Goal: Task Accomplishment & Management: Manage account settings

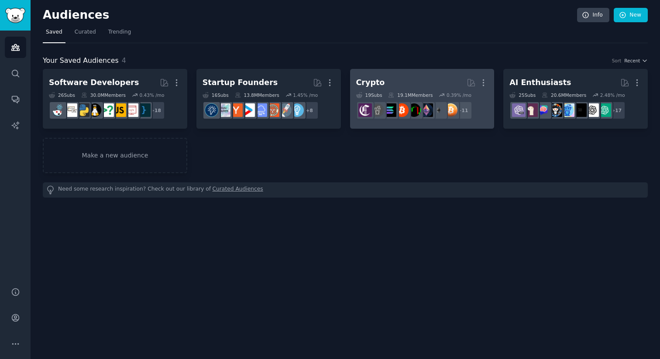
click at [391, 78] on h2 "Crypto More" at bounding box center [422, 82] width 132 height 15
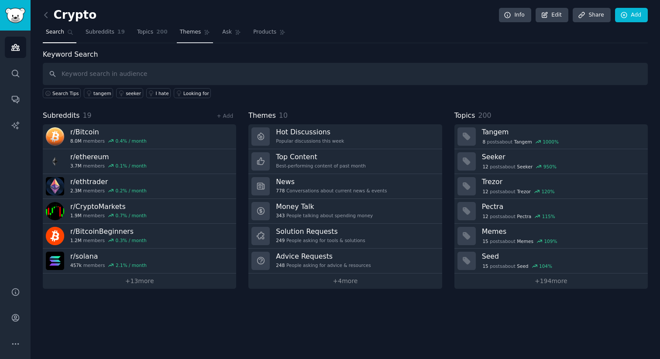
click at [186, 28] on span "Themes" at bounding box center [190, 32] width 21 height 8
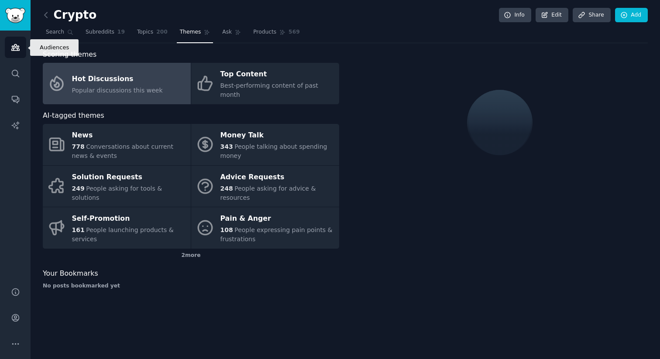
click at [20, 41] on link "Audiences" at bounding box center [15, 47] width 21 height 21
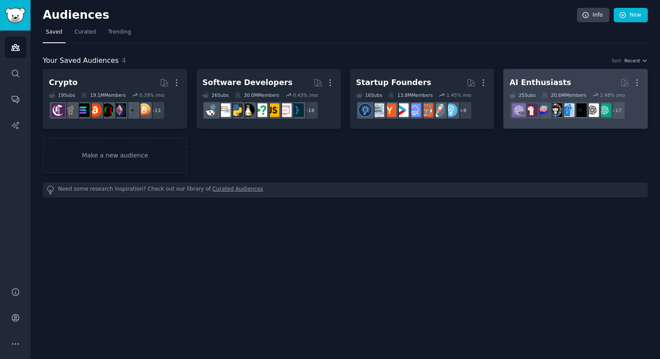
click at [597, 77] on h2 "AI Enthusiasts More" at bounding box center [575, 82] width 132 height 15
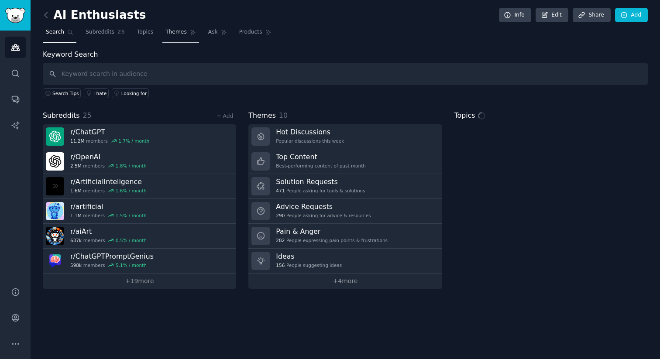
click at [179, 34] on span "Themes" at bounding box center [175, 32] width 21 height 8
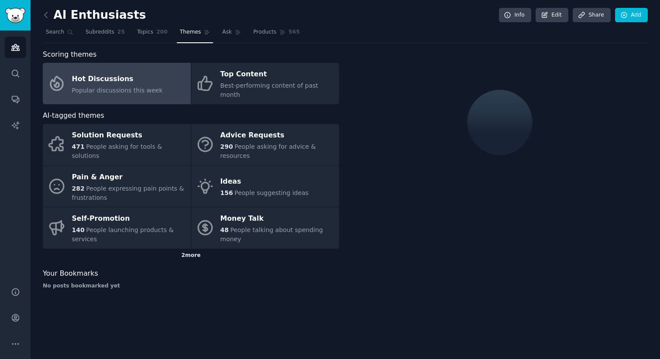
click at [183, 251] on div "2 more" at bounding box center [191, 256] width 296 height 14
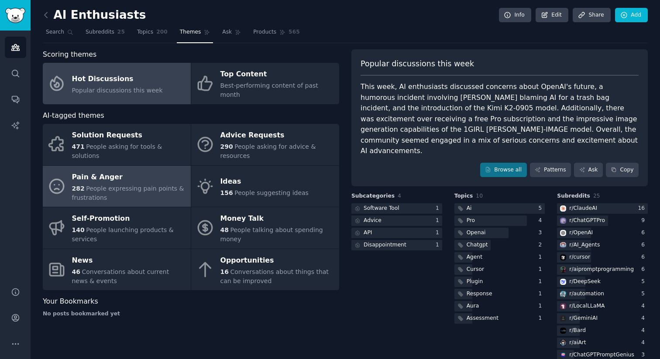
click at [129, 170] on div "Pain & Anger" at bounding box center [129, 177] width 114 height 14
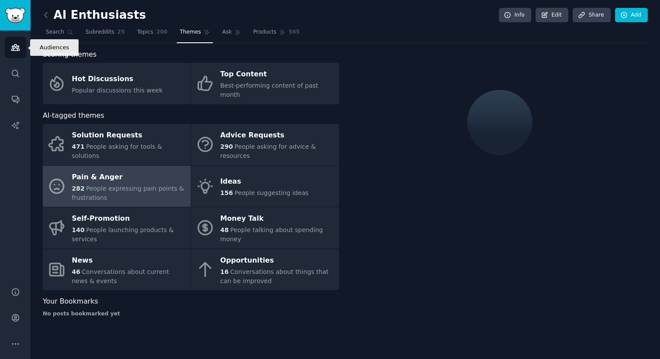
click at [17, 44] on icon "Sidebar" at bounding box center [15, 47] width 9 height 9
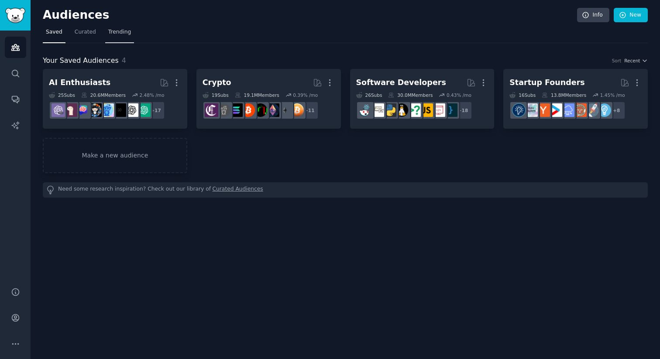
click at [124, 35] on span "Trending" at bounding box center [119, 32] width 23 height 8
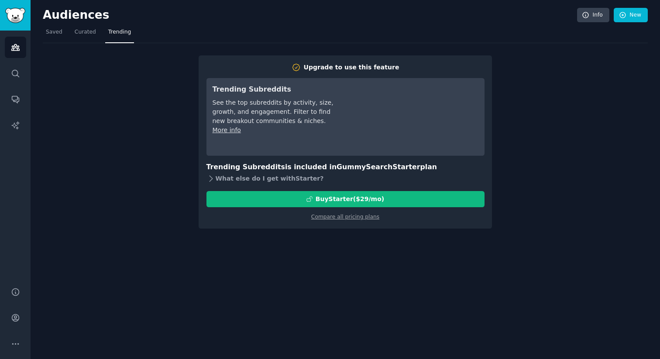
click at [247, 178] on div "What else do I get with Starter ?" at bounding box center [345, 179] width 278 height 12
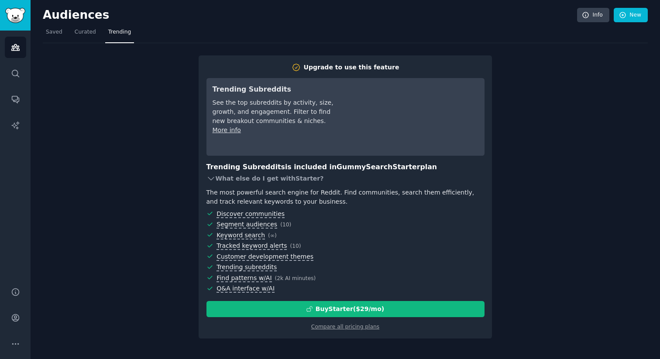
click at [247, 178] on div "What else do I get with Starter ?" at bounding box center [345, 179] width 278 height 12
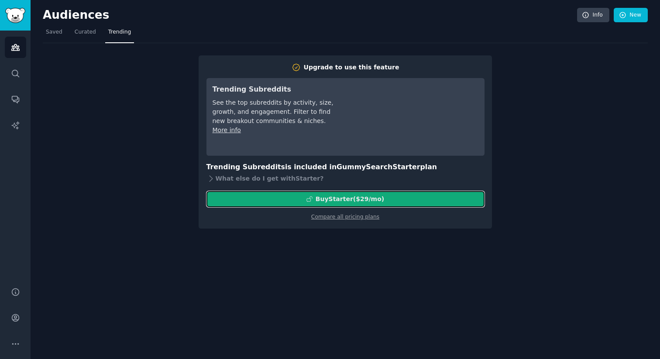
click at [351, 196] on div "Buy Starter ($ 29 /mo )" at bounding box center [350, 199] width 69 height 9
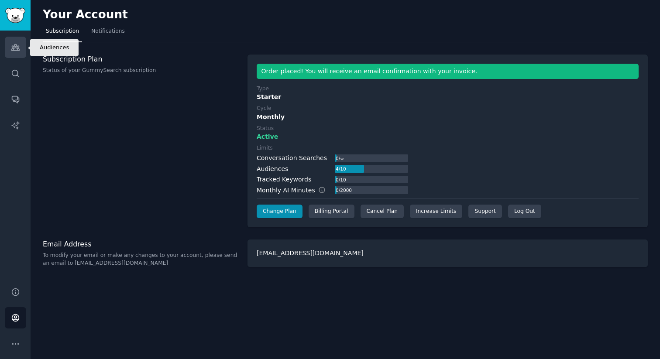
click at [13, 41] on link "Audiences" at bounding box center [15, 47] width 21 height 21
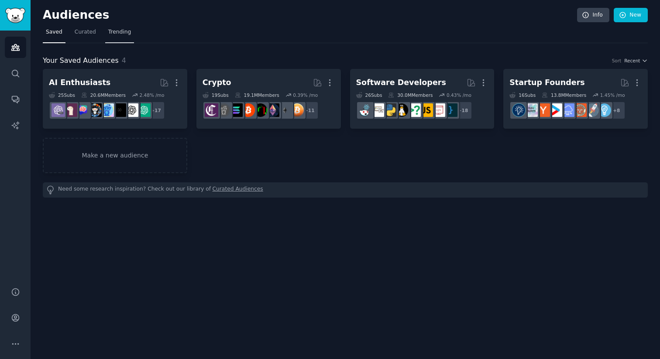
click at [110, 37] on link "Trending" at bounding box center [119, 34] width 29 height 18
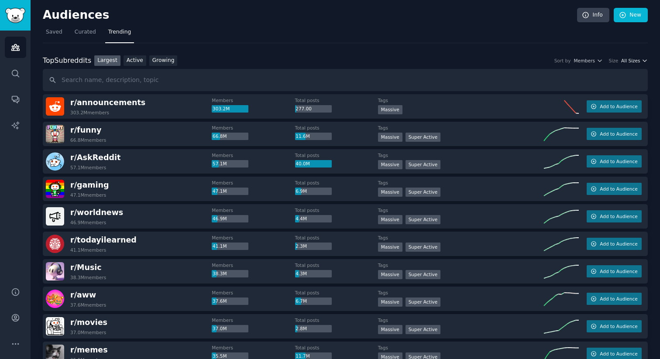
click at [629, 63] on div "Top Subreddits Top Subreddits Largest Active Growing Sort by Members Size All S…" at bounding box center [345, 60] width 605 height 11
click at [625, 63] on span "All Sizes" at bounding box center [630, 61] width 19 height 6
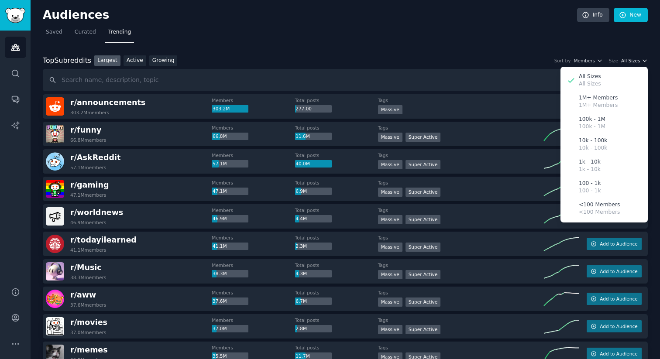
click at [627, 62] on span "All Sizes" at bounding box center [630, 61] width 19 height 6
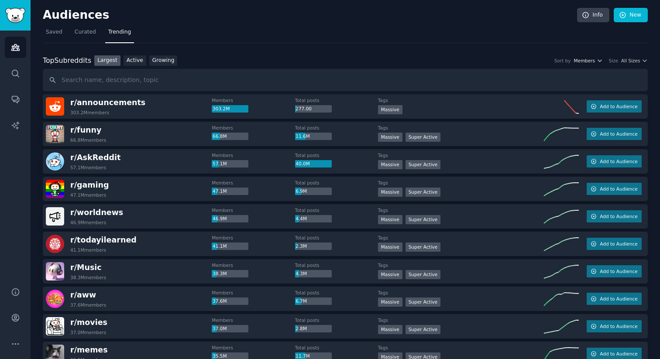
click at [597, 62] on icon "button" at bounding box center [600, 61] width 6 height 6
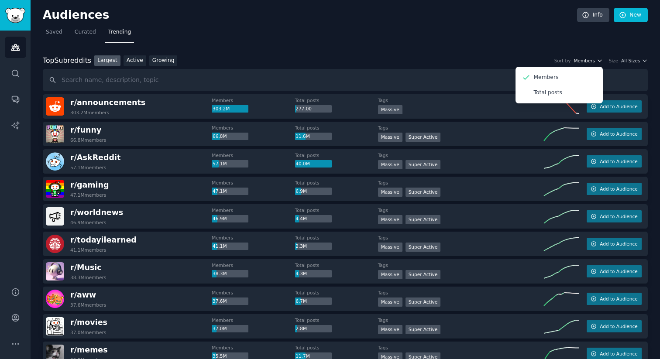
click at [597, 62] on icon "button" at bounding box center [600, 61] width 6 height 6
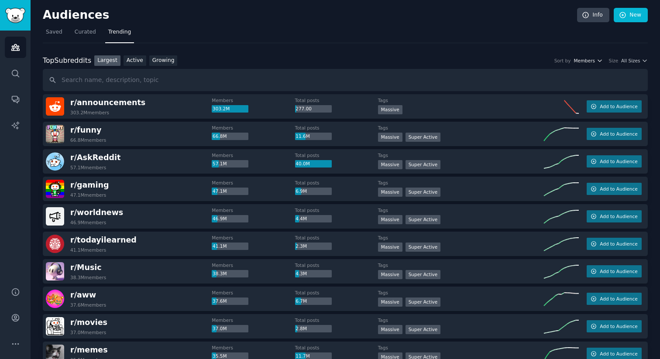
click at [597, 62] on icon "button" at bounding box center [600, 61] width 6 height 6
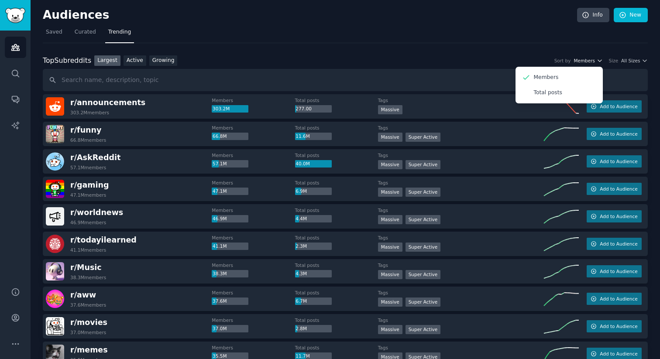
click at [597, 62] on icon "button" at bounding box center [600, 61] width 6 height 6
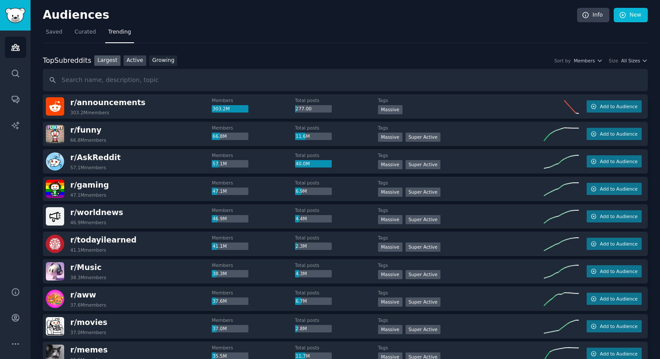
click at [141, 62] on link "Active" at bounding box center [135, 60] width 23 height 11
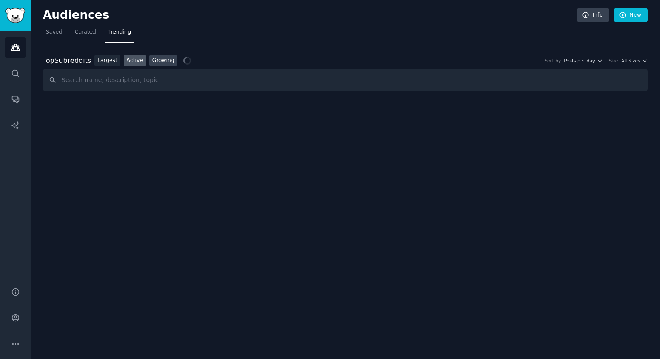
click at [159, 59] on link "Growing" at bounding box center [163, 60] width 28 height 11
click at [585, 59] on span "Yearly" at bounding box center [588, 61] width 14 height 6
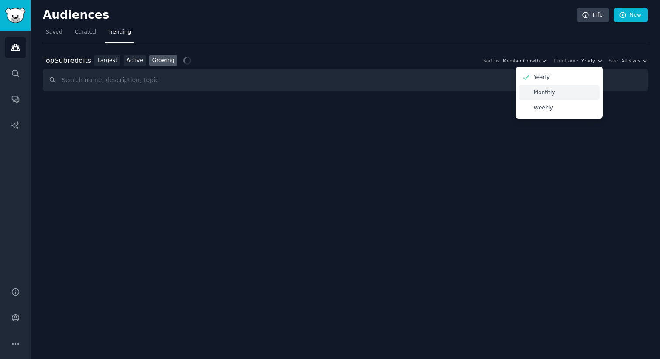
click at [561, 92] on div "Monthly" at bounding box center [559, 92] width 81 height 15
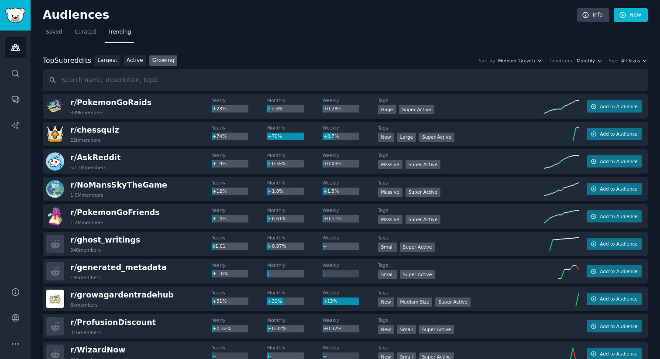
click at [635, 59] on span "All Sizes" at bounding box center [630, 61] width 19 height 6
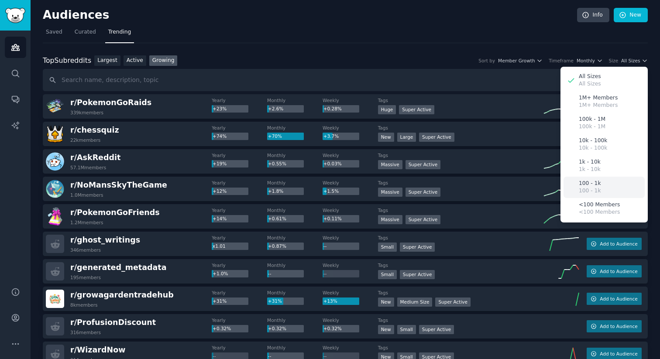
click at [611, 190] on div "100 - 1k 100 - 1k" at bounding box center [604, 187] width 81 height 21
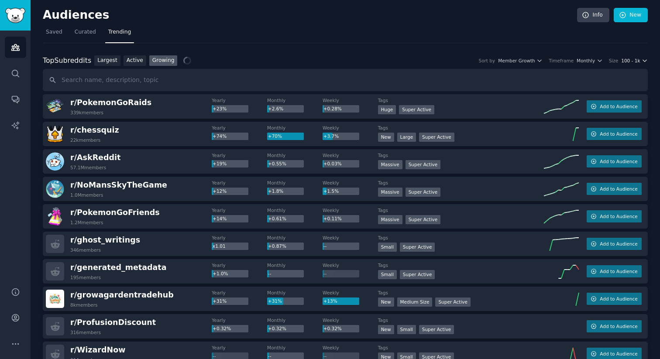
click at [638, 63] on span "100 - 1k" at bounding box center [630, 61] width 19 height 6
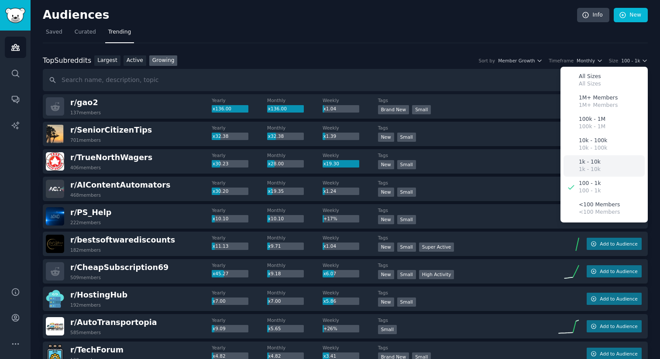
click at [612, 155] on div "1k - 10k 1k - 10k" at bounding box center [604, 165] width 81 height 21
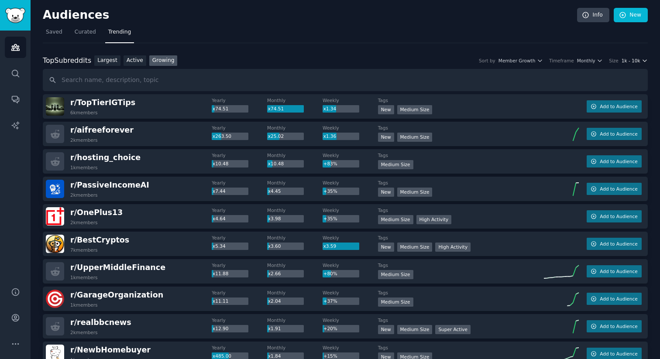
click at [624, 62] on span "1k - 10k" at bounding box center [631, 61] width 19 height 6
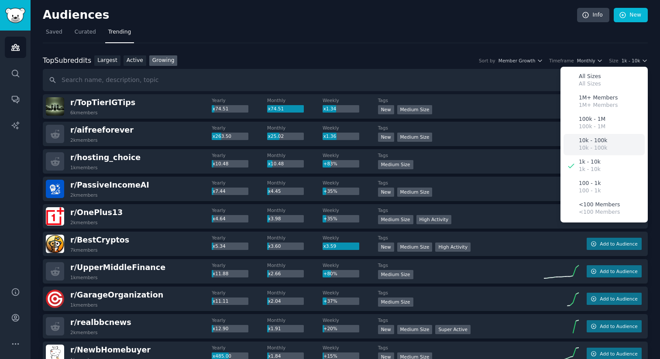
click at [613, 149] on div "10k - 100k 10k - 100k" at bounding box center [604, 144] width 81 height 21
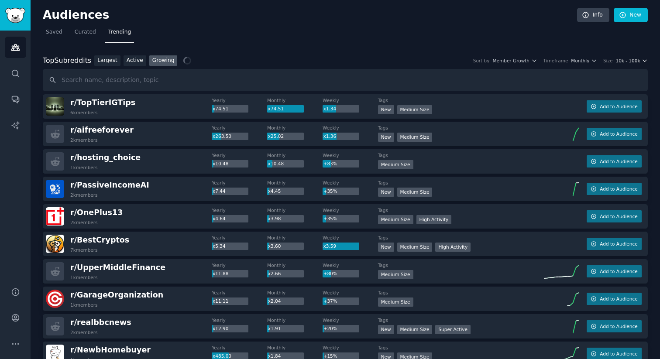
click at [624, 63] on span "10k - 100k" at bounding box center [628, 61] width 24 height 6
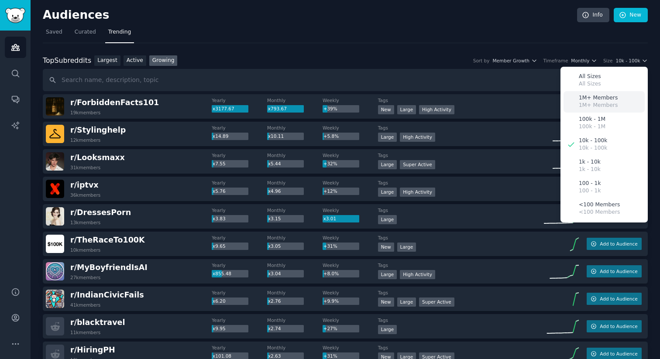
click at [606, 95] on p "1M+ Members" at bounding box center [598, 98] width 39 height 8
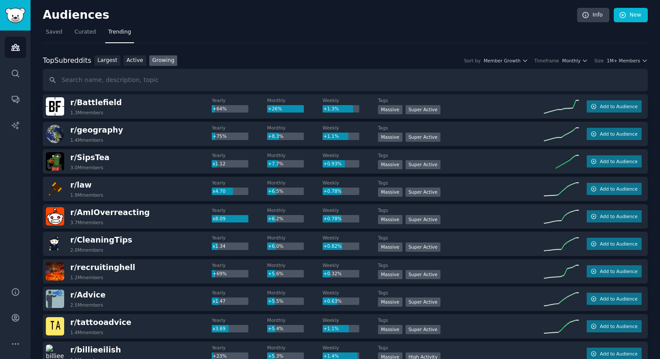
click at [639, 62] on button "1M+ Members" at bounding box center [627, 61] width 41 height 6
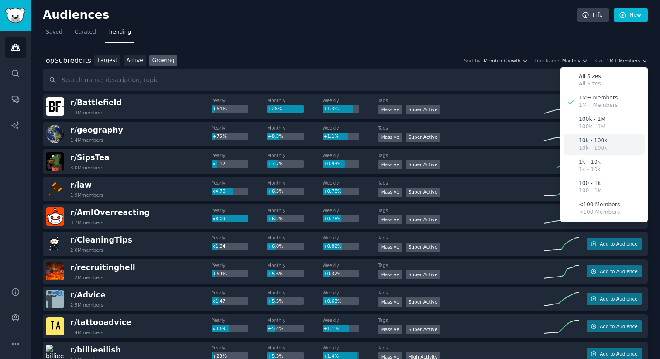
click at [628, 136] on div "10k - 100k 10k - 100k" at bounding box center [604, 144] width 81 height 21
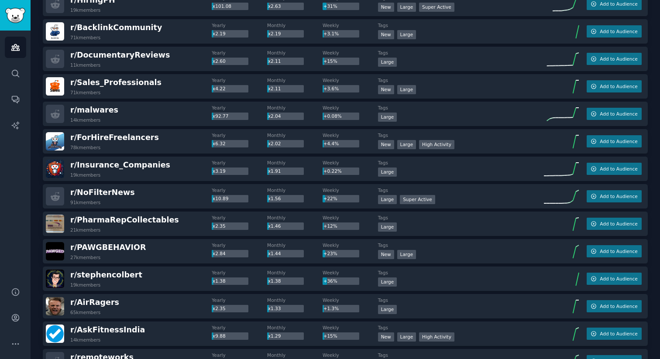
scroll to position [351, 0]
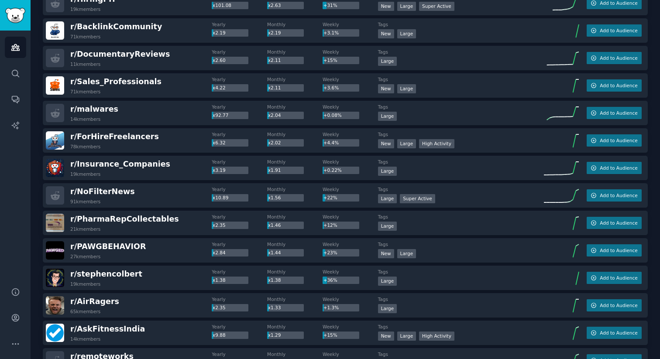
drag, startPoint x: 158, startPoint y: 178, endPoint x: 132, endPoint y: 130, distance: 54.1
click at [135, 191] on div "r/ NoFilterNews 91k members" at bounding box center [129, 195] width 166 height 18
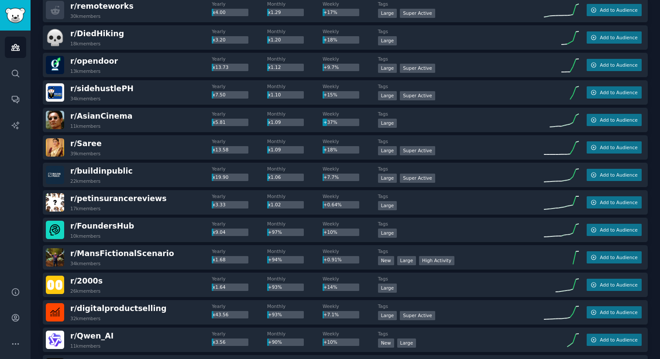
scroll to position [708, 0]
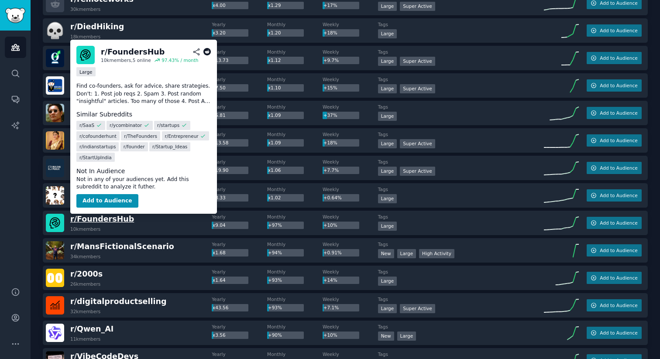
click at [117, 220] on span "r/ FoundersHub" at bounding box center [102, 219] width 64 height 9
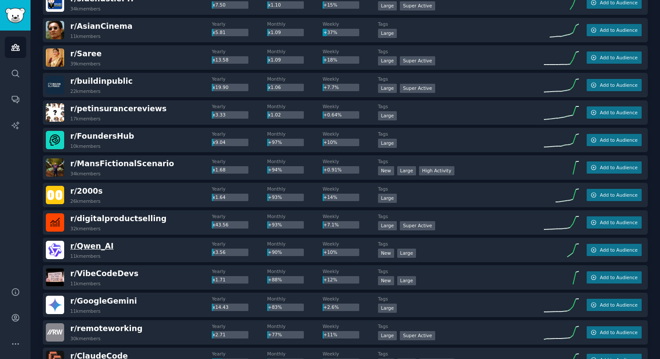
scroll to position [801, 0]
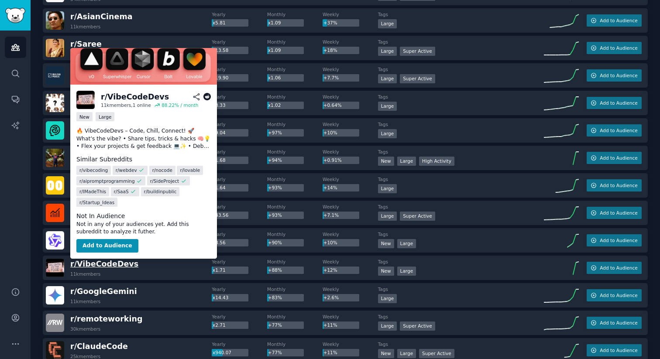
click at [109, 265] on span "r/ VibeCodeDevs" at bounding box center [104, 264] width 68 height 9
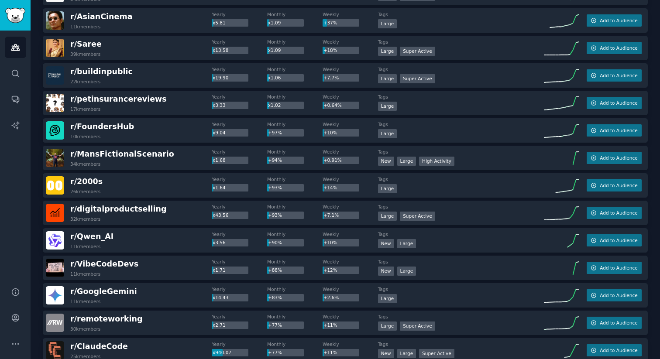
click at [157, 277] on div "r/ VibeCodeDevs 11k members" at bounding box center [129, 268] width 166 height 18
click at [100, 256] on div "r/ VibeCodeDevs 11k members Yearly x1.71 Monthly +88% Weekly +12% Tags New Larg…" at bounding box center [345, 268] width 605 height 24
click at [103, 261] on span "r/ VibeCodeDevs" at bounding box center [104, 264] width 68 height 9
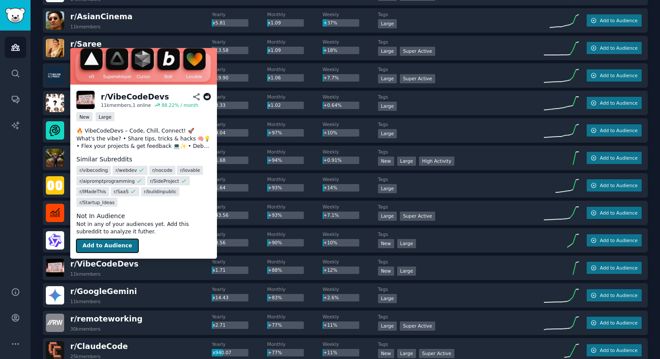
click at [114, 247] on button "Add to Audience" at bounding box center [107, 246] width 62 height 14
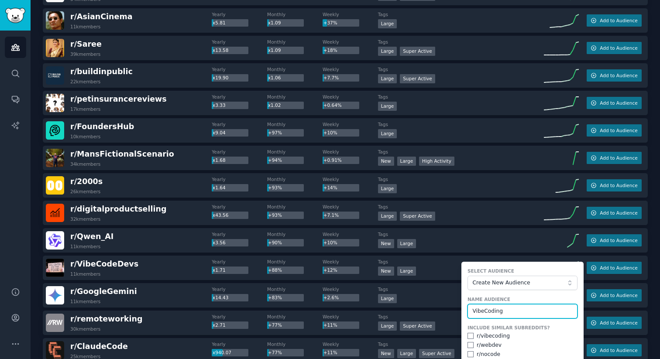
type input "VibeCoding"
click at [469, 335] on input "checkbox" at bounding box center [471, 336] width 6 height 6
checkbox input "true"
click at [468, 343] on input "checkbox" at bounding box center [471, 345] width 6 height 6
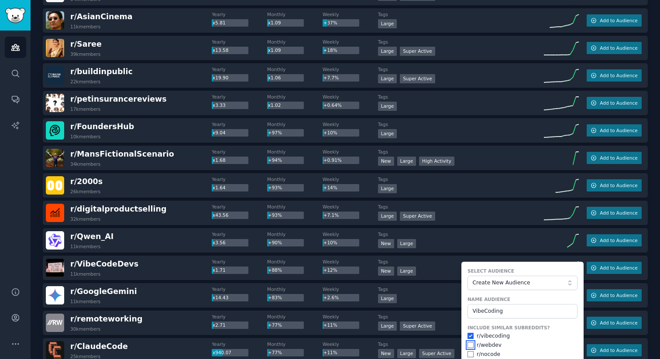
checkbox input "true"
click at [468, 355] on input "checkbox" at bounding box center [471, 354] width 6 height 6
checkbox input "true"
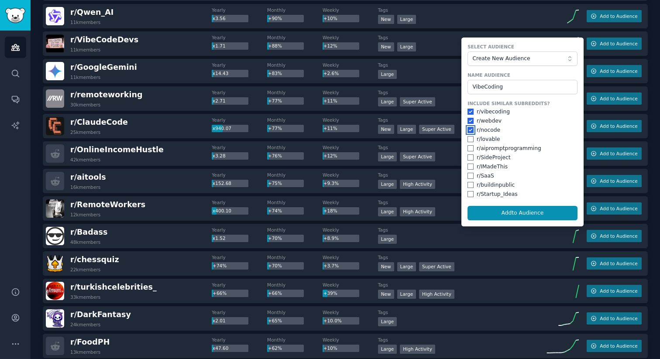
scroll to position [1041, 0]
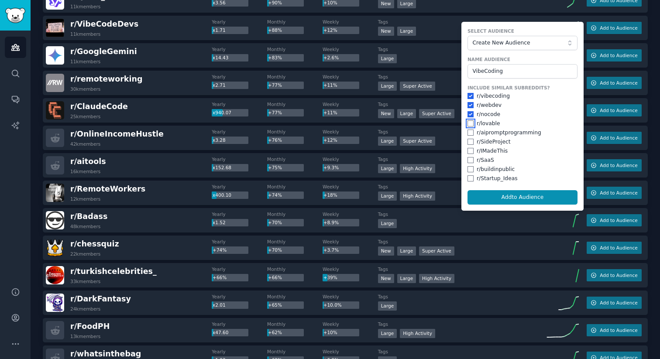
click at [469, 125] on input "checkbox" at bounding box center [471, 123] width 6 height 6
checkbox input "true"
click at [470, 132] on input "checkbox" at bounding box center [471, 133] width 6 height 6
checkbox input "true"
click at [470, 144] on input "checkbox" at bounding box center [471, 142] width 6 height 6
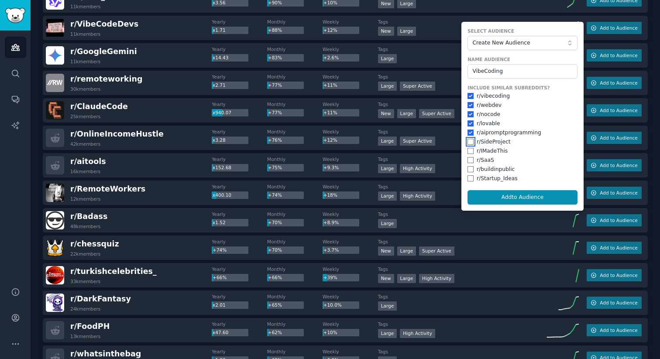
checkbox input "true"
click at [468, 153] on input "checkbox" at bounding box center [471, 151] width 6 height 6
checkbox input "true"
click at [468, 163] on input "checkbox" at bounding box center [471, 160] width 6 height 6
click at [468, 172] on div "r/ buildinpublic" at bounding box center [523, 170] width 110 height 8
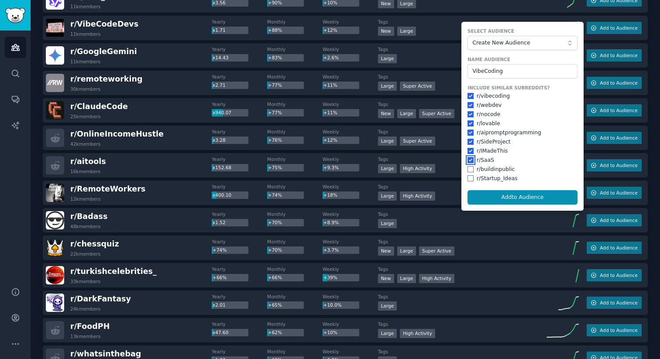
click at [468, 162] on input "checkbox" at bounding box center [471, 160] width 6 height 6
click at [468, 163] on input "checkbox" at bounding box center [471, 160] width 6 height 6
checkbox input "true"
click at [468, 167] on input "checkbox" at bounding box center [471, 169] width 6 height 6
checkbox input "true"
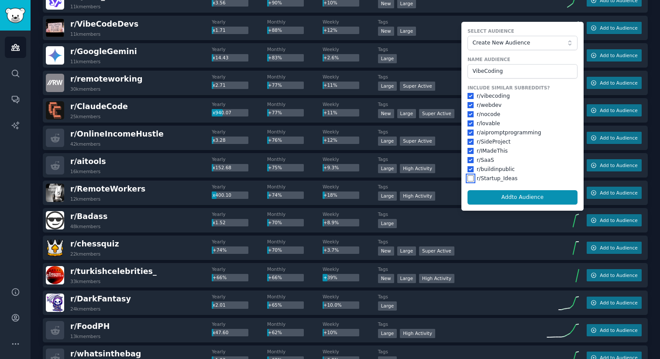
click at [468, 179] on input "checkbox" at bounding box center [471, 178] width 6 height 6
checkbox input "true"
click at [496, 194] on button "Add to Audience" at bounding box center [523, 197] width 110 height 15
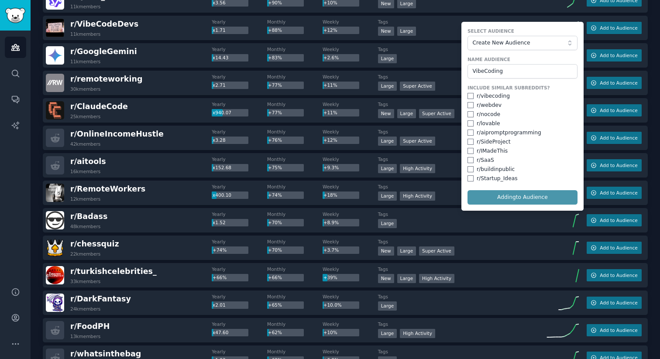
checkbox input "false"
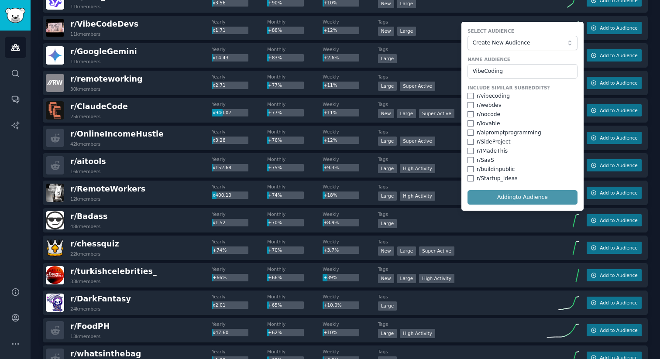
checkbox input "false"
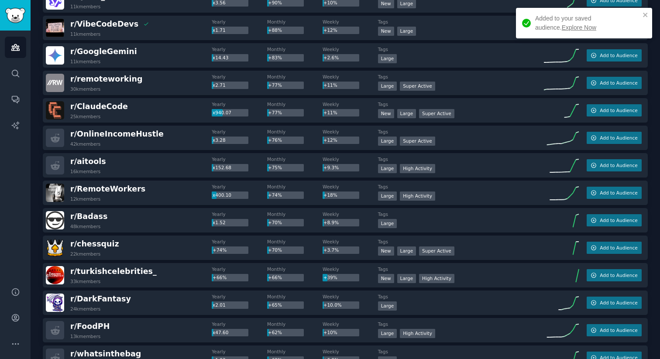
click at [511, 198] on button "Add to Audience" at bounding box center [523, 197] width 110 height 15
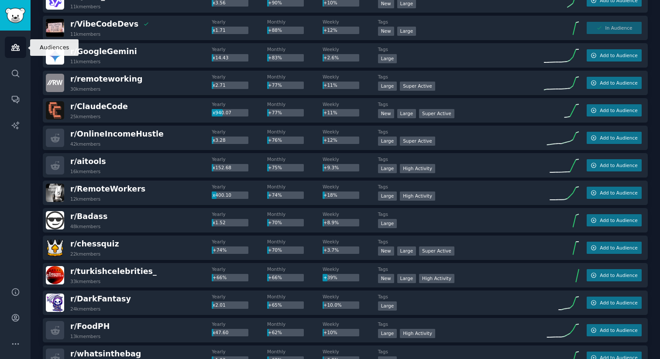
click at [8, 47] on link "Audiences" at bounding box center [15, 47] width 21 height 21
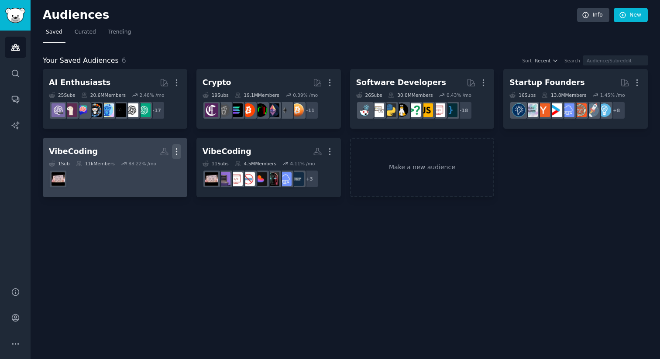
click at [174, 151] on icon "button" at bounding box center [176, 151] width 9 height 9
click at [158, 169] on p "Delete" at bounding box center [153, 169] width 20 height 9
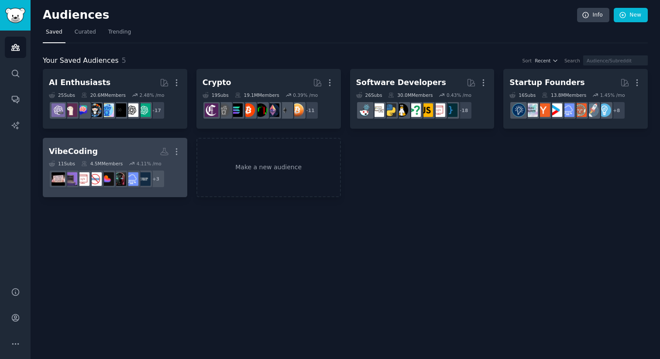
click at [139, 141] on link "VibeCoding More 11 Sub s 4.5M Members 4.11 % /mo + 3" at bounding box center [115, 168] width 144 height 60
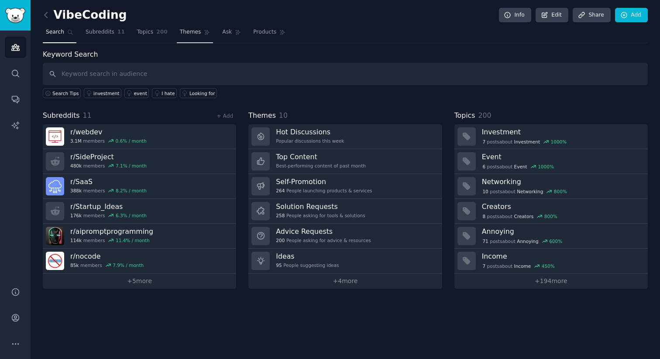
click at [202, 37] on link "Themes" at bounding box center [195, 34] width 37 height 18
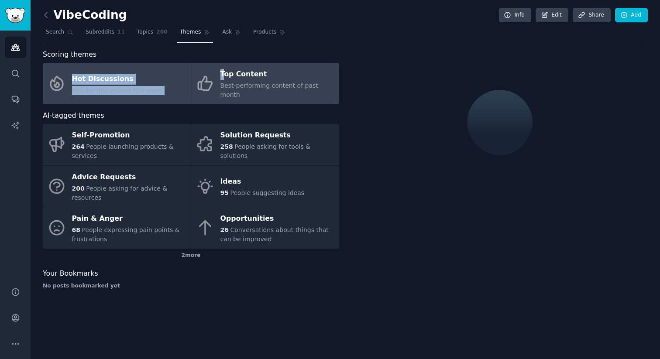
drag, startPoint x: 200, startPoint y: 51, endPoint x: 223, endPoint y: 79, distance: 36.3
click at [220, 134] on div "Scoring themes Hot Discussions Popular discussions this week Top Content Best-p…" at bounding box center [191, 172] width 296 height 247
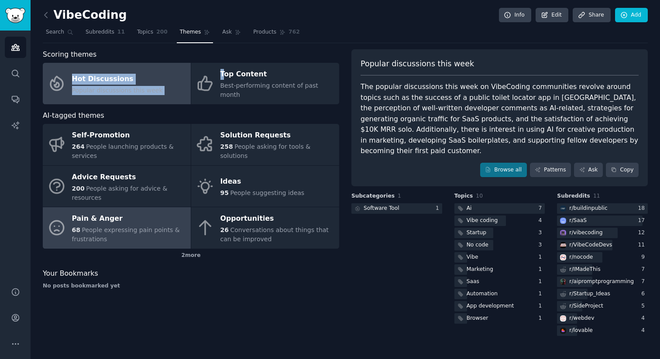
click at [176, 229] on div "68 People expressing pain points & frustrations" at bounding box center [129, 235] width 114 height 18
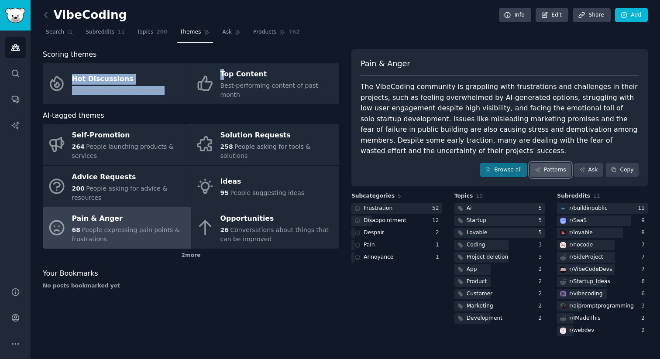
click at [551, 176] on link "Patterns" at bounding box center [550, 170] width 41 height 15
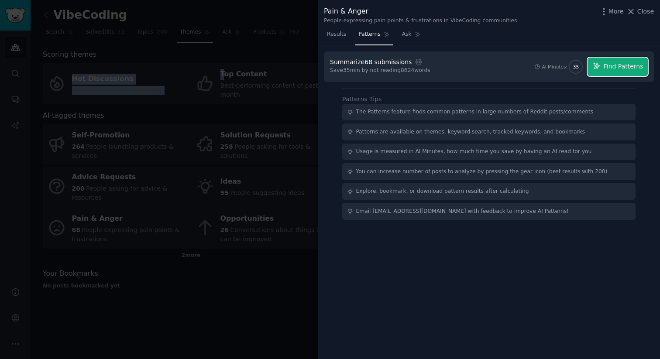
drag, startPoint x: 609, startPoint y: 68, endPoint x: 589, endPoint y: 86, distance: 26.6
click at [589, 86] on div "Summarize 68 submissions Settings Save 35 min by not reading 8624 words AI Minu…" at bounding box center [489, 202] width 342 height 314
click at [608, 72] on button "Find Patterns" at bounding box center [618, 67] width 60 height 18
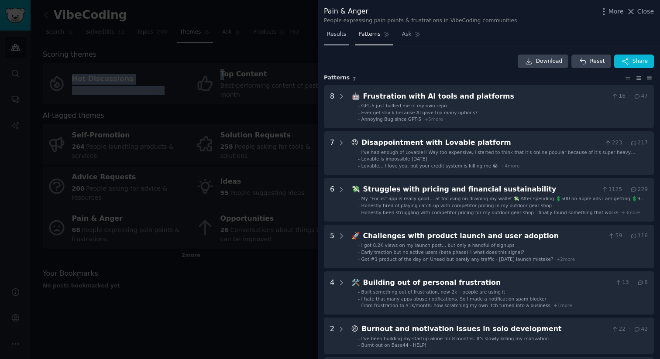
click at [346, 34] on link "Results" at bounding box center [336, 37] width 25 height 18
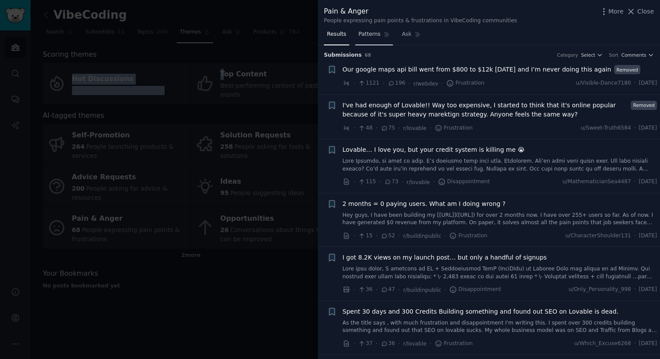
click at [373, 38] on span "Patterns" at bounding box center [369, 35] width 22 height 8
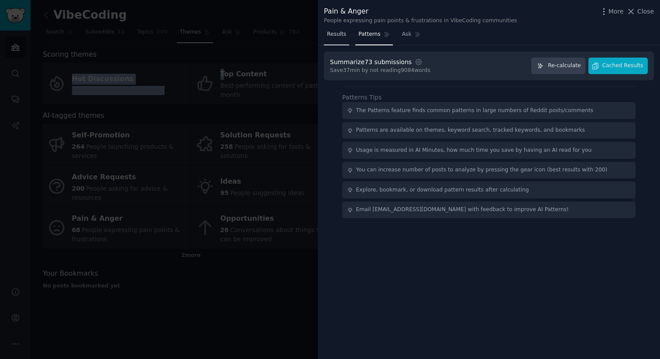
click at [342, 36] on span "Results" at bounding box center [336, 35] width 19 height 8
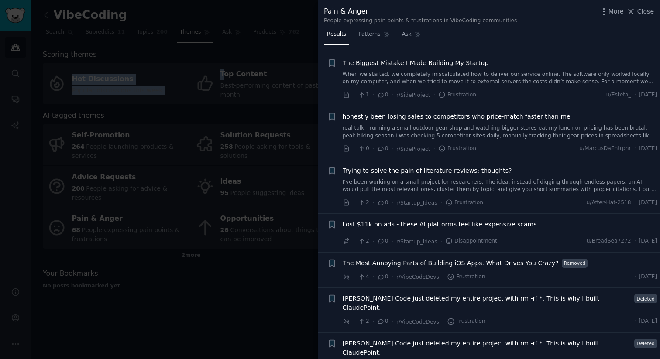
scroll to position [3025, 0]
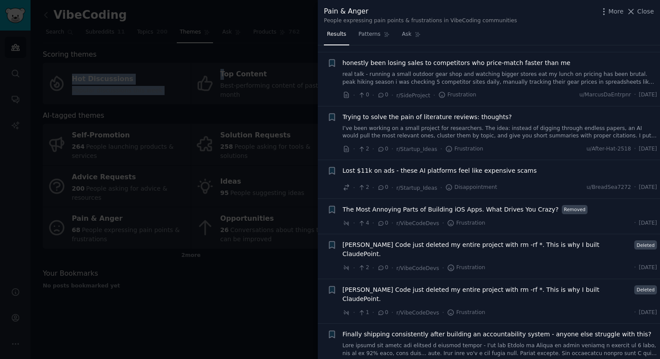
click at [577, 285] on span "Claude Code just deleted my entire project with rm -rf *. This is why I built C…" at bounding box center [487, 294] width 289 height 18
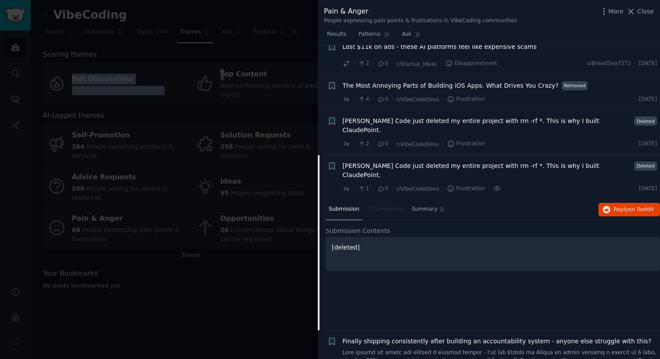
scroll to position [3156, 0]
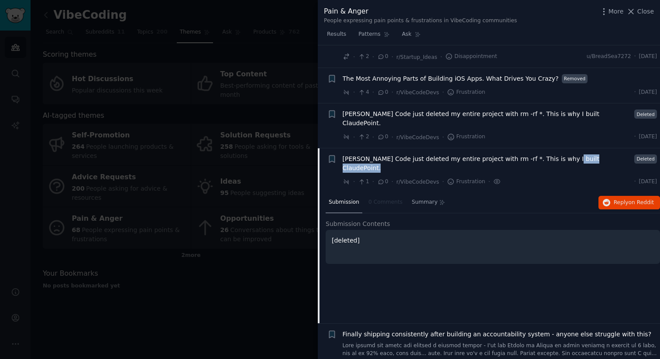
drag, startPoint x: 595, startPoint y: 151, endPoint x: 558, endPoint y: 150, distance: 36.7
click at [558, 155] on div "Claude Code just deleted my entire project with rm -rf *. This is why I built C…" at bounding box center [500, 164] width 315 height 18
copy div "ClaudePoint."
click at [275, 118] on div at bounding box center [330, 179] width 660 height 359
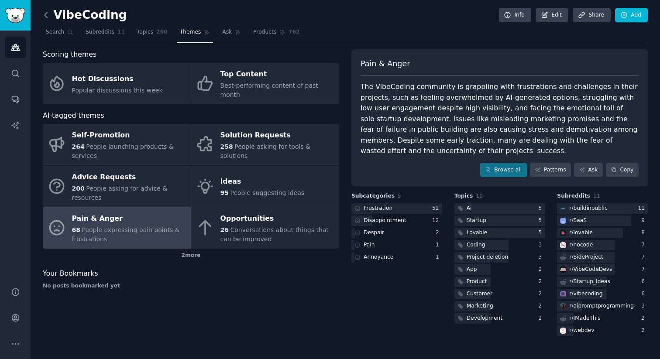
click at [43, 18] on icon at bounding box center [45, 14] width 9 height 9
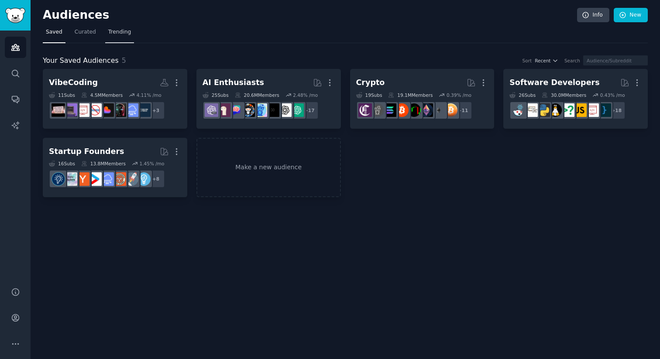
click at [118, 34] on span "Trending" at bounding box center [119, 32] width 23 height 8
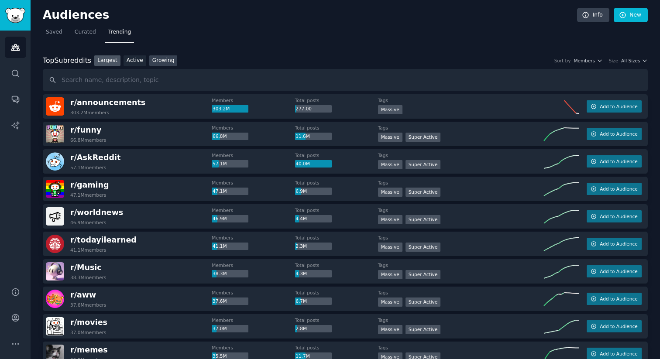
click at [165, 58] on link "Growing" at bounding box center [163, 60] width 28 height 11
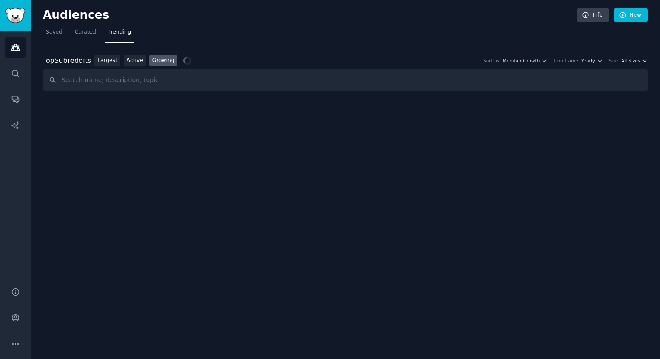
click at [628, 62] on span "All Sizes" at bounding box center [630, 61] width 19 height 6
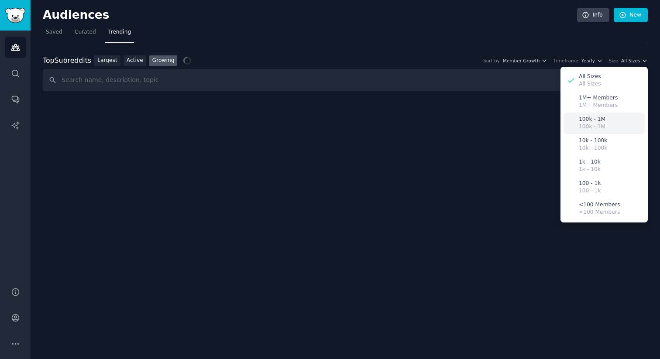
click at [616, 126] on div "100k - 1M 100k - 1M" at bounding box center [604, 123] width 81 height 21
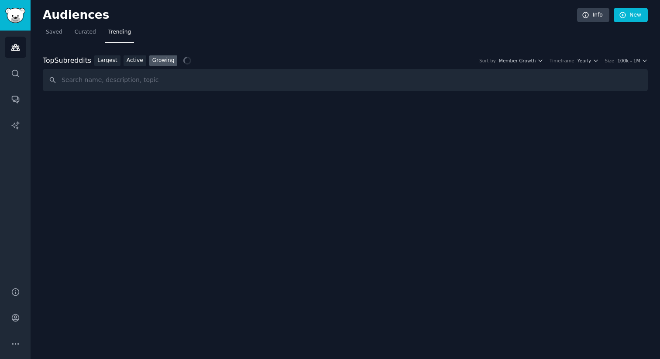
click at [582, 68] on div "Top Subreddits Top Subreddits Largest Active Growing Sort by Member Growth Time…" at bounding box center [345, 73] width 605 height 36
click at [580, 62] on span "Yearly" at bounding box center [585, 61] width 14 height 6
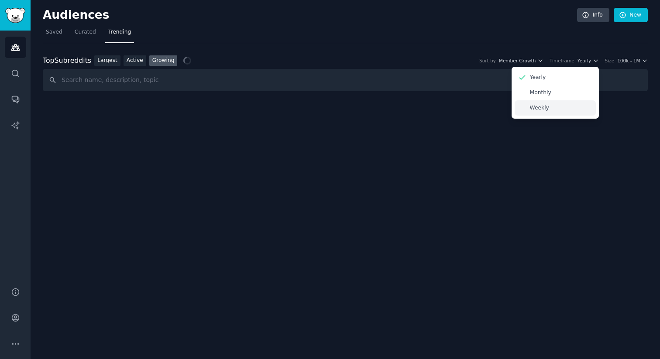
click at [572, 110] on div "Weekly" at bounding box center [555, 107] width 81 height 15
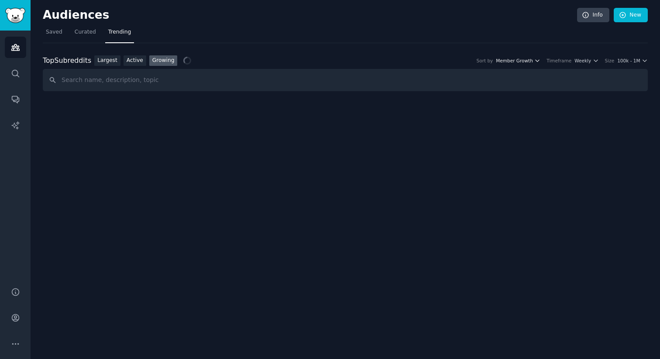
click at [531, 62] on span "Member Growth" at bounding box center [514, 61] width 37 height 6
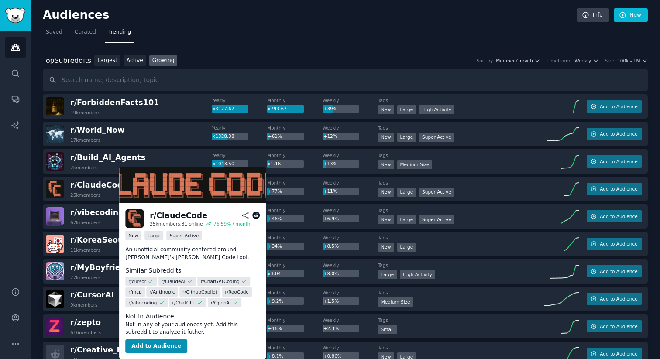
click at [99, 184] on span "r/ ClaudeCode" at bounding box center [99, 185] width 58 height 9
click at [102, 186] on span "r/ ClaudeCode" at bounding box center [99, 185] width 58 height 9
click at [100, 190] on span "r/ ClaudeCode" at bounding box center [99, 185] width 58 height 11
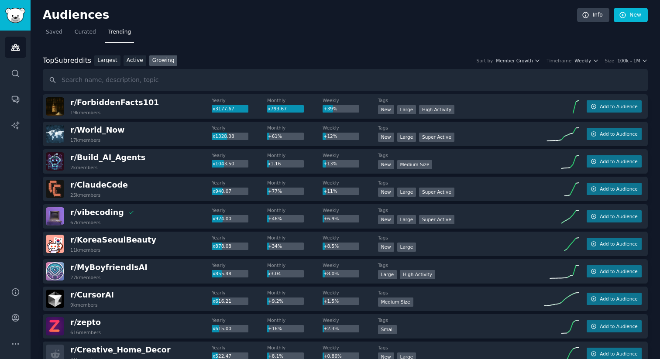
click at [626, 64] on div "Top Subreddits Top Subreddits Largest Active Growing Sort by Member Growth Time…" at bounding box center [345, 60] width 605 height 11
click at [625, 61] on span "100k - 1M" at bounding box center [628, 61] width 23 height 6
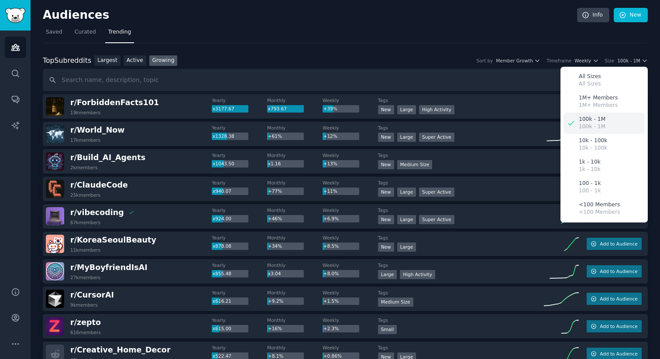
click at [601, 126] on p "100k - 1M" at bounding box center [592, 127] width 27 height 8
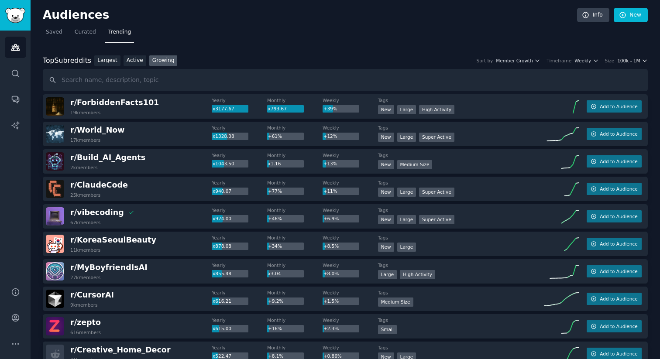
click at [626, 58] on span "100k - 1M" at bounding box center [628, 61] width 23 height 6
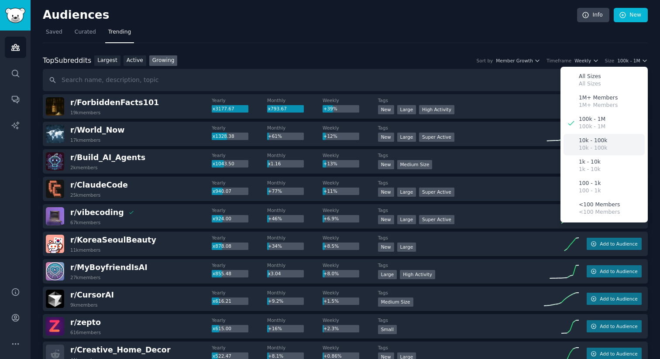
click at [606, 141] on div "10k - 100k 10k - 100k" at bounding box center [604, 144] width 81 height 21
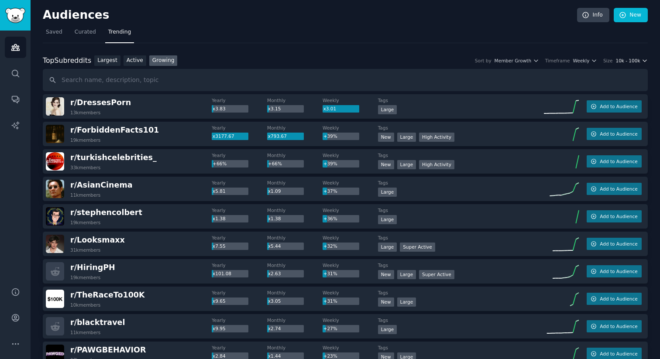
click at [627, 62] on span "10k - 100k" at bounding box center [628, 61] width 24 height 6
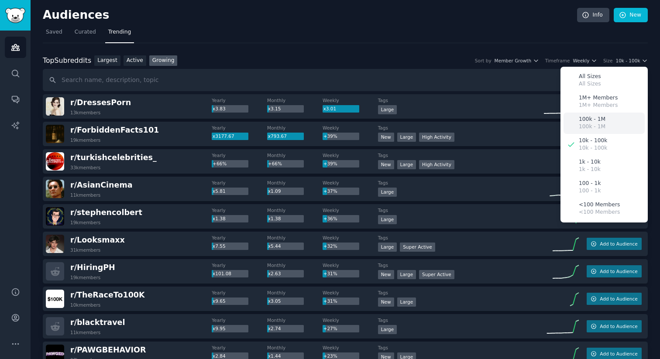
click at [611, 125] on div "100k - 1M 100k - 1M" at bounding box center [604, 123] width 81 height 21
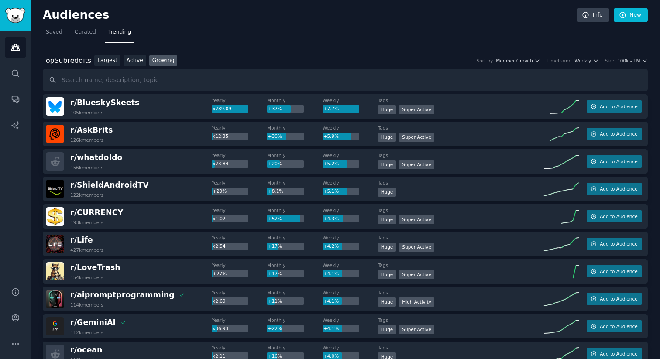
click at [636, 65] on div "Top Subreddits Top Subreddits Largest Active Growing Sort by Member Growth Time…" at bounding box center [345, 60] width 605 height 11
click at [635, 63] on span "100k - 1M" at bounding box center [628, 61] width 23 height 6
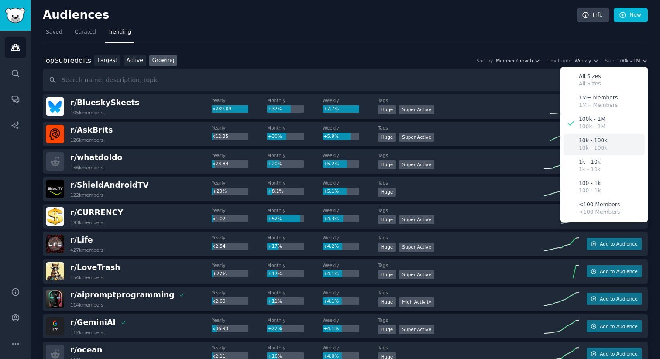
click at [605, 141] on div "10k - 100k 10k - 100k" at bounding box center [604, 144] width 81 height 21
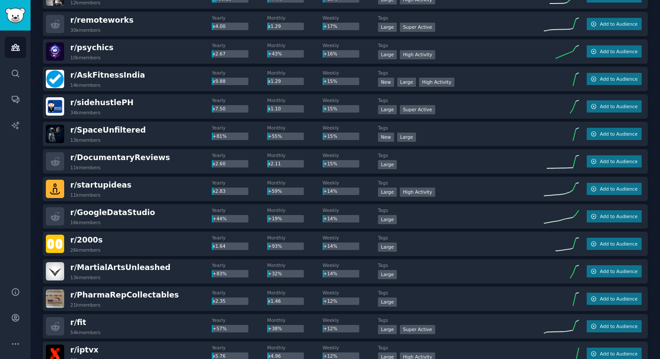
scroll to position [549, 0]
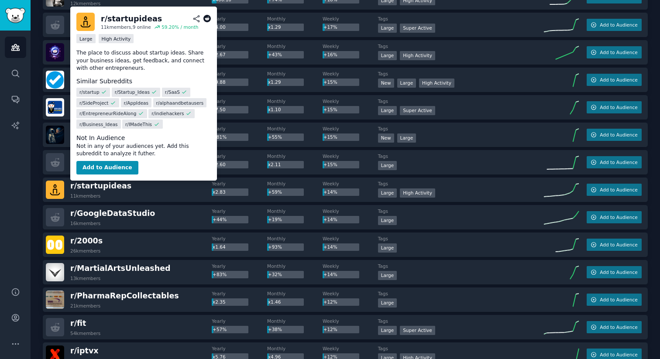
click at [209, 19] on icon at bounding box center [207, 19] width 8 height 8
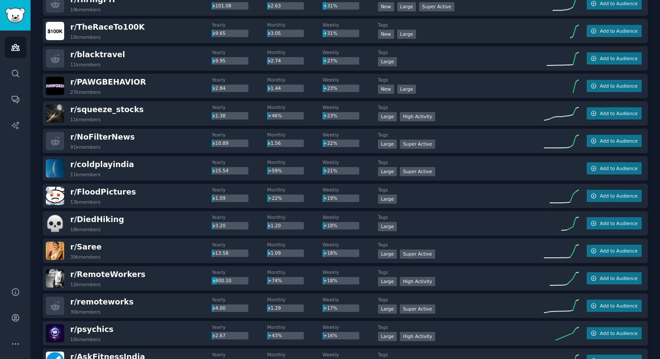
scroll to position [0, 0]
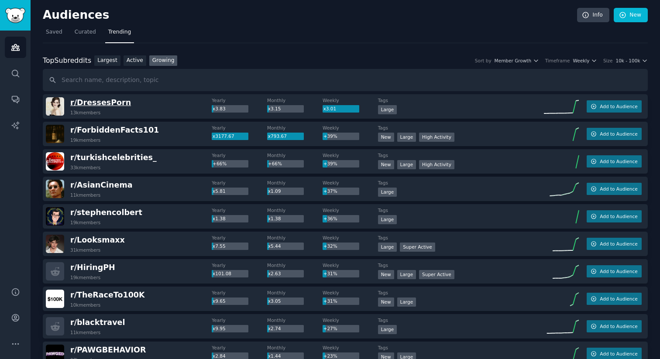
click at [110, 104] on span "r/ DressesPorn" at bounding box center [100, 102] width 61 height 9
click at [585, 56] on div "Top Subreddits Top Subreddits Largest Active Growing Sort by Member Growth Time…" at bounding box center [345, 60] width 605 height 11
click at [585, 65] on div "Top Subreddits Top Subreddits Largest Active Growing Sort by Member Growth Time…" at bounding box center [345, 60] width 605 height 11
click at [579, 59] on span "Weekly" at bounding box center [581, 61] width 17 height 6
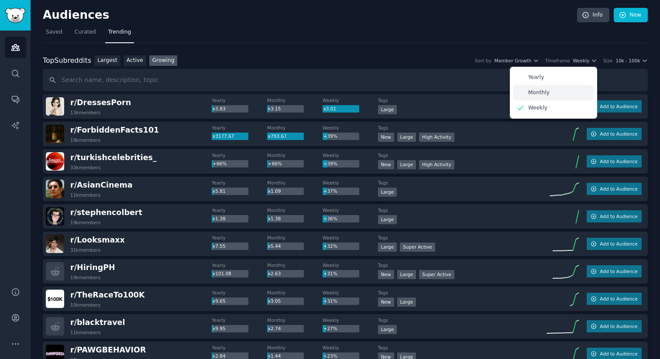
click at [557, 88] on div "Monthly" at bounding box center [553, 92] width 81 height 15
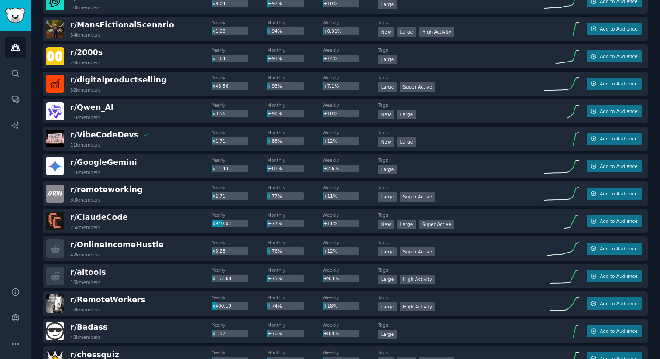
scroll to position [929, 0]
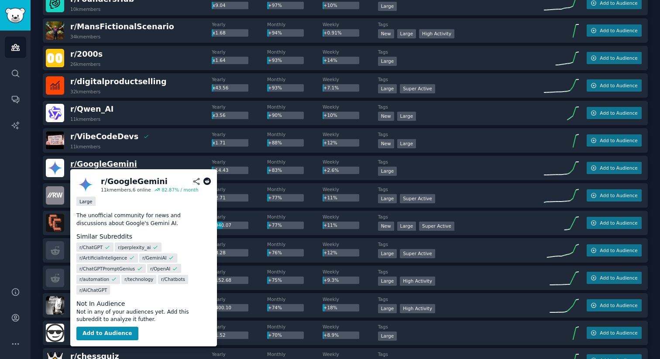
click at [114, 165] on span "r/ GoogleGemini" at bounding box center [103, 164] width 67 height 9
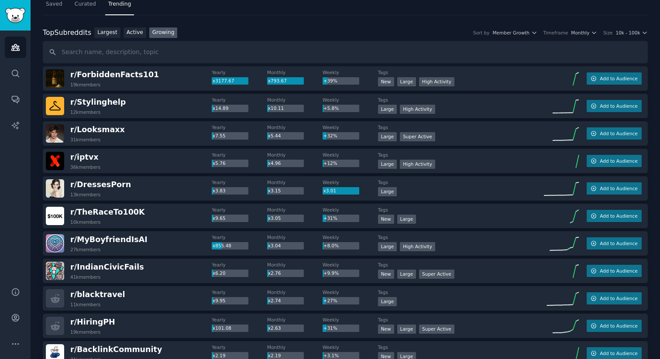
scroll to position [28, 0]
click at [557, 35] on div "Timeframe" at bounding box center [555, 33] width 25 height 6
click at [591, 33] on icon "button" at bounding box center [594, 33] width 6 height 6
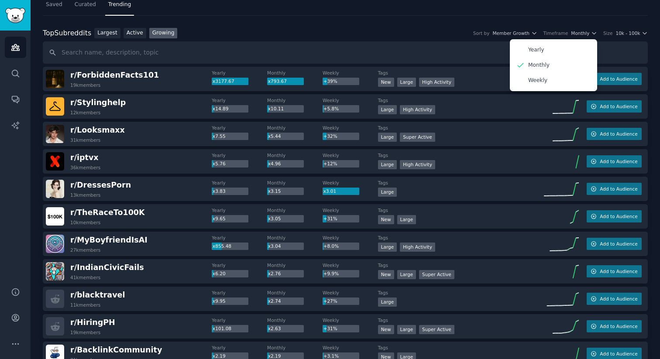
click at [568, 41] on div "Yearly Monthly Weekly" at bounding box center [553, 65] width 87 height 52
click at [548, 45] on div "Yearly" at bounding box center [553, 49] width 81 height 15
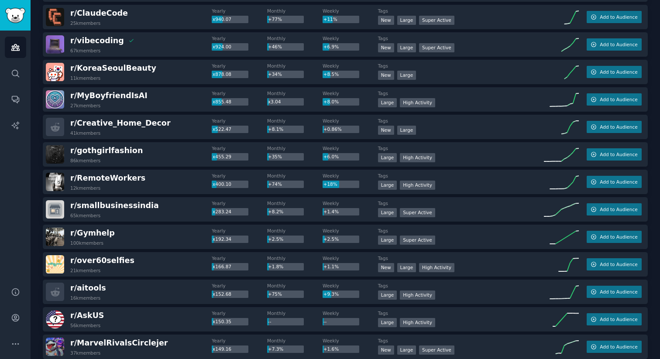
scroll to position [143, 0]
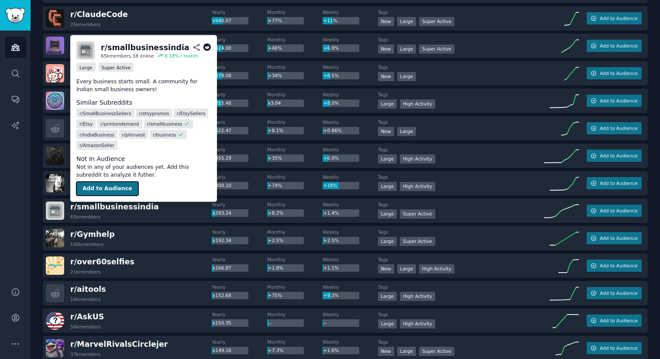
click at [113, 193] on button "Add to Audience" at bounding box center [107, 189] width 62 height 14
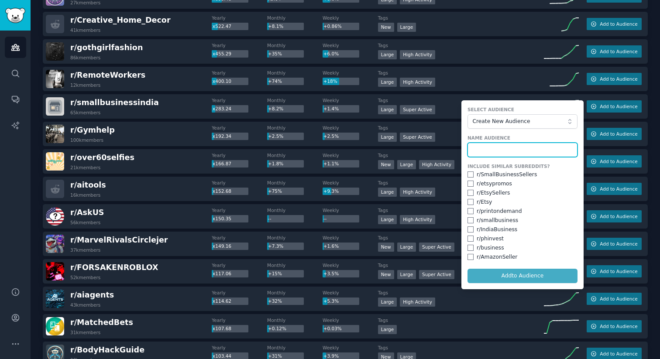
scroll to position [251, 0]
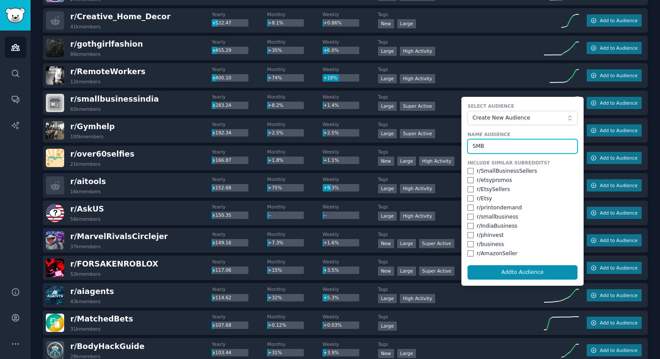
type input "SMB"
click at [468, 201] on input "checkbox" at bounding box center [471, 199] width 6 height 6
checkbox input "true"
click at [468, 195] on div "r/ Etsy" at bounding box center [523, 199] width 110 height 8
click at [468, 192] on input "checkbox" at bounding box center [471, 189] width 6 height 6
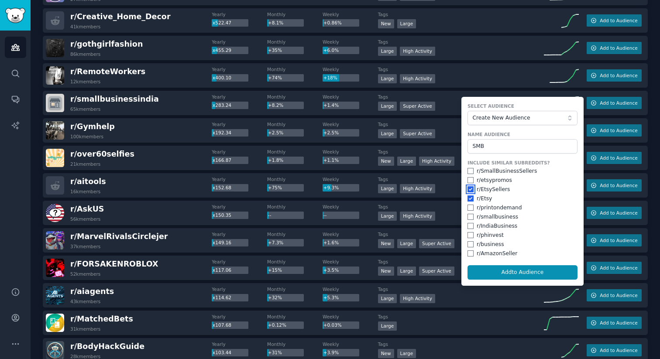
checkbox input "true"
click at [468, 183] on div "r/ etsypromos" at bounding box center [523, 181] width 110 height 8
click at [468, 180] on input "checkbox" at bounding box center [471, 180] width 6 height 6
checkbox input "true"
click at [468, 173] on input "checkbox" at bounding box center [471, 171] width 6 height 6
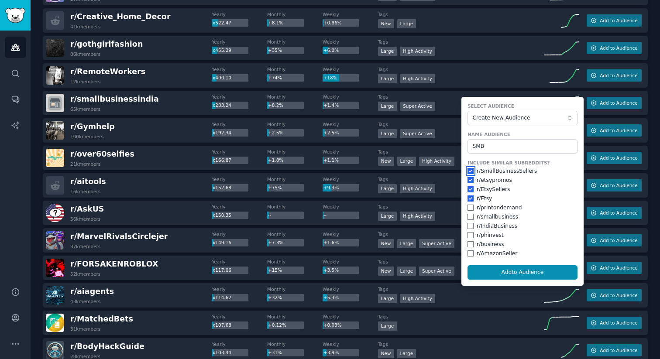
checkbox input "true"
click at [468, 209] on input "checkbox" at bounding box center [471, 208] width 6 height 6
checkbox input "true"
click at [468, 215] on input "checkbox" at bounding box center [471, 217] width 6 height 6
checkbox input "true"
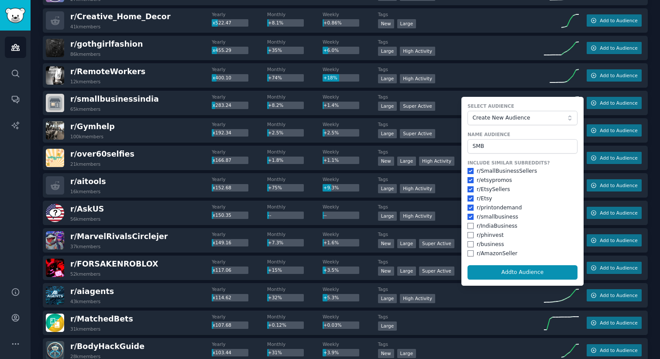
click at [468, 230] on div "r/ IndiaBusiness" at bounding box center [523, 227] width 110 height 8
click at [468, 212] on div "Include Similar Subreddits? r/ SmallBusinessSellers r/ etsypromos r/ EtsySeller…" at bounding box center [523, 209] width 110 height 98
click at [468, 210] on input "checkbox" at bounding box center [471, 208] width 6 height 6
checkbox input "false"
click at [470, 226] on input "checkbox" at bounding box center [471, 226] width 6 height 6
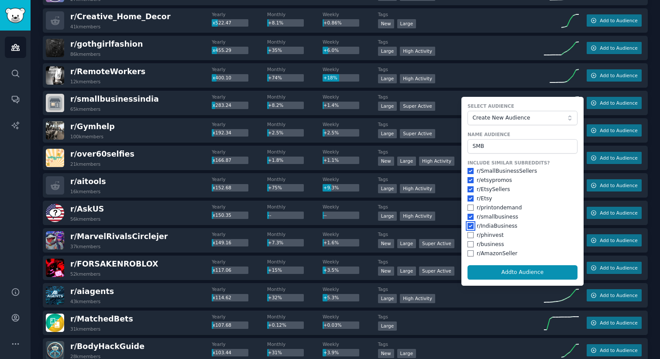
checkbox input "true"
click at [470, 246] on input "checkbox" at bounding box center [471, 244] width 6 height 6
checkbox input "true"
click at [470, 251] on input "checkbox" at bounding box center [471, 254] width 6 height 6
checkbox input "true"
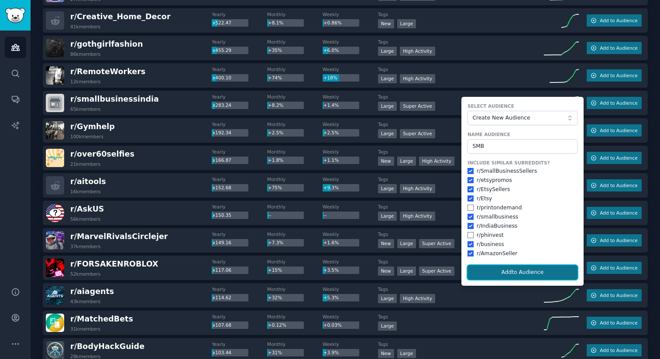
click at [520, 272] on button "Add to Audience" at bounding box center [523, 272] width 110 height 15
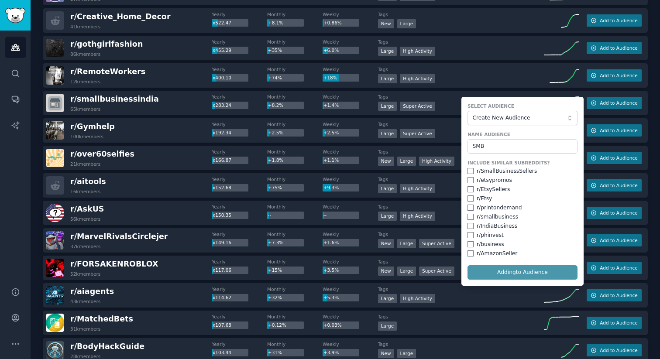
checkbox input "false"
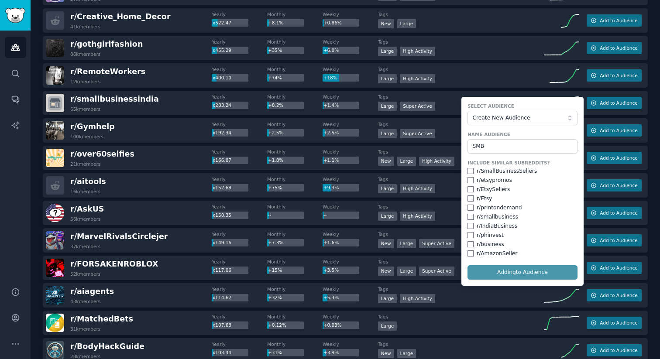
checkbox input "false"
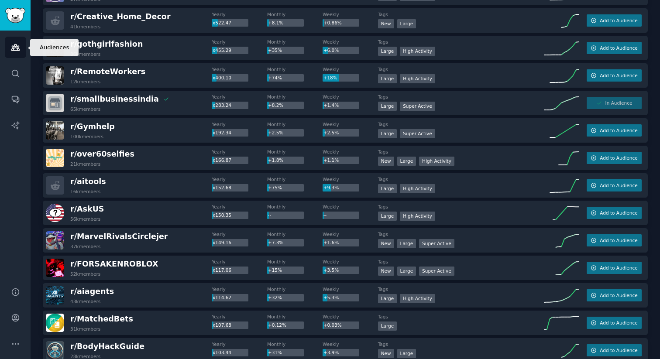
click at [17, 47] on icon "Sidebar" at bounding box center [15, 47] width 9 height 9
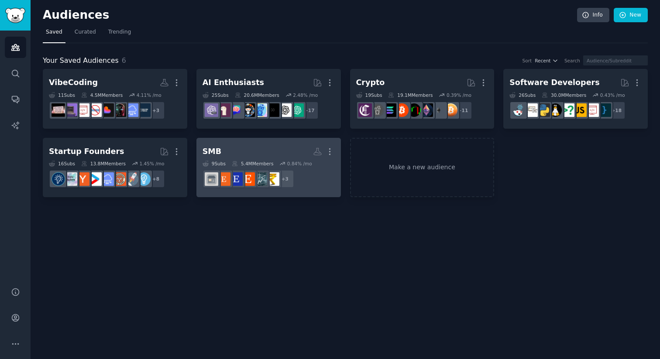
click at [253, 150] on h2 "SMB More" at bounding box center [269, 151] width 132 height 15
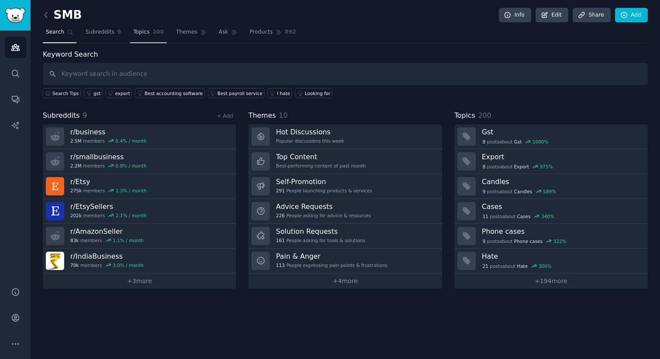
click at [151, 40] on link "Topics 200" at bounding box center [148, 34] width 37 height 18
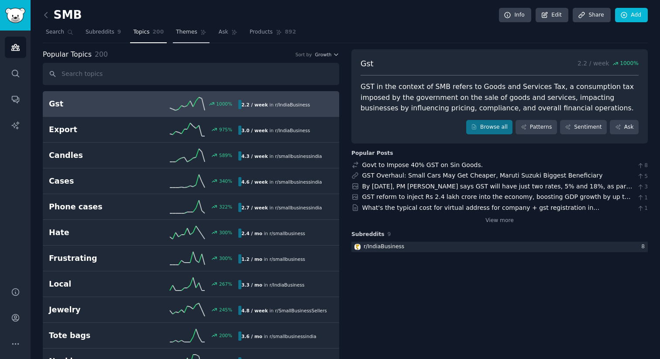
click at [193, 34] on span "Themes" at bounding box center [186, 32] width 21 height 8
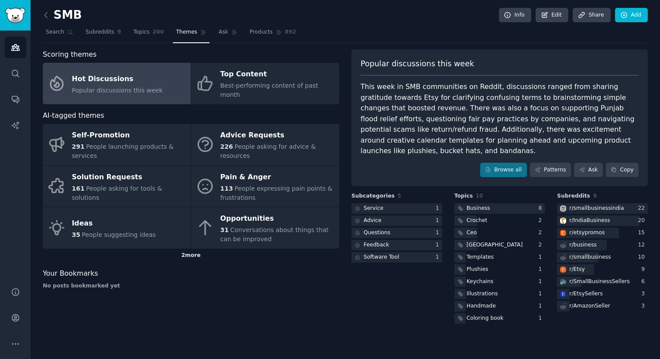
click at [184, 249] on div "2 more" at bounding box center [191, 256] width 296 height 14
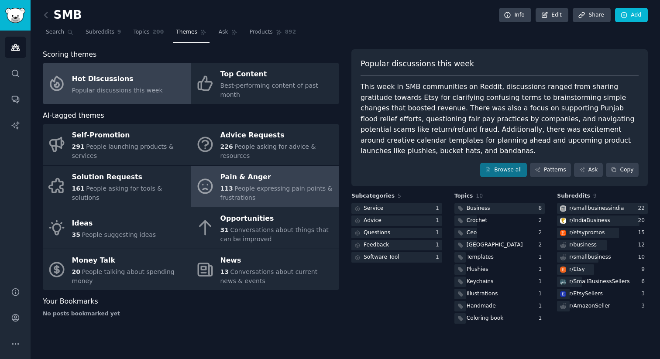
click at [227, 170] on div "Pain & Anger" at bounding box center [277, 177] width 114 height 14
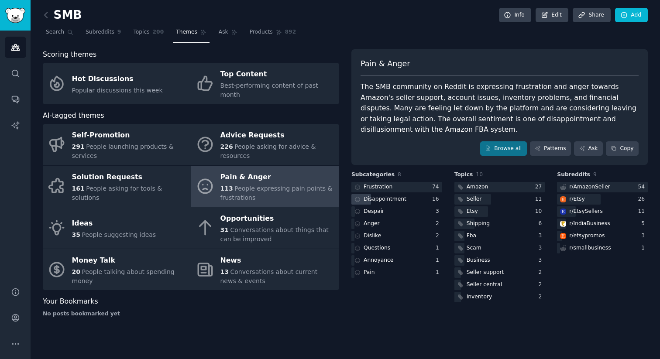
click at [403, 200] on div "Disappointment" at bounding box center [385, 200] width 43 height 8
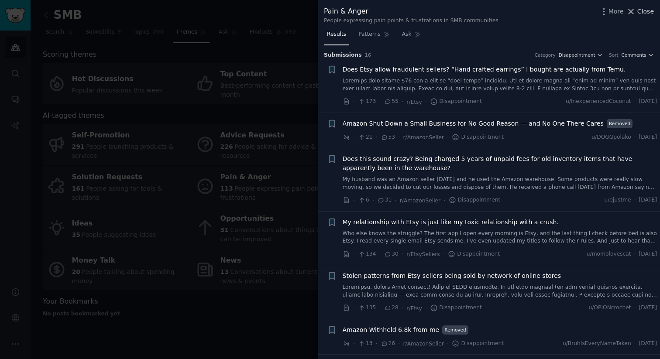
click at [639, 11] on span "Close" at bounding box center [645, 11] width 17 height 9
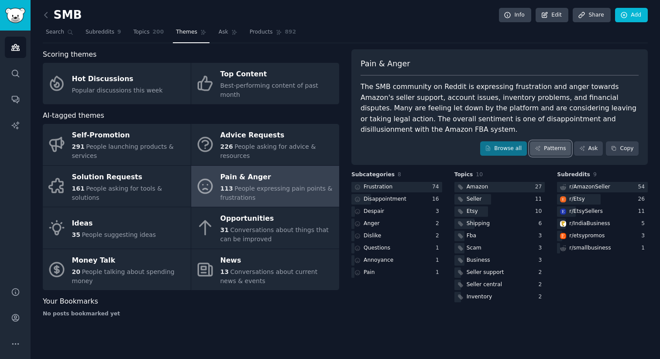
click at [557, 145] on link "Patterns" at bounding box center [550, 148] width 41 height 15
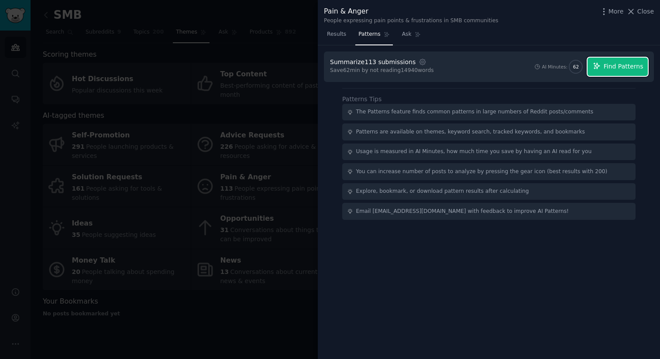
click at [612, 70] on span "Find Patterns" at bounding box center [624, 66] width 40 height 9
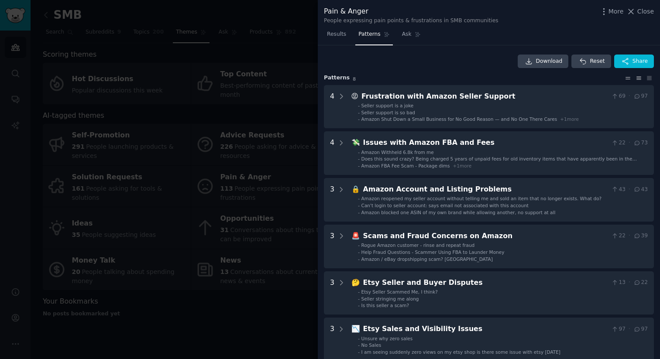
click at [626, 79] on icon at bounding box center [628, 78] width 4 height 2
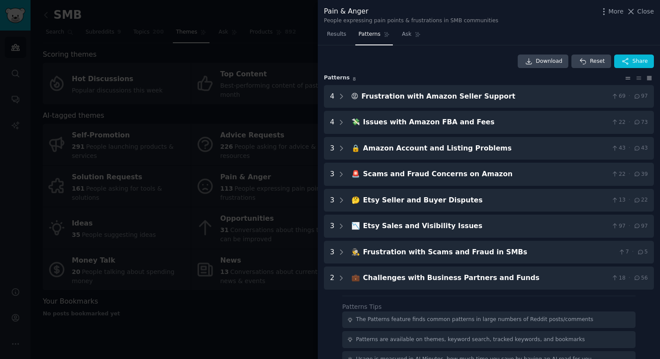
click at [645, 79] on icon at bounding box center [649, 78] width 9 height 6
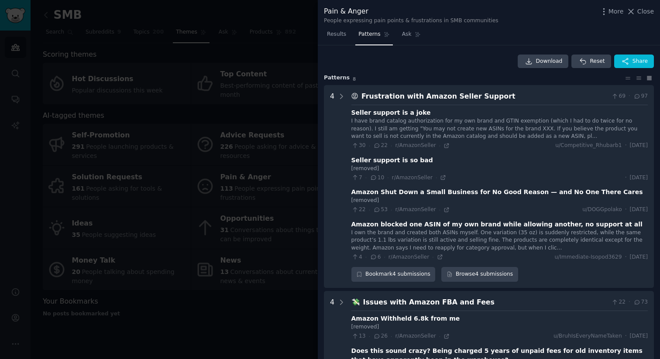
click at [645, 80] on icon at bounding box center [649, 78] width 9 height 6
click at [636, 80] on icon at bounding box center [638, 78] width 9 height 6
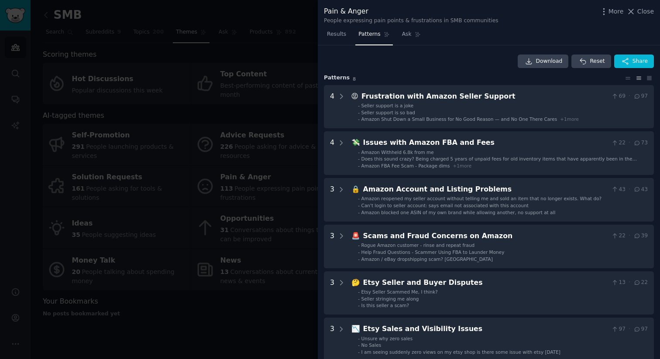
click at [642, 18] on div "Pain & Anger People expressing pain points & frustrations in SMB communities Mo…" at bounding box center [489, 15] width 330 height 18
click at [641, 10] on span "Close" at bounding box center [645, 11] width 17 height 9
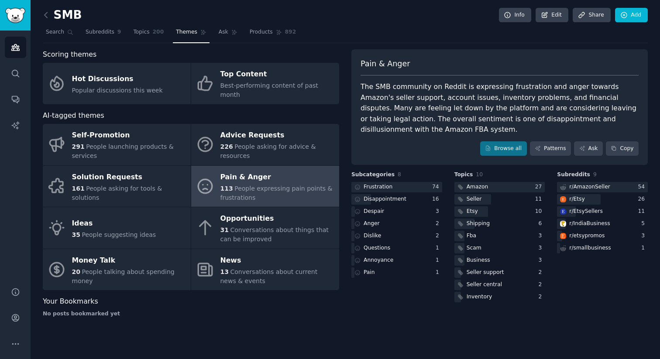
click at [26, 47] on div "Audiences Search Conversations AI Reports" at bounding box center [15, 154] width 31 height 246
click at [10, 47] on link "Audiences" at bounding box center [15, 47] width 21 height 21
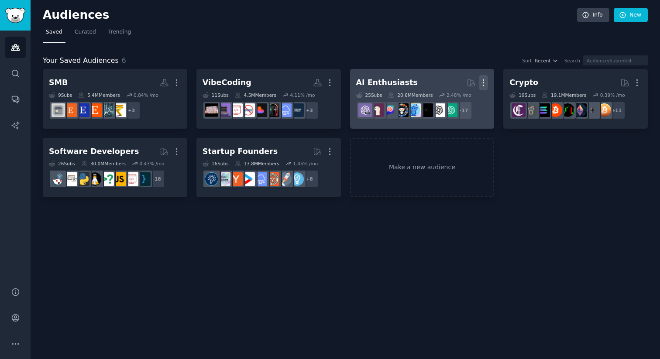
click at [484, 84] on icon "button" at bounding box center [483, 82] width 9 height 9
click at [463, 98] on p "Delete" at bounding box center [460, 100] width 20 height 9
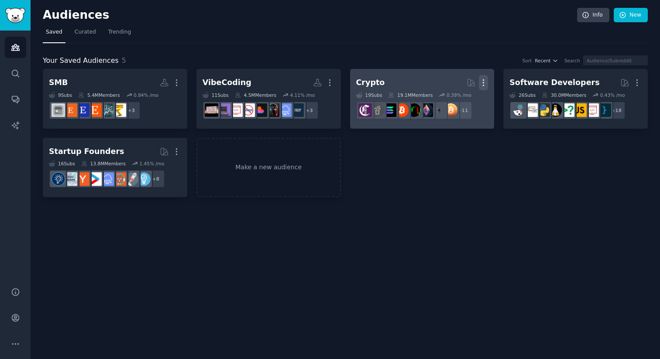
click at [486, 83] on icon "button" at bounding box center [483, 82] width 9 height 9
click at [454, 103] on p "Delete" at bounding box center [460, 100] width 20 height 9
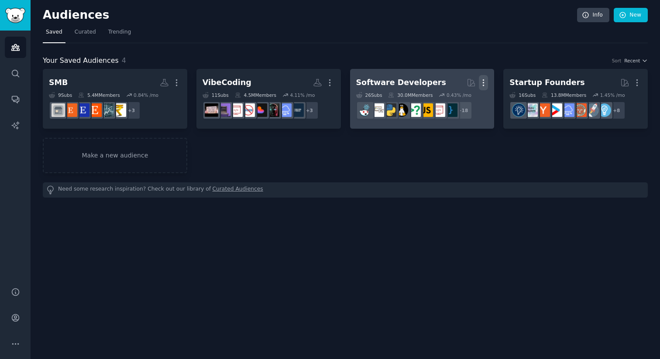
click at [484, 76] on button "More" at bounding box center [483, 82] width 9 height 15
click at [465, 98] on p "Delete" at bounding box center [460, 100] width 20 height 9
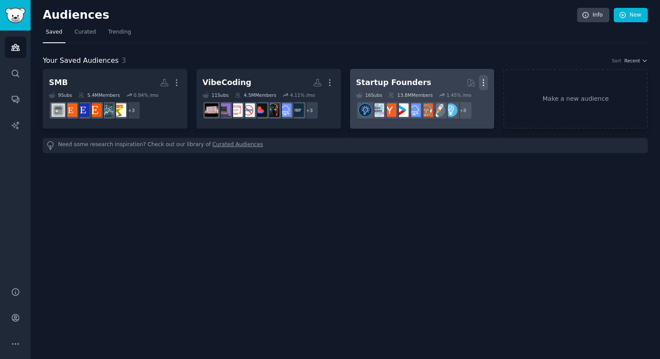
click at [488, 80] on icon "button" at bounding box center [483, 82] width 9 height 9
click at [468, 99] on p "Delete" at bounding box center [460, 100] width 20 height 9
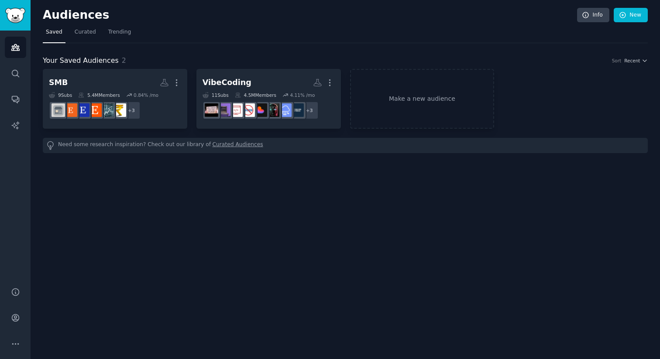
click at [110, 24] on div "Audiences Info New" at bounding box center [345, 17] width 605 height 18
click at [116, 30] on span "Trending" at bounding box center [119, 32] width 23 height 8
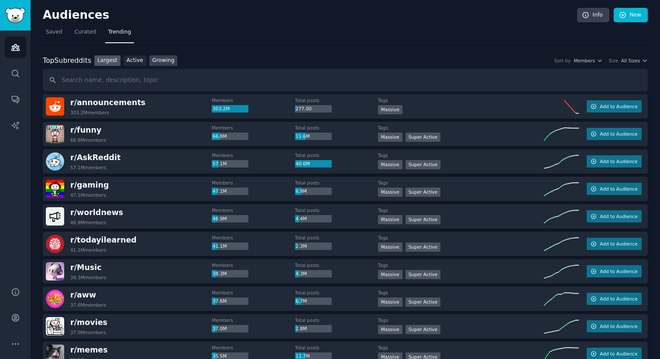
click at [167, 57] on link "Growing" at bounding box center [163, 60] width 28 height 11
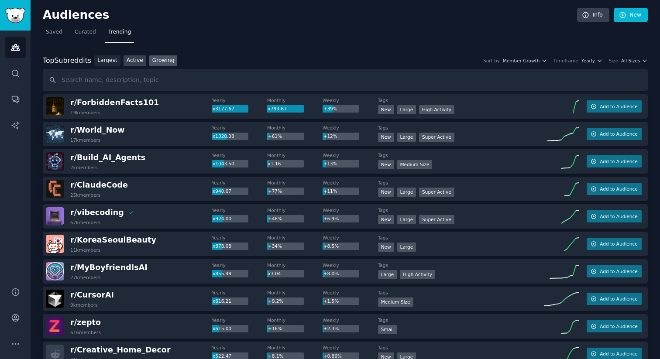
click at [138, 57] on link "Active" at bounding box center [135, 60] width 23 height 11
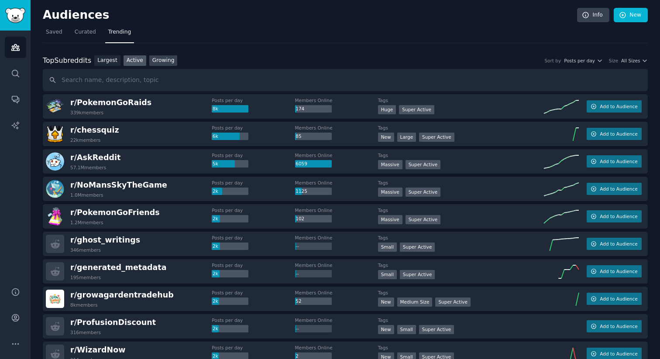
click at [172, 57] on link "Growing" at bounding box center [163, 60] width 28 height 11
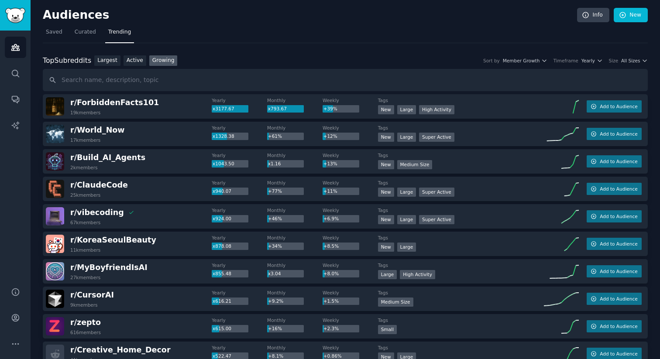
click at [616, 62] on div "Size All Sizes" at bounding box center [628, 61] width 39 height 6
click at [642, 61] on icon "button" at bounding box center [645, 61] width 6 height 6
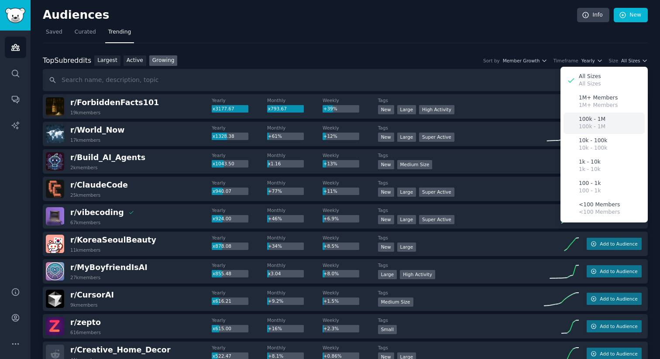
click at [618, 117] on div "100k - 1M 100k - 1M" at bounding box center [604, 123] width 81 height 21
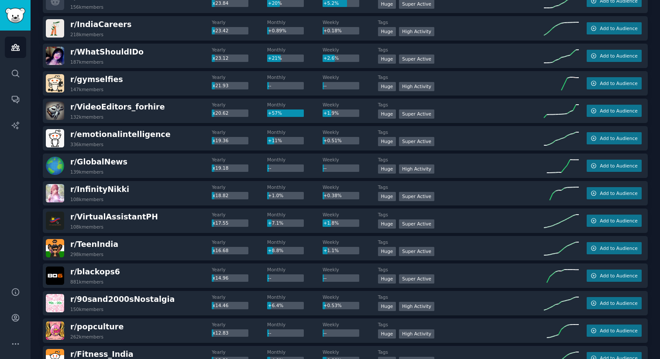
scroll to position [438, 0]
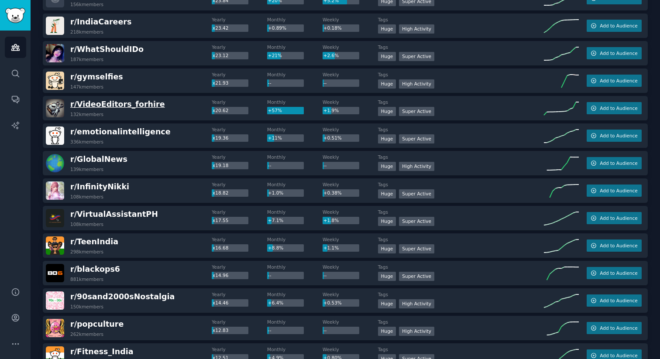
click at [129, 107] on span "r/ VideoEditors_forhire" at bounding box center [117, 104] width 95 height 9
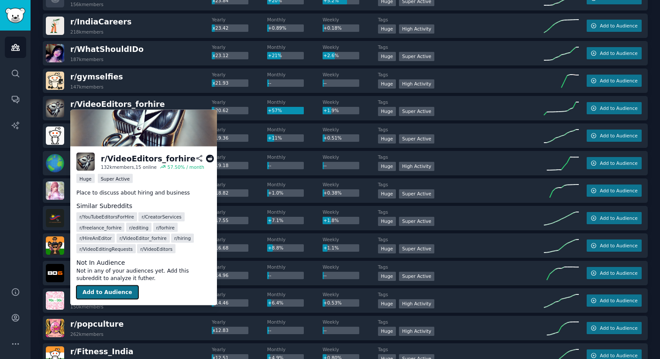
click at [90, 293] on button "Add to Audience" at bounding box center [107, 292] width 62 height 14
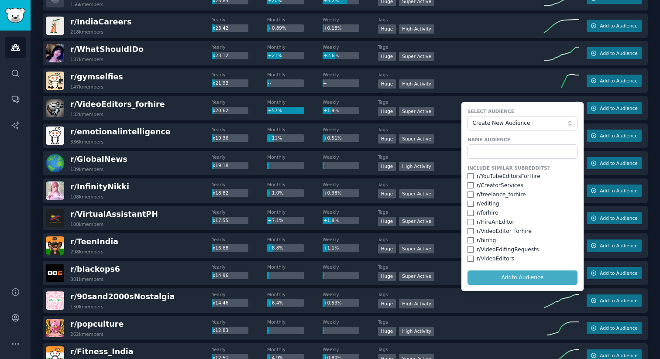
click at [484, 179] on div "r/ YouTubeEditorsForHire" at bounding box center [509, 177] width 64 height 8
click at [471, 177] on div "r/ YouTubeEditorsForHire" at bounding box center [523, 177] width 110 height 8
click at [469, 177] on input "checkbox" at bounding box center [471, 176] width 6 height 6
checkbox input "true"
click at [468, 183] on input "checkbox" at bounding box center [471, 185] width 6 height 6
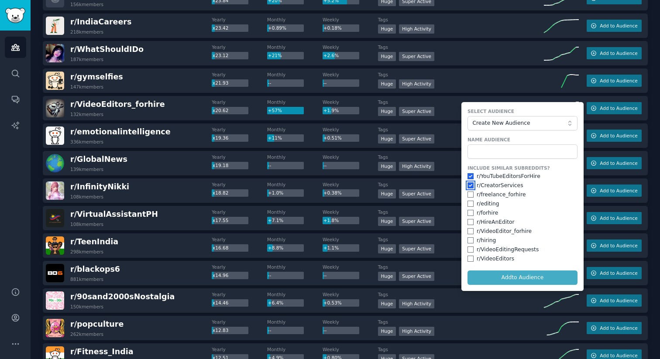
checkbox input "true"
click at [469, 193] on input "checkbox" at bounding box center [471, 195] width 6 height 6
checkbox input "false"
click at [469, 203] on input "checkbox" at bounding box center [471, 204] width 6 height 6
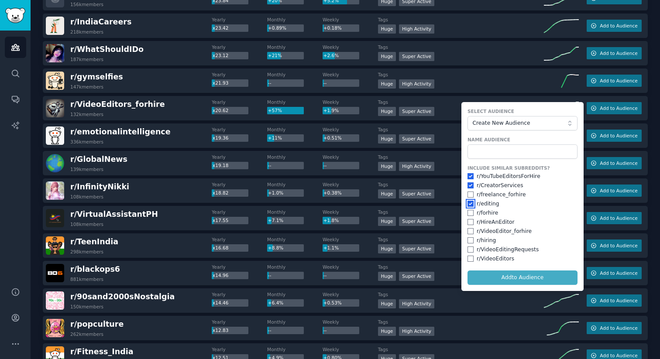
checkbox input "true"
click at [470, 222] on input "checkbox" at bounding box center [471, 222] width 6 height 6
checkbox input "true"
click at [468, 234] on div "r/ VideoEditor_forhire" at bounding box center [523, 232] width 110 height 8
click at [468, 231] on input "checkbox" at bounding box center [471, 231] width 6 height 6
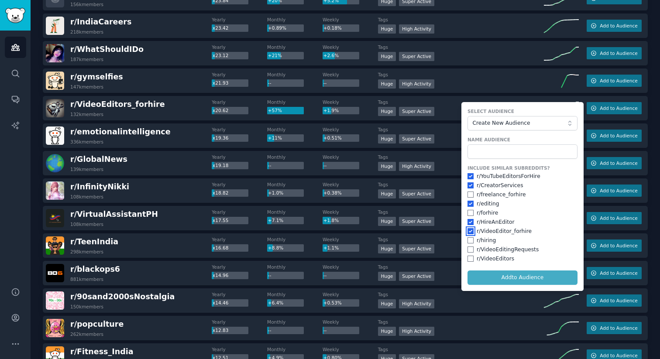
checkbox input "true"
click at [468, 248] on input "checkbox" at bounding box center [471, 250] width 6 height 6
checkbox input "true"
click at [468, 256] on input "checkbox" at bounding box center [471, 259] width 6 height 6
checkbox input "true"
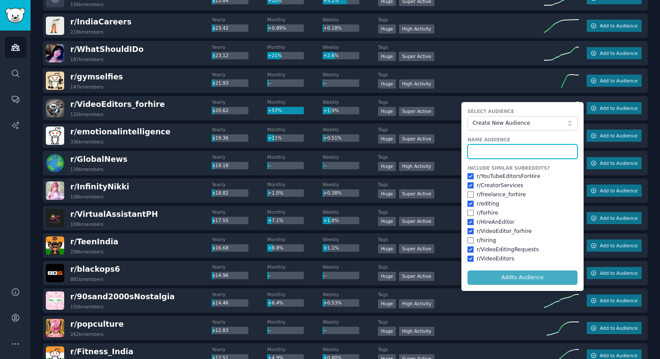
click at [482, 157] on input "text" at bounding box center [523, 151] width 110 height 15
type input "VideoEditorAndCreator"
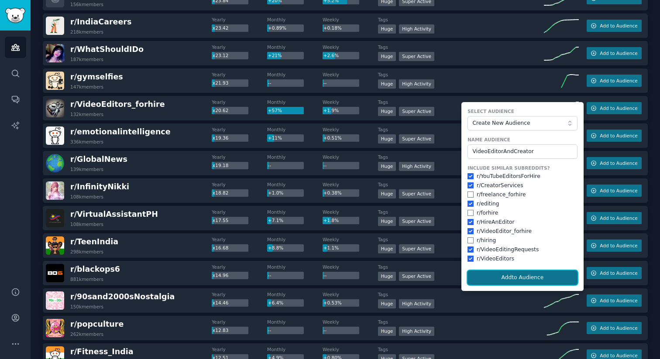
click at [504, 276] on button "Add to Audience" at bounding box center [523, 278] width 110 height 15
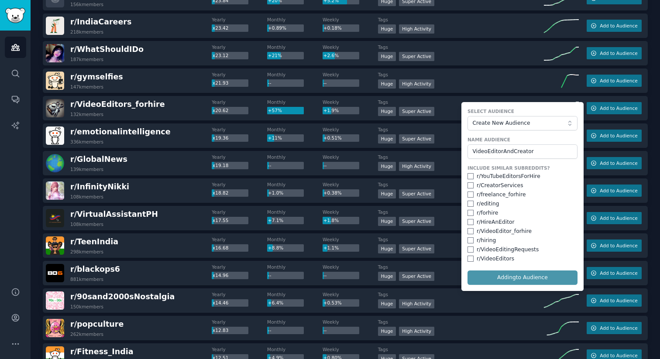
checkbox input "false"
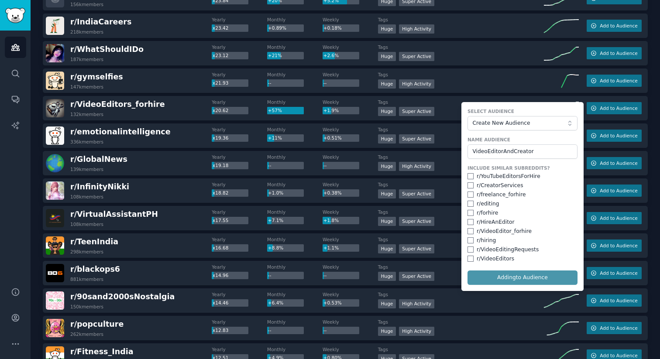
checkbox input "false"
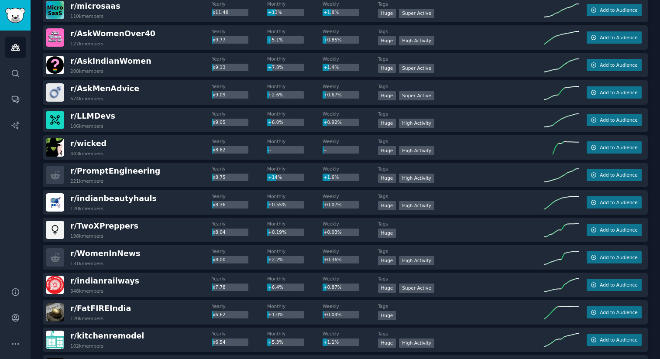
scroll to position [839, 0]
click at [102, 111] on span "r/ LLMDevs" at bounding box center [92, 115] width 45 height 9
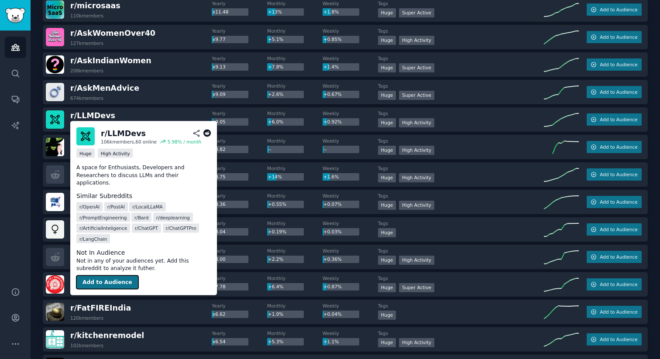
click at [112, 278] on button "Add to Audience" at bounding box center [107, 282] width 62 height 14
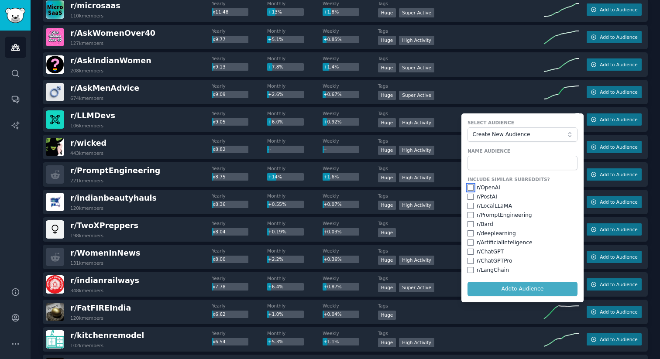
click at [471, 190] on input "checkbox" at bounding box center [471, 188] width 6 height 6
checkbox input "true"
click at [470, 197] on input "checkbox" at bounding box center [471, 197] width 6 height 6
checkbox input "false"
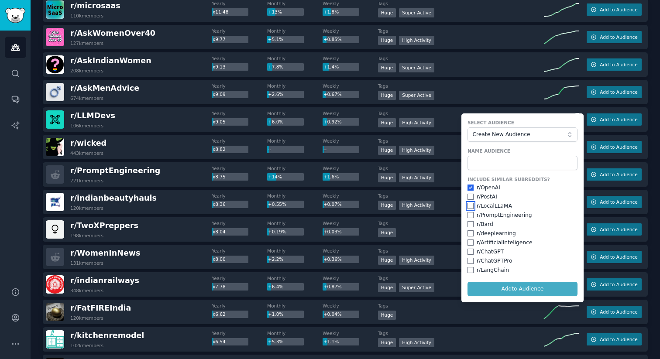
click at [469, 205] on input "checkbox" at bounding box center [471, 206] width 6 height 6
checkbox input "true"
click at [470, 215] on input "checkbox" at bounding box center [471, 215] width 6 height 6
checkbox input "true"
click at [394, 192] on div "r/ indianbeautyhauls 120k members Yearly x8.36 Monthly +0.55% Weekly +0.07% Tag…" at bounding box center [345, 202] width 605 height 24
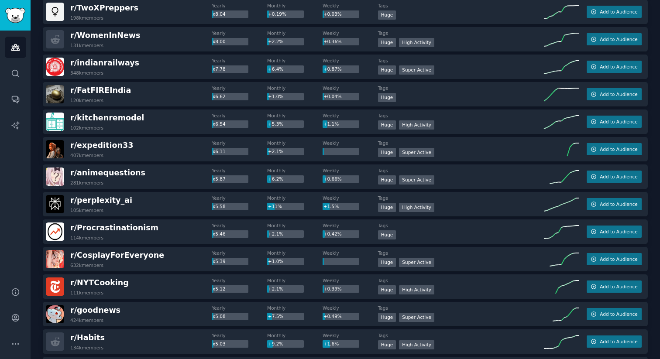
scroll to position [1059, 0]
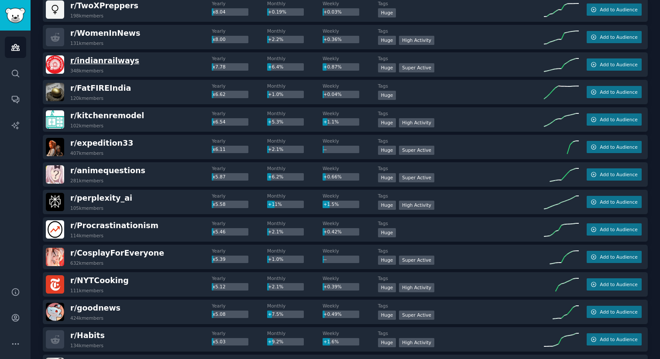
click at [100, 62] on span "r/ indianrailways" at bounding box center [104, 60] width 69 height 9
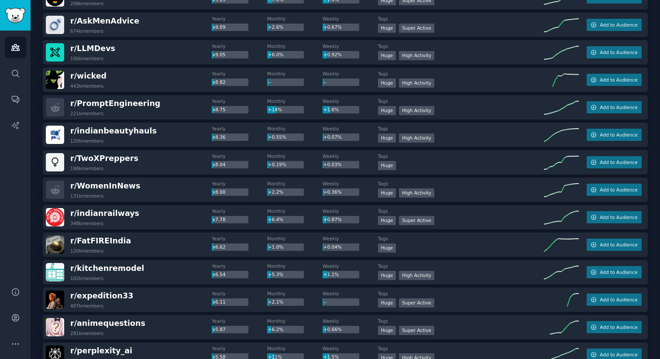
scroll to position [902, 0]
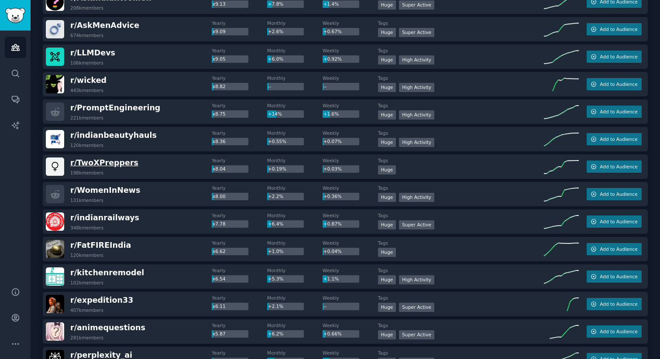
click at [117, 164] on span "r/ TwoXPreppers" at bounding box center [104, 162] width 68 height 9
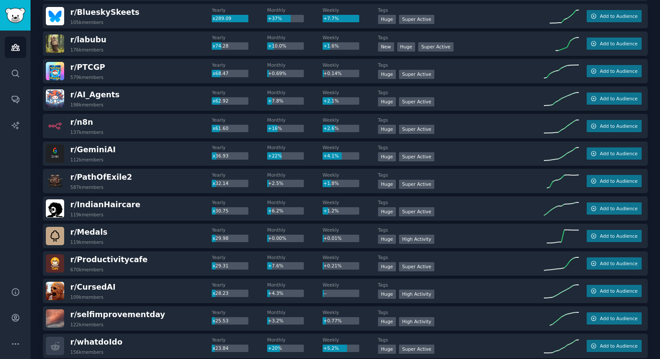
scroll to position [0, 0]
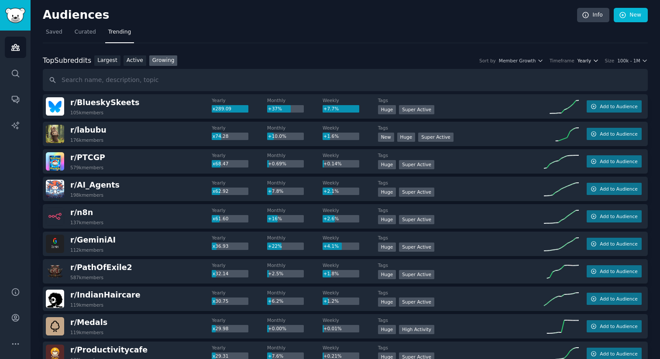
click at [587, 62] on span "Yearly" at bounding box center [585, 61] width 14 height 6
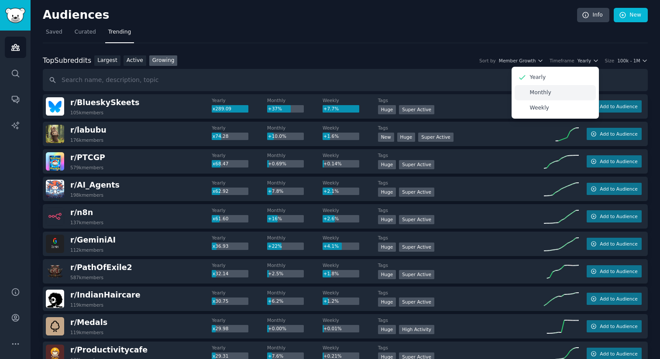
click at [557, 91] on div "Monthly" at bounding box center [555, 92] width 81 height 15
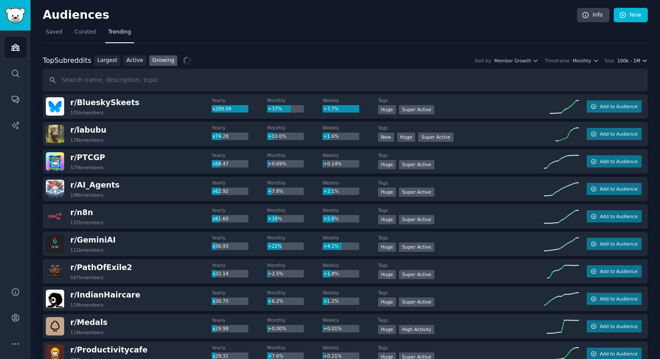
click at [632, 62] on span "100k - 1M" at bounding box center [628, 61] width 23 height 6
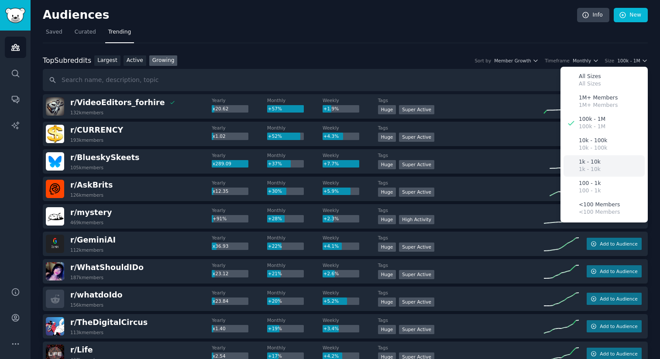
click at [611, 157] on div "1k - 10k 1k - 10k" at bounding box center [604, 165] width 81 height 21
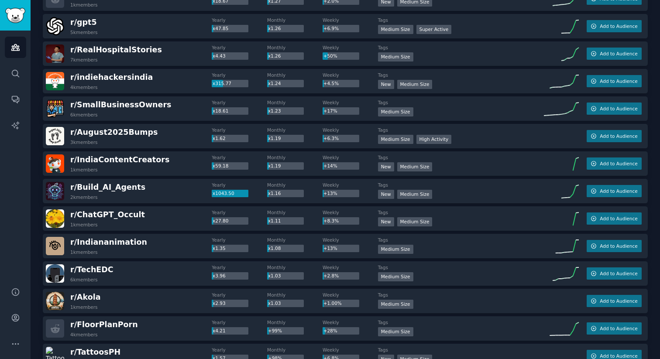
scroll to position [714, 0]
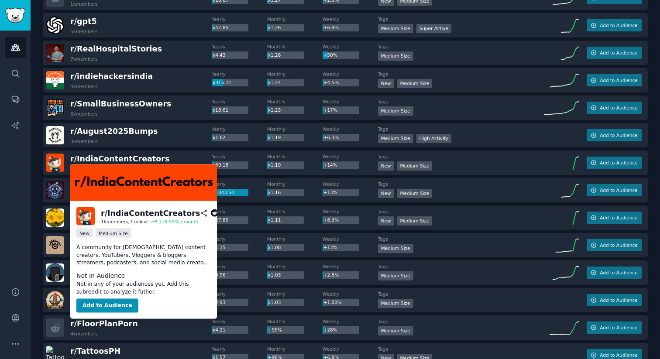
click at [131, 158] on span "r/ IndiaContentCreators" at bounding box center [119, 159] width 99 height 9
click at [144, 158] on span "r/ IndiaContentCreators" at bounding box center [119, 159] width 99 height 9
click at [120, 303] on button "Add to Audience" at bounding box center [107, 306] width 62 height 14
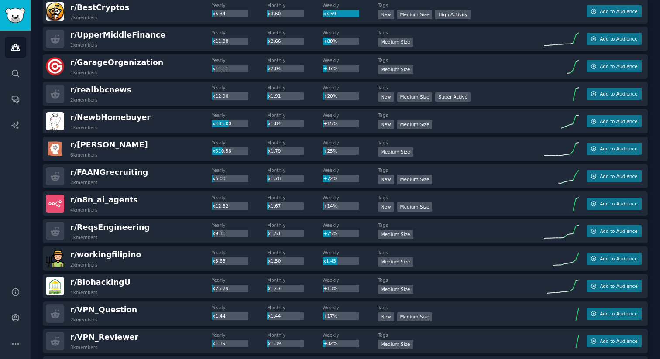
scroll to position [0, 0]
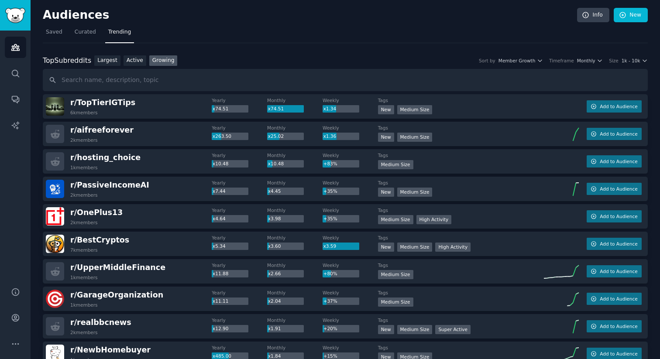
click at [627, 66] on div "Top Subreddits Top Subreddits Largest Active Growing Sort by Member Growth Time…" at bounding box center [345, 73] width 605 height 36
click at [629, 64] on div "Top Subreddits Top Subreddits Largest Active Growing Sort by Member Growth Time…" at bounding box center [345, 60] width 605 height 11
click at [635, 59] on span "1k - 10k" at bounding box center [631, 61] width 19 height 6
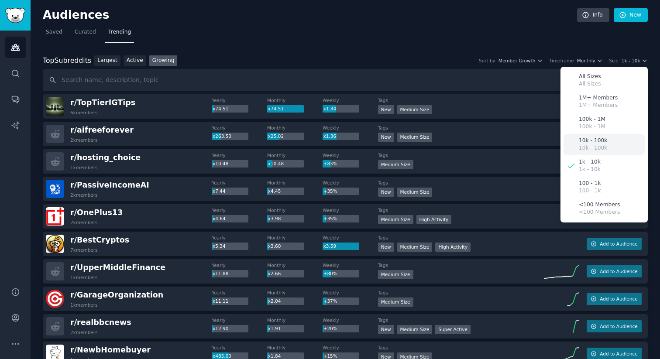
click at [594, 147] on p "10k - 100k" at bounding box center [593, 148] width 28 height 8
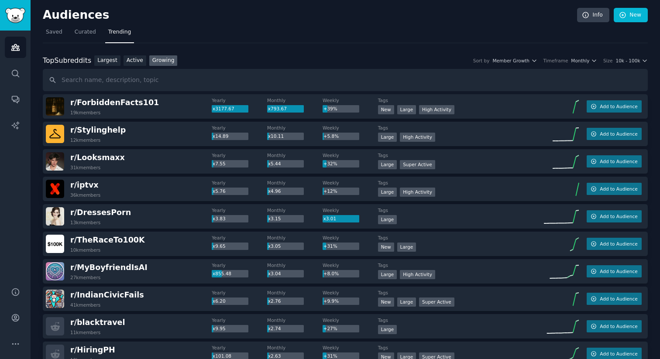
click at [616, 65] on div "Top Subreddits Top Subreddits Largest Active Growing Sort by Member Growth Time…" at bounding box center [345, 60] width 605 height 11
click at [591, 60] on icon "button" at bounding box center [594, 61] width 6 height 6
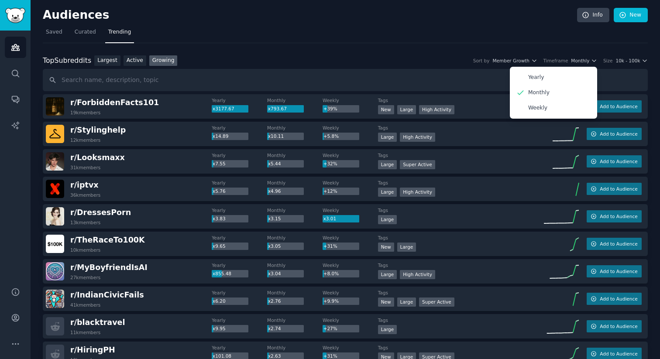
click at [368, 65] on div "Top Subreddits Top Subreddits Largest Active Growing Sort by Member Growth Time…" at bounding box center [345, 60] width 605 height 11
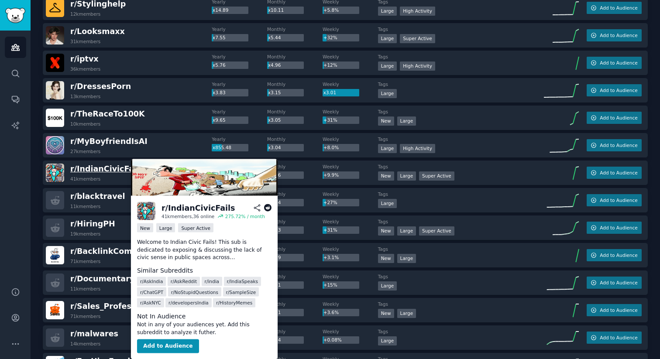
scroll to position [125, 0]
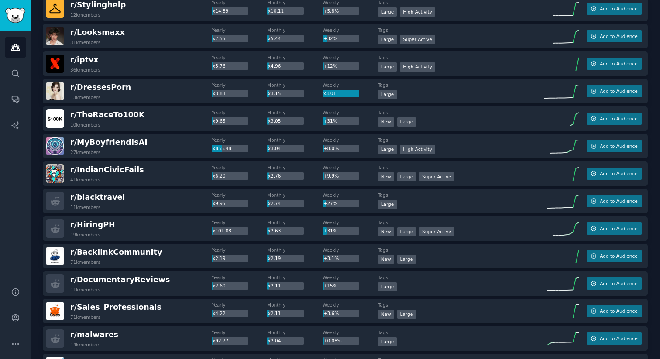
click at [214, 150] on span "x855.48" at bounding box center [222, 148] width 19 height 5
drag, startPoint x: 214, startPoint y: 150, endPoint x: 230, endPoint y: 153, distance: 16.4
click at [230, 153] on div "Yearly x855.48 Monthly x3.04 Weekly +8.0%" at bounding box center [295, 146] width 166 height 18
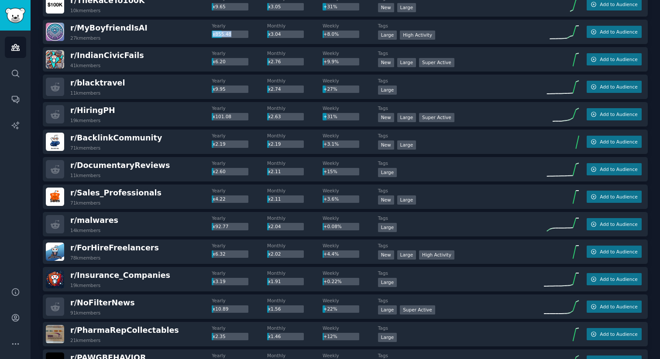
scroll to position [245, 0]
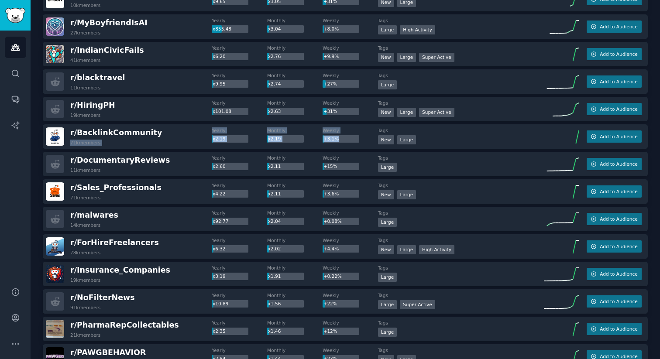
drag, startPoint x: 350, startPoint y: 141, endPoint x: 209, endPoint y: 133, distance: 141.2
click at [209, 133] on div "r/ BacklinkCommunity 71k members Yearly x2.19 Monthly x2.19 Weekly +3.1% Tags N…" at bounding box center [345, 136] width 605 height 24
click at [230, 128] on dt "Yearly" at bounding box center [239, 130] width 55 height 6
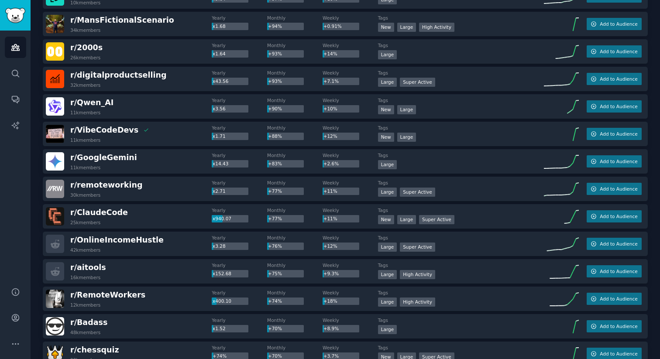
scroll to position [0, 0]
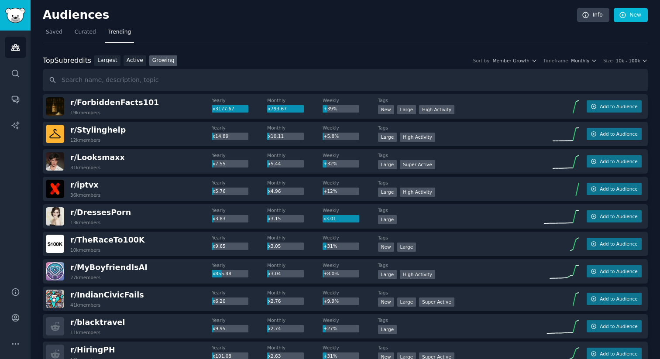
click at [579, 64] on div "Top Subreddits Top Subreddits Largest Active Growing Sort by Member Growth Time…" at bounding box center [345, 60] width 605 height 11
click at [581, 58] on span "Monthly" at bounding box center [580, 61] width 18 height 6
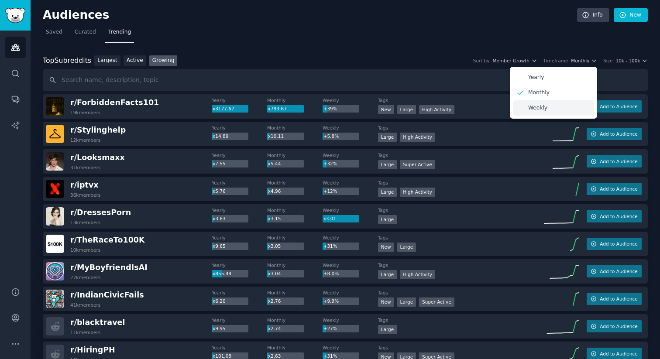
click at [543, 112] on div "Weekly" at bounding box center [553, 107] width 81 height 15
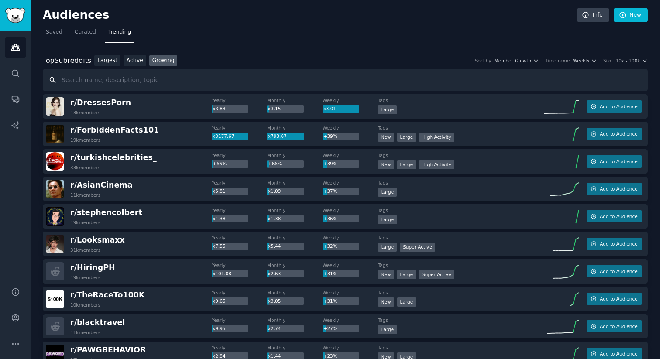
click at [266, 76] on input "text" at bounding box center [345, 80] width 605 height 22
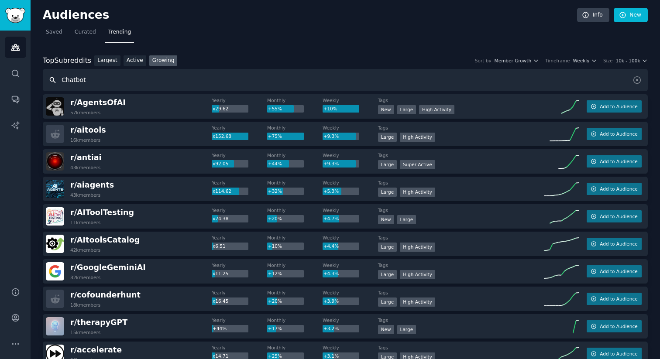
type input "Chatbot"
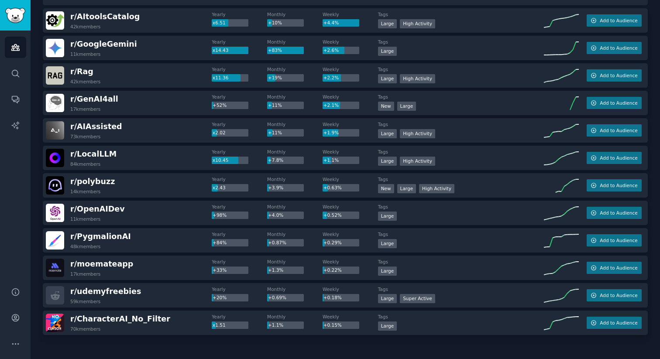
scroll to position [87, 0]
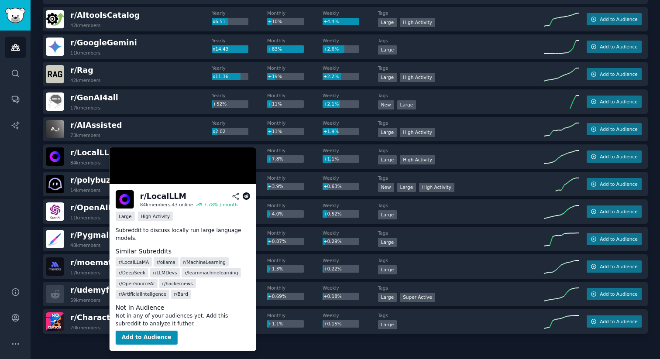
click at [105, 152] on span "r/ LocalLLM" at bounding box center [93, 152] width 46 height 9
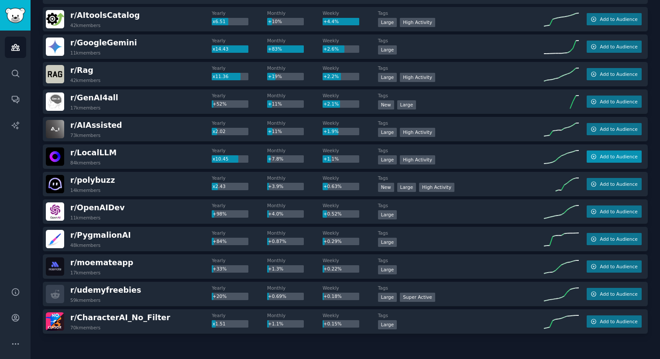
click at [605, 155] on span "Add to Audience" at bounding box center [619, 157] width 38 height 6
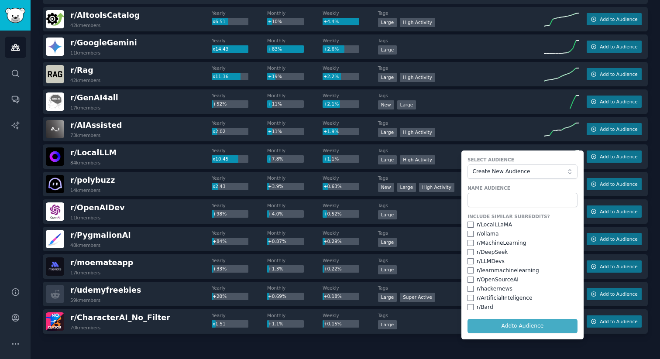
click at [483, 228] on div "r/ LocalLLaMA" at bounding box center [494, 225] width 35 height 8
click at [471, 227] on input "checkbox" at bounding box center [471, 225] width 6 height 6
checkbox input "true"
click at [473, 234] on div "r/ ollama" at bounding box center [523, 234] width 110 height 8
click at [461, 234] on form "Select Audience Create New Audience Name Audience Include Similar Subreddits? r…" at bounding box center [522, 245] width 122 height 189
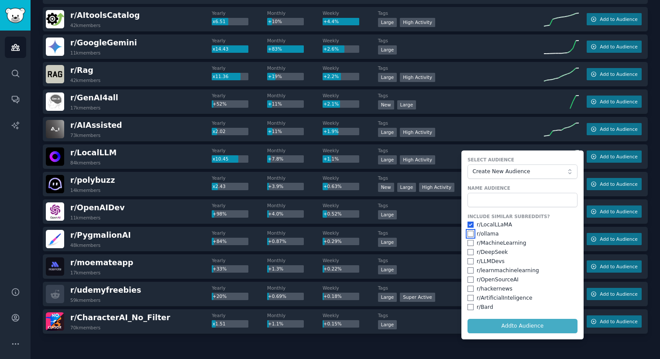
click at [468, 234] on input "checkbox" at bounding box center [471, 234] width 6 height 6
checkbox input "true"
click at [468, 244] on input "checkbox" at bounding box center [471, 243] width 6 height 6
checkbox input "true"
click at [468, 252] on input "checkbox" at bounding box center [471, 252] width 6 height 6
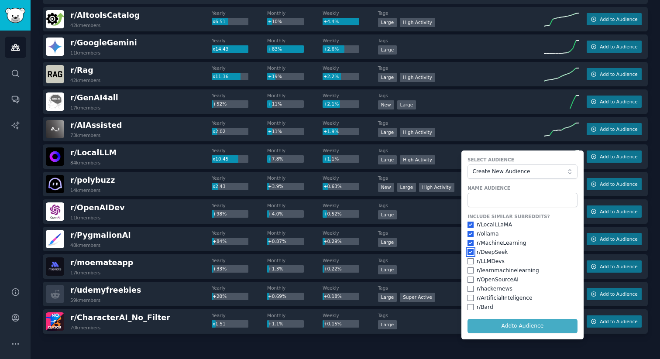
checkbox input "true"
click at [468, 260] on input "checkbox" at bounding box center [471, 261] width 6 height 6
checkbox input "true"
click at [469, 267] on div "r/ learnmachinelearning" at bounding box center [523, 271] width 110 height 8
click at [469, 271] on input "checkbox" at bounding box center [471, 271] width 6 height 6
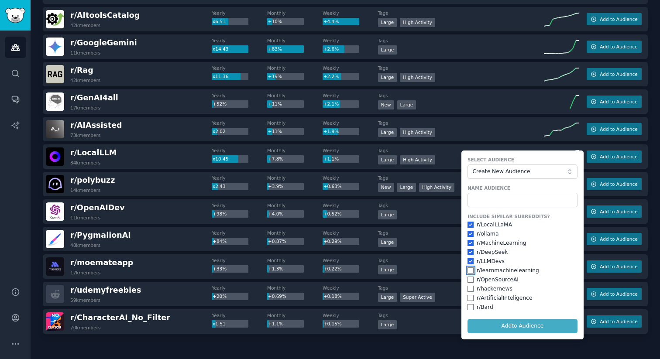
checkbox input "true"
click at [469, 280] on input "checkbox" at bounding box center [471, 280] width 6 height 6
checkbox input "true"
click at [469, 285] on div "r/ hackernews" at bounding box center [523, 289] width 110 height 8
click at [468, 299] on input "checkbox" at bounding box center [471, 298] width 6 height 6
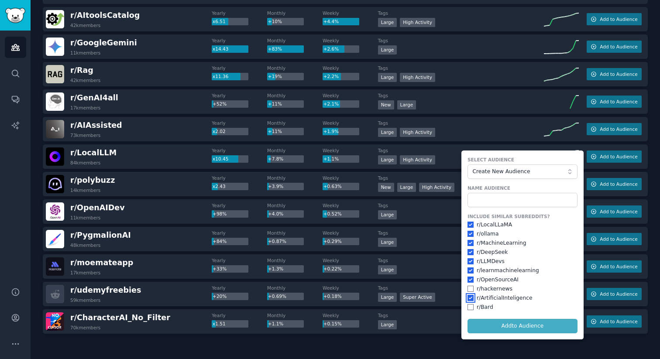
click at [468, 299] on input "checkbox" at bounding box center [471, 298] width 6 height 6
checkbox input "false"
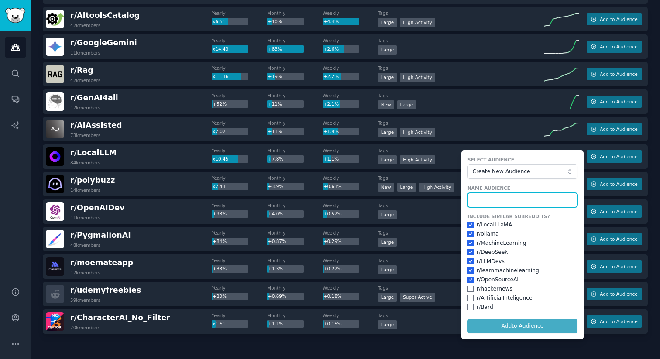
click at [500, 203] on input "text" at bounding box center [523, 200] width 110 height 15
type input "local LLM"
click at [468, 319] on button "Add to Audience" at bounding box center [523, 326] width 110 height 15
checkbox input "false"
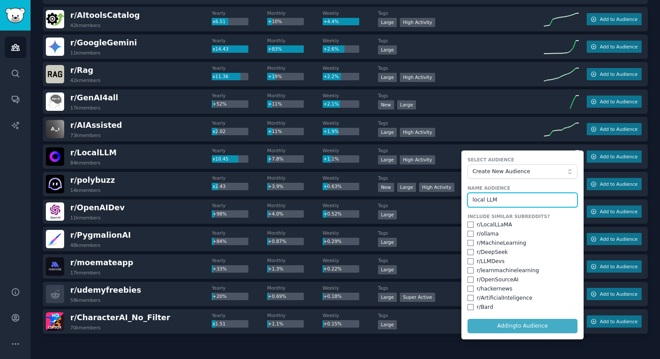
checkbox input "false"
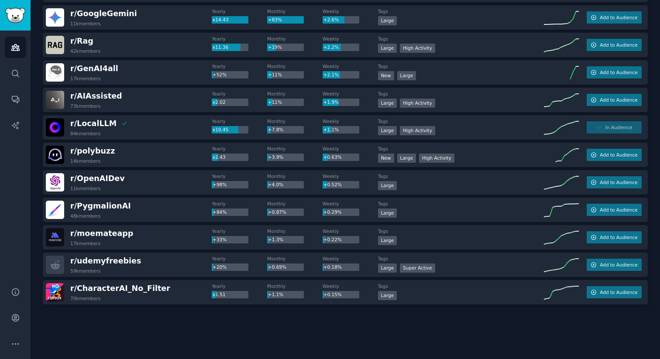
scroll to position [0, 0]
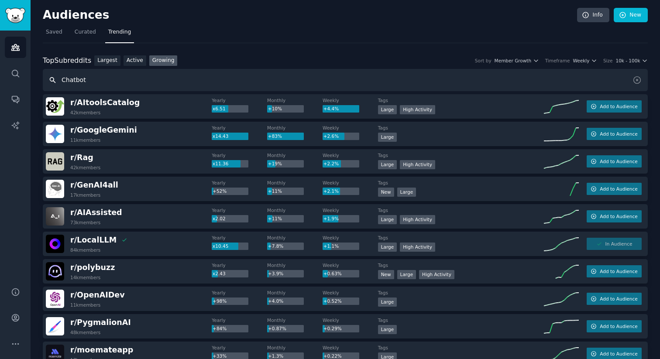
click at [112, 79] on input "Chatbot" at bounding box center [345, 80] width 605 height 22
type input "Laravel"
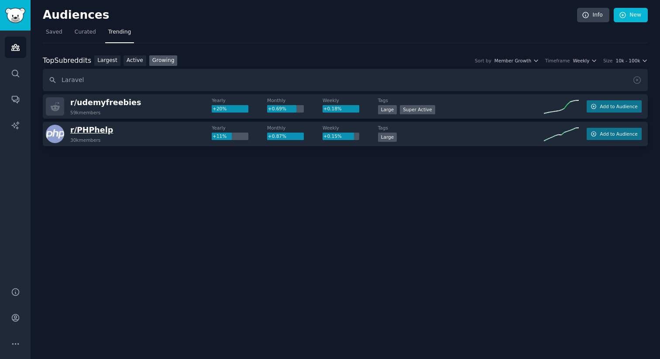
click at [88, 126] on span "r/ PHPhelp" at bounding box center [91, 130] width 43 height 9
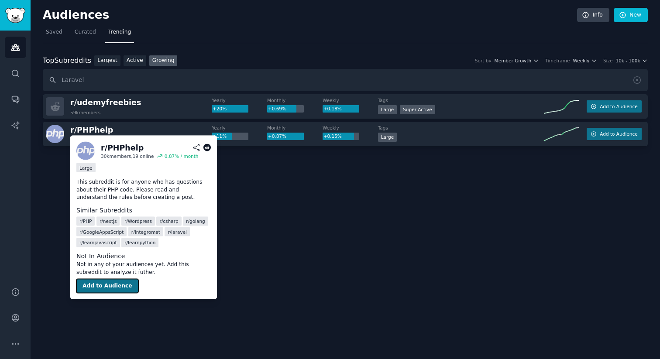
click at [111, 281] on button "Add to Audience" at bounding box center [107, 286] width 62 height 14
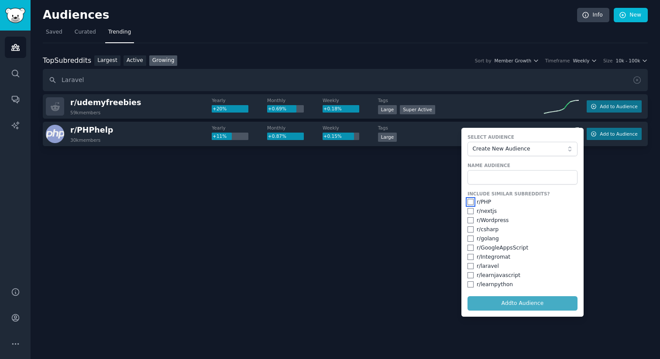
click at [473, 204] on input "checkbox" at bounding box center [471, 202] width 6 height 6
checkbox input "true"
click at [471, 266] on input "checkbox" at bounding box center [471, 266] width 6 height 6
checkbox input "true"
click at [477, 173] on input "text" at bounding box center [523, 177] width 110 height 15
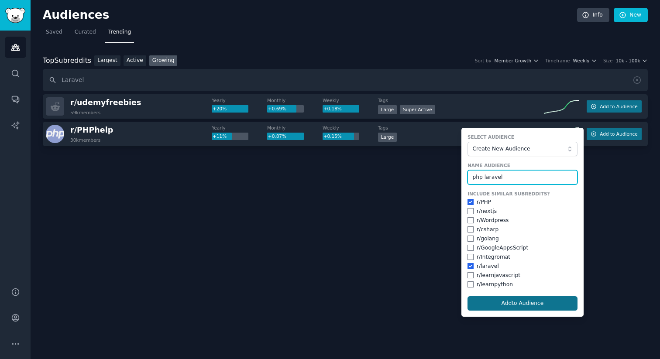
type input "php laravel"
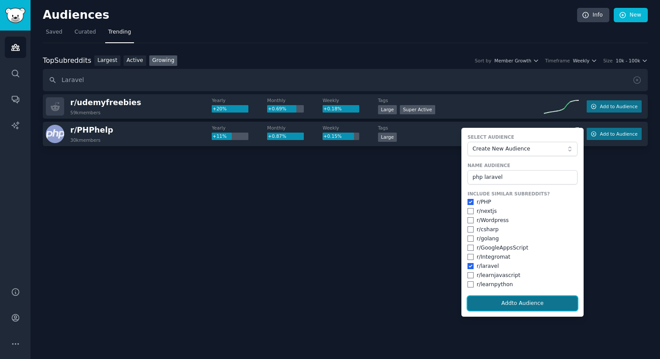
click at [502, 296] on button "Add to Audience" at bounding box center [523, 303] width 110 height 15
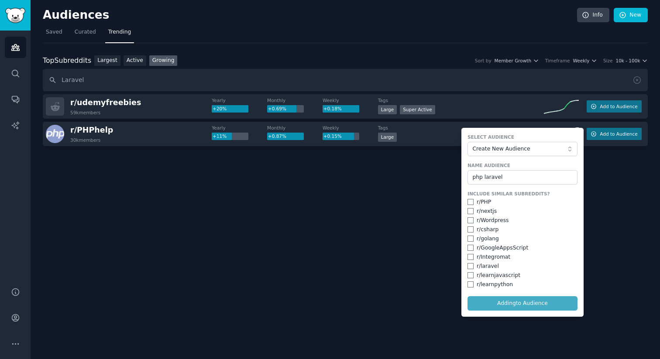
checkbox input "false"
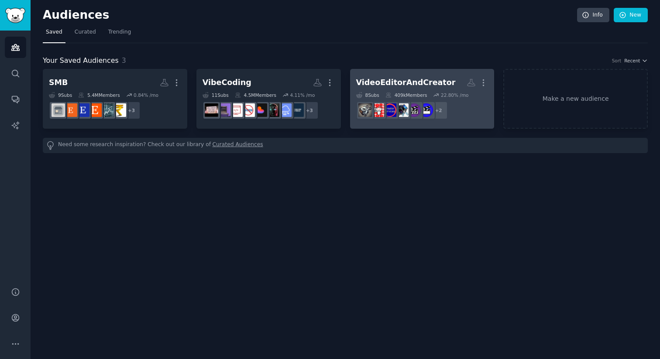
click at [409, 83] on div "VideoEditorAndCreator" at bounding box center [406, 82] width 100 height 11
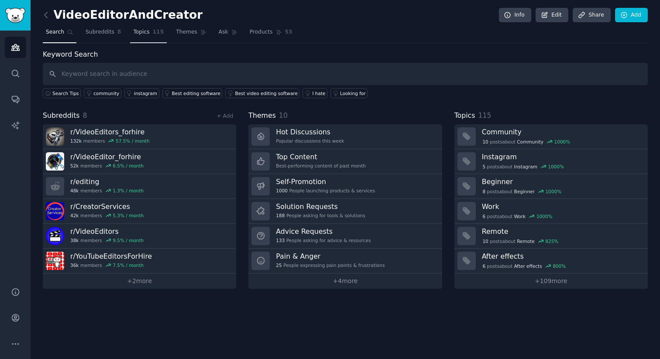
click at [161, 32] on link "Topics 115" at bounding box center [148, 34] width 37 height 18
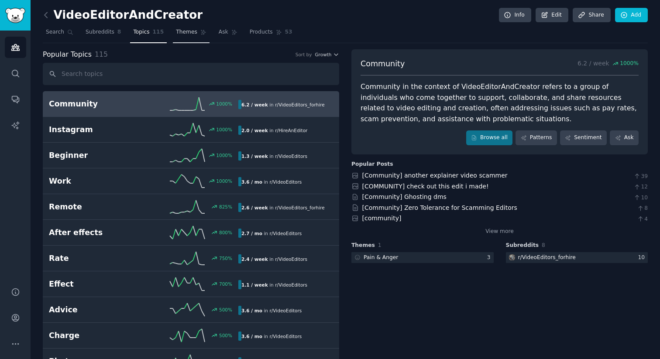
click at [193, 28] on link "Themes" at bounding box center [191, 34] width 37 height 18
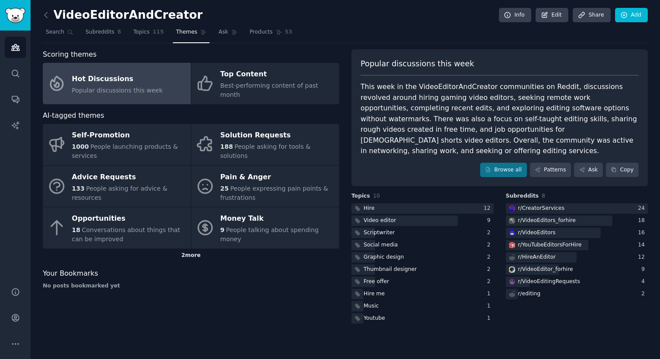
click at [196, 249] on div "2 more" at bounding box center [191, 256] width 296 height 14
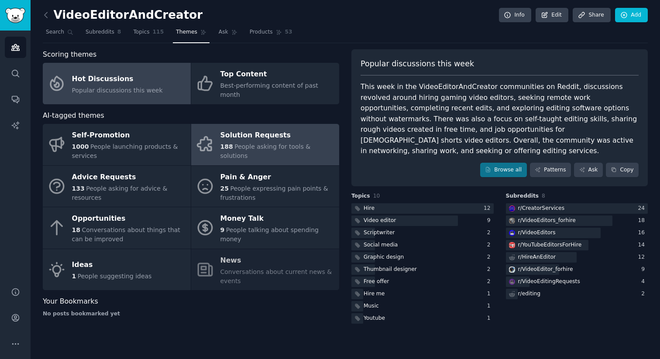
click at [287, 133] on div "Solution Requests" at bounding box center [277, 136] width 114 height 14
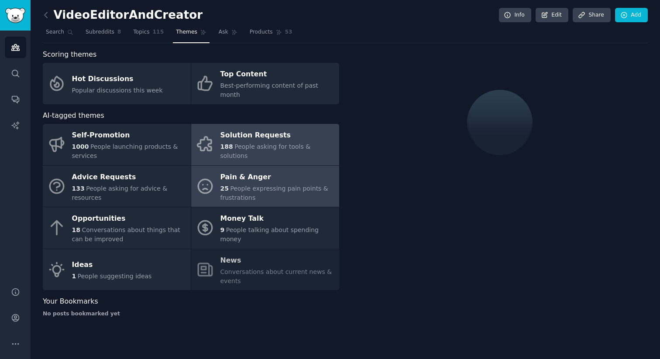
click at [272, 170] on div "Pain & Anger" at bounding box center [277, 177] width 114 height 14
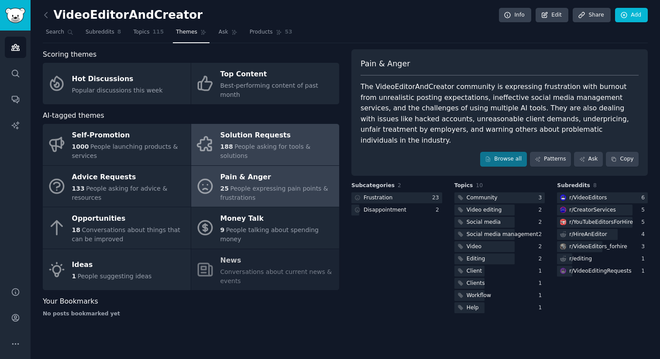
click at [274, 143] on span "People asking for tools & solutions" at bounding box center [265, 151] width 90 height 16
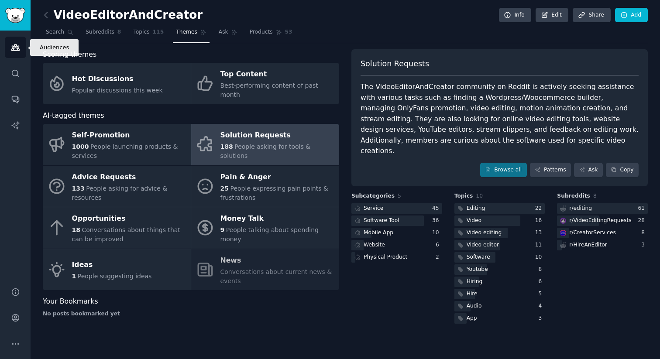
click at [7, 56] on link "Audiences" at bounding box center [15, 47] width 21 height 21
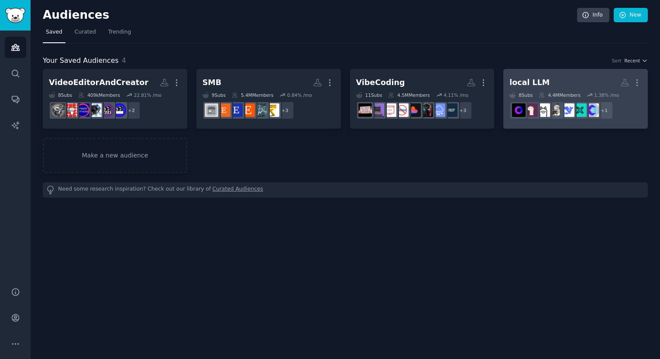
click at [549, 82] on h2 "local LLM More" at bounding box center [575, 82] width 132 height 15
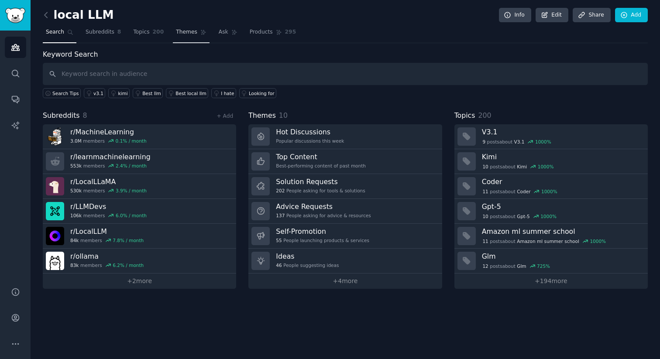
click at [187, 33] on span "Themes" at bounding box center [186, 32] width 21 height 8
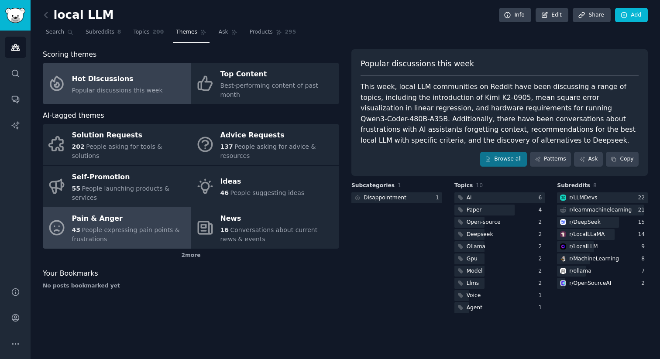
click at [142, 227] on span "People expressing pain points & frustrations" at bounding box center [126, 235] width 108 height 16
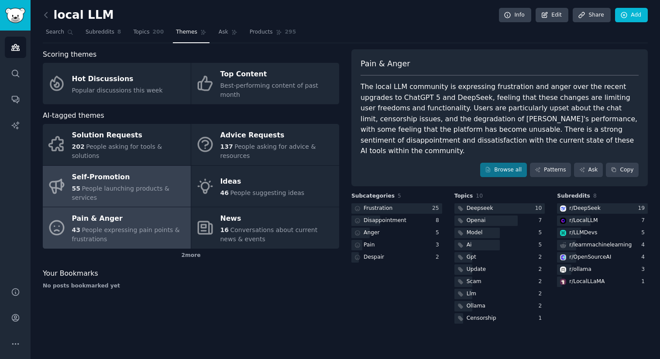
click at [131, 188] on div "55 People launching products & services" at bounding box center [129, 193] width 114 height 18
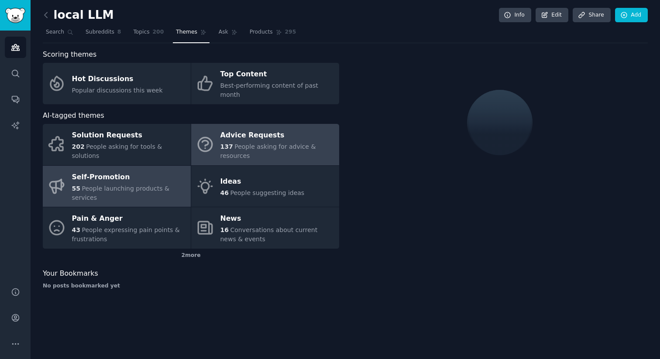
click at [254, 148] on div "137 People asking for advice & resources" at bounding box center [277, 151] width 114 height 18
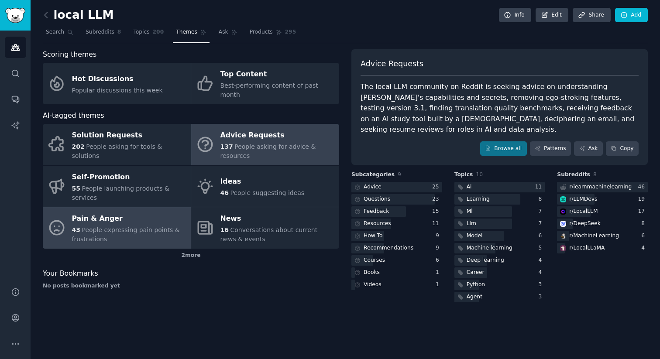
click at [106, 216] on div "Pain & Anger" at bounding box center [129, 219] width 114 height 14
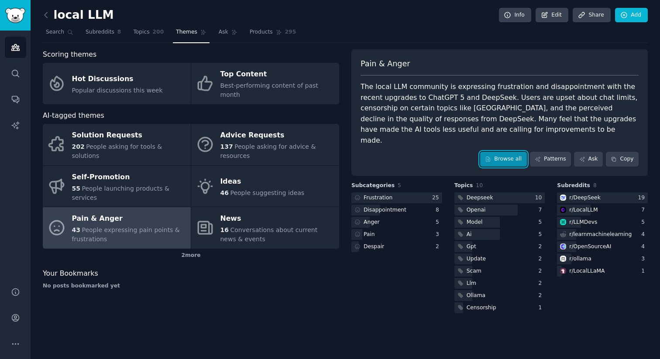
click at [506, 152] on link "Browse all" at bounding box center [503, 159] width 47 height 15
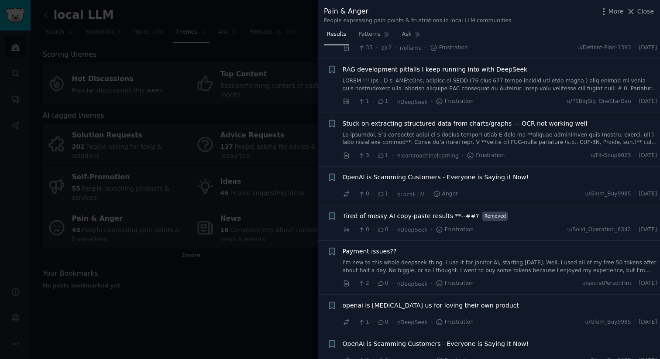
scroll to position [1729, 0]
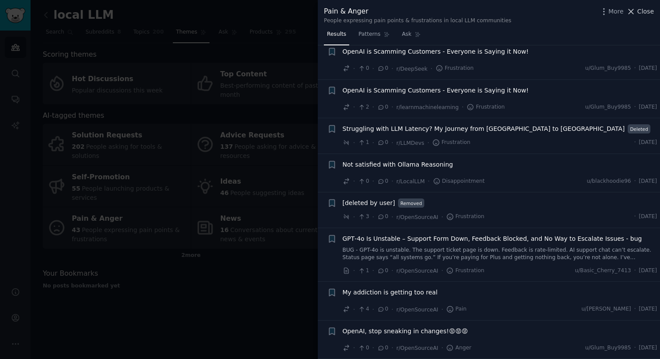
click at [643, 12] on span "Close" at bounding box center [645, 11] width 17 height 9
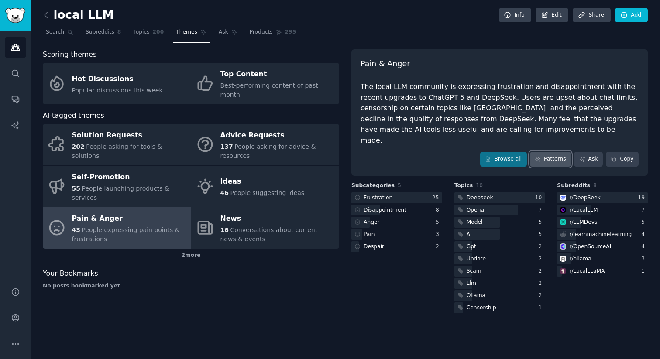
click at [546, 152] on link "Patterns" at bounding box center [550, 159] width 41 height 15
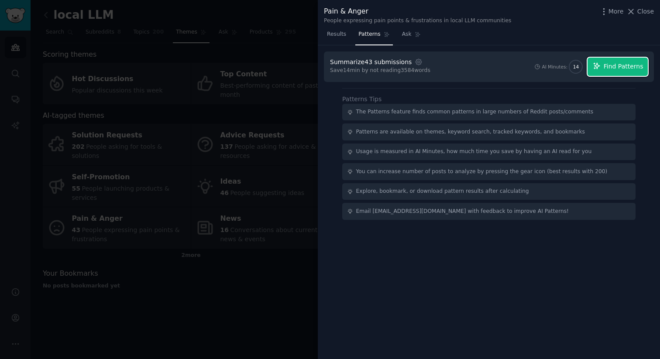
click at [598, 65] on icon "button" at bounding box center [597, 66] width 8 height 8
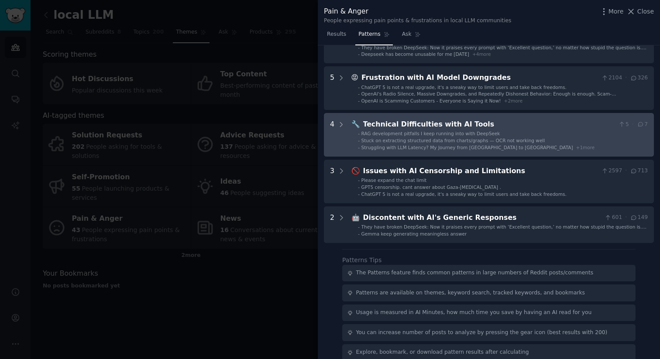
scroll to position [71, 0]
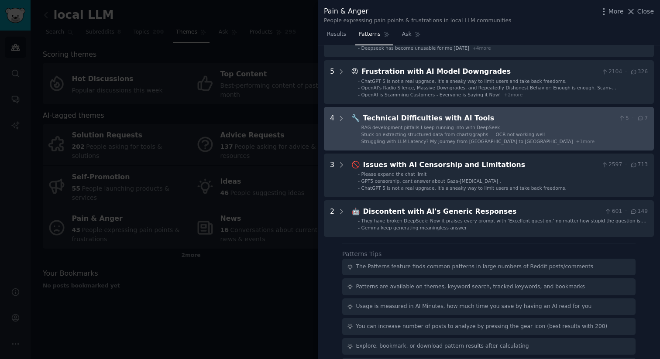
click at [470, 131] on ul "- RAG development pitfalls I keep running into with DeepSeek - Stuck on extract…" at bounding box center [500, 134] width 296 height 20
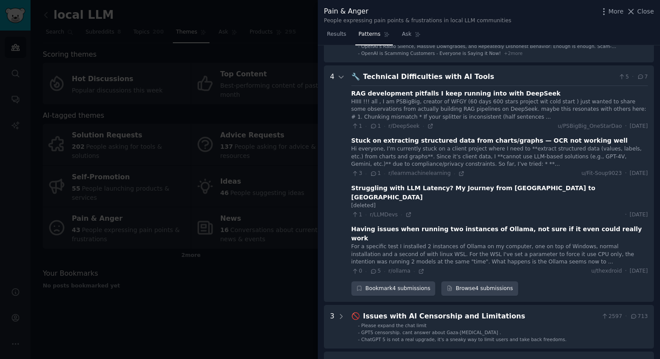
scroll to position [95, 0]
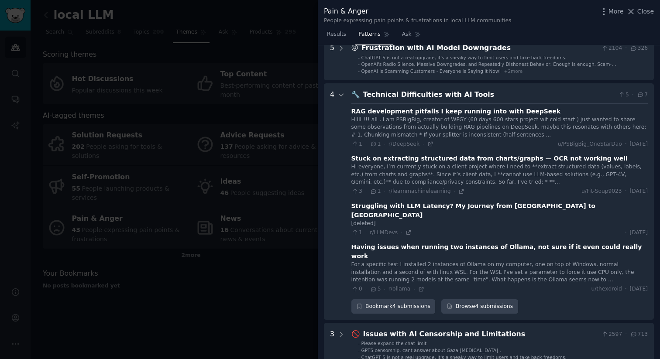
click at [390, 96] on div "Technical Difficulties with AI Tools" at bounding box center [489, 94] width 252 height 11
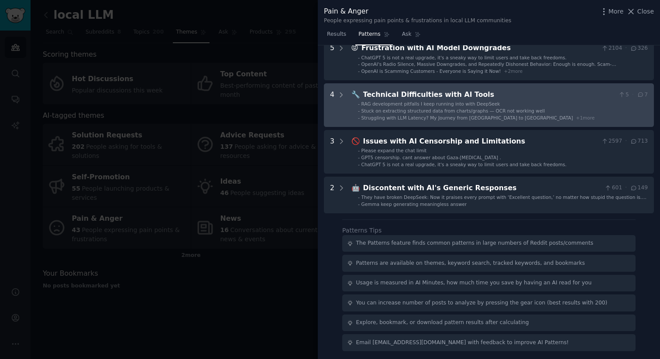
scroll to position [0, 0]
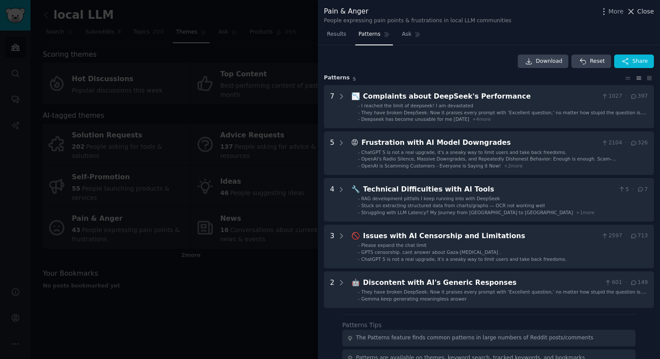
click at [640, 12] on span "Close" at bounding box center [645, 11] width 17 height 9
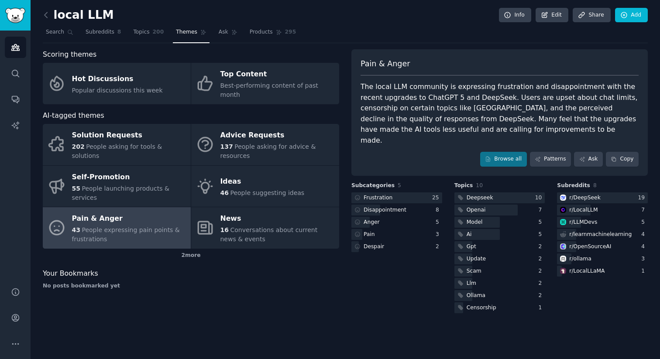
click at [498, 156] on div "Pain & Anger The local LLM community is expressing frustration and disappointme…" at bounding box center [499, 112] width 296 height 127
click at [496, 155] on link "Browse all" at bounding box center [503, 159] width 47 height 15
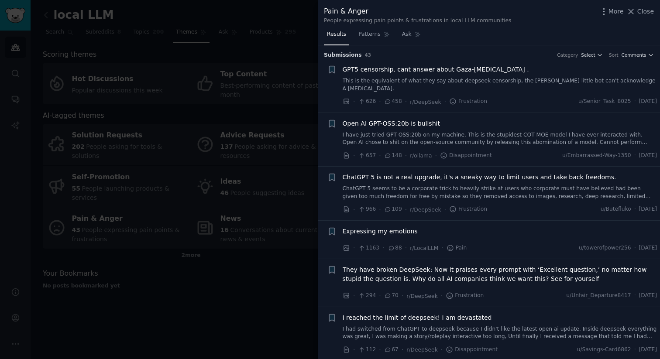
click at [193, 117] on div at bounding box center [330, 179] width 660 height 359
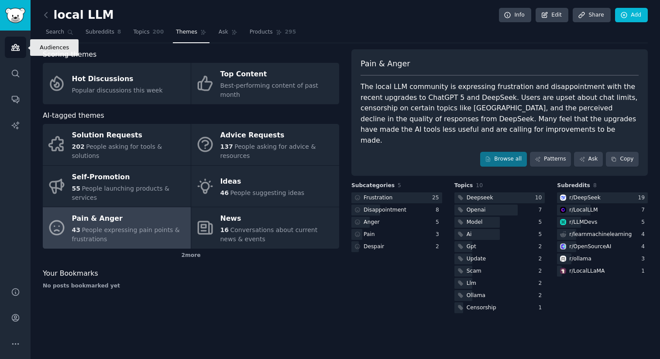
click at [20, 46] on link "Audiences" at bounding box center [15, 47] width 21 height 21
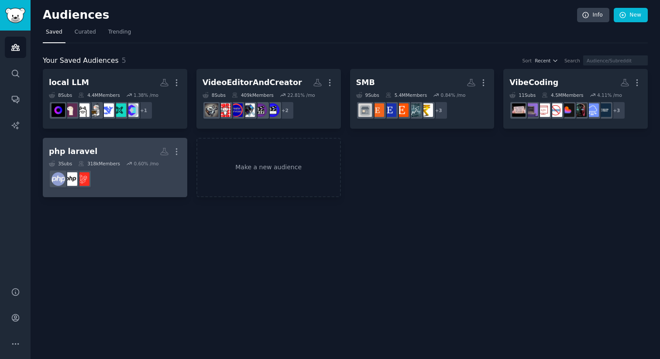
click at [115, 151] on h2 "php laravel More" at bounding box center [115, 151] width 132 height 15
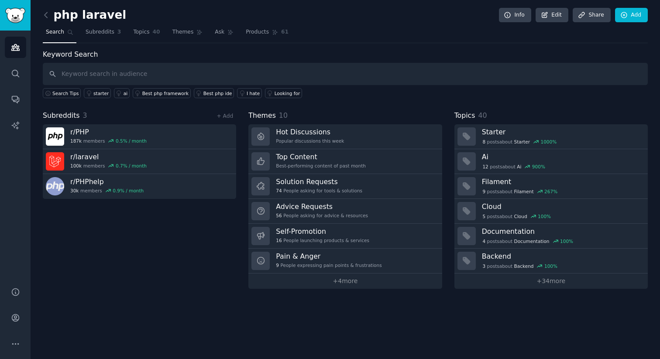
click at [167, 216] on div "Subreddits 3 + Add r/ PHP 187k members 0.5 % / month r/ laravel 100k members 0.…" at bounding box center [139, 199] width 193 height 179
click at [228, 112] on div "+ Add" at bounding box center [224, 115] width 23 height 9
click at [169, 35] on link "Themes" at bounding box center [187, 34] width 37 height 18
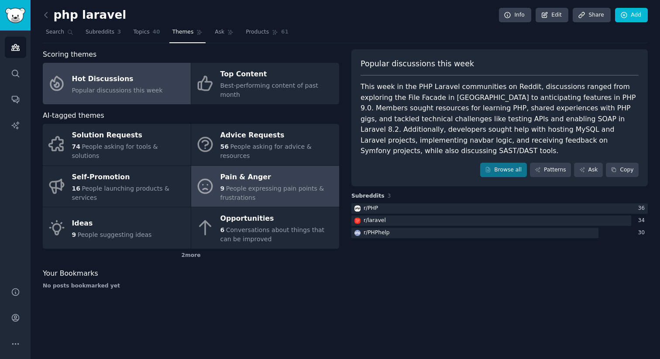
click at [277, 166] on link "Pain & Anger 9 People expressing pain points & frustrations" at bounding box center [265, 186] width 148 height 41
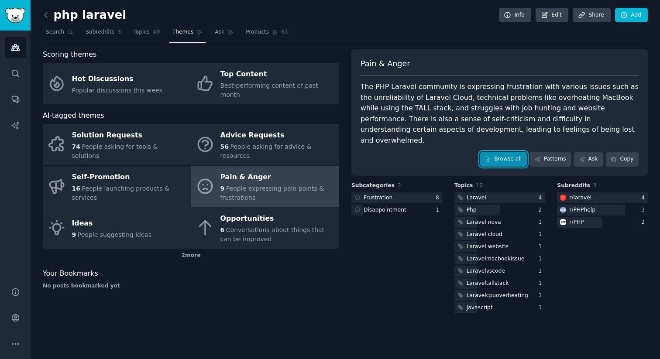
click at [513, 152] on link "Browse all" at bounding box center [503, 159] width 47 height 15
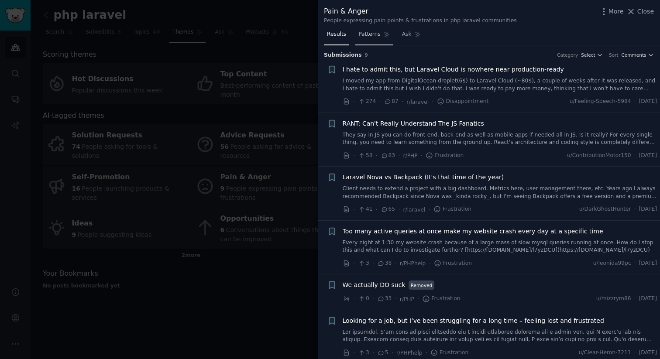
click at [363, 38] on span "Patterns" at bounding box center [369, 35] width 22 height 8
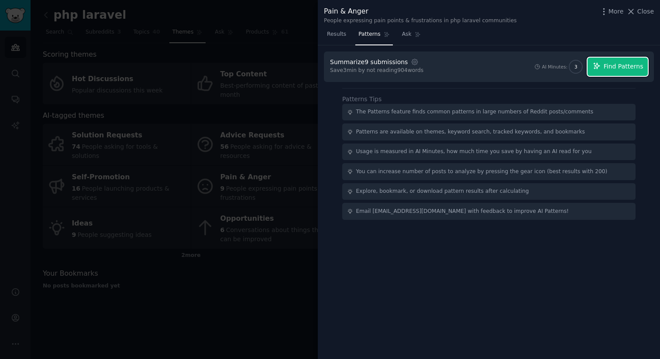
click at [625, 60] on button "Find Patterns" at bounding box center [618, 67] width 60 height 18
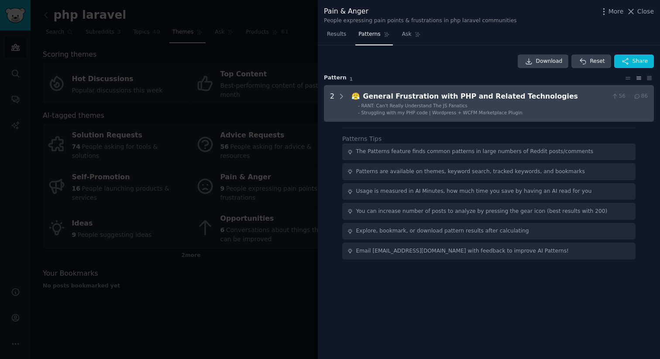
click at [477, 116] on Technologies "2 😤 General Frustration with PHP and Related Technologies 56 · 86 - RANT: Can't…" at bounding box center [489, 103] width 330 height 37
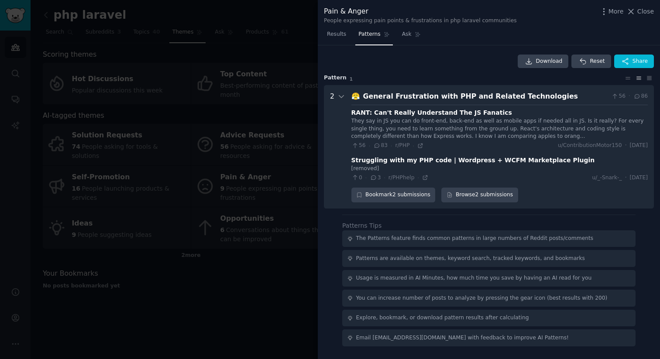
click at [223, 305] on div at bounding box center [330, 179] width 660 height 359
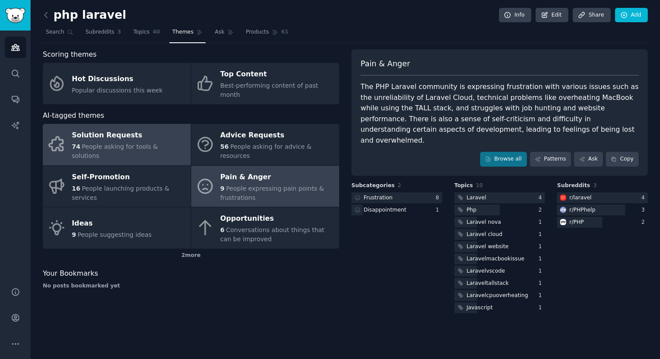
click at [90, 143] on span "People asking for tools & solutions" at bounding box center [115, 151] width 86 height 16
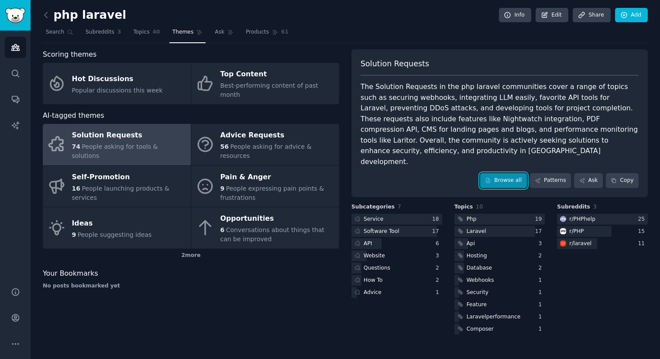
click at [521, 176] on link "Browse all" at bounding box center [503, 180] width 47 height 15
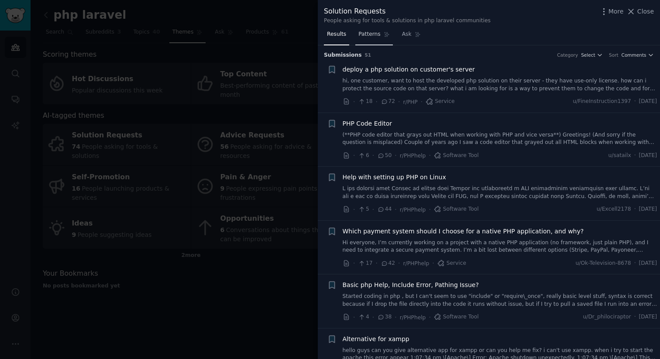
click at [369, 32] on span "Patterns" at bounding box center [369, 35] width 22 height 8
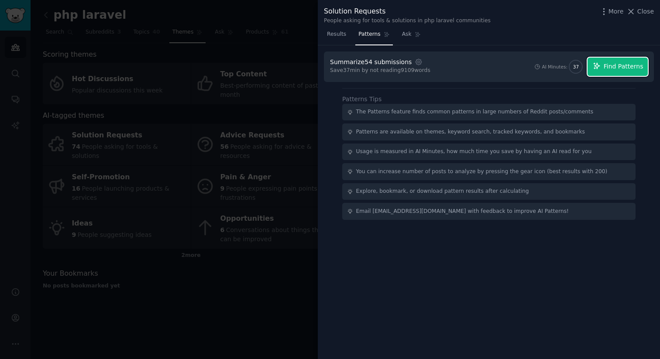
click at [630, 69] on span "Find Patterns" at bounding box center [624, 66] width 40 height 9
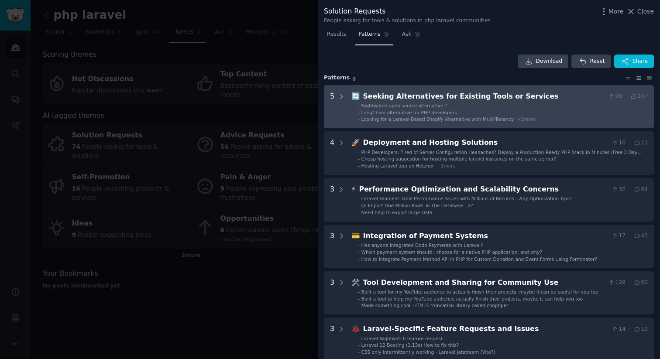
click at [491, 118] on span "Looking for a Laravel-Based Shopify Alternative with Multi-Tenancy" at bounding box center [437, 119] width 153 height 5
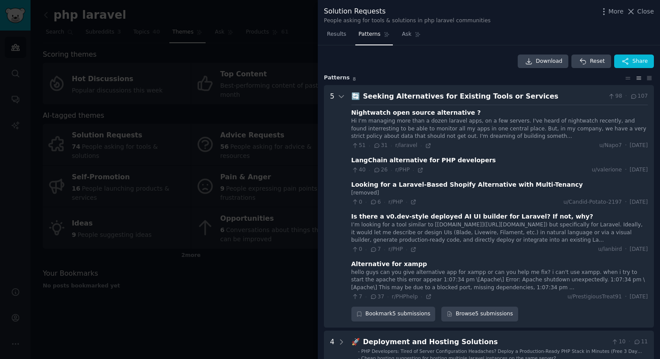
click at [426, 95] on div "Seeking Alternatives for Existing Tools or Services" at bounding box center [484, 96] width 242 height 11
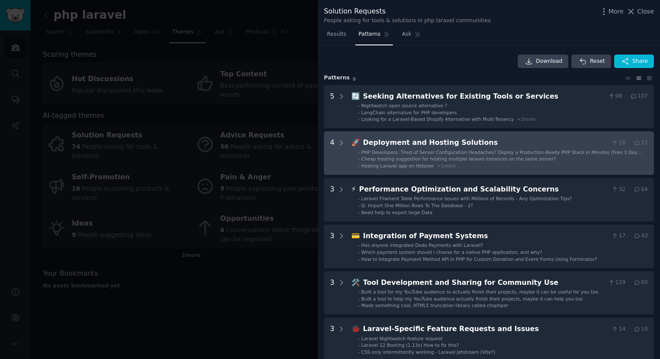
click at [445, 143] on div "Deployment and Hosting Solutions" at bounding box center [485, 143] width 245 height 11
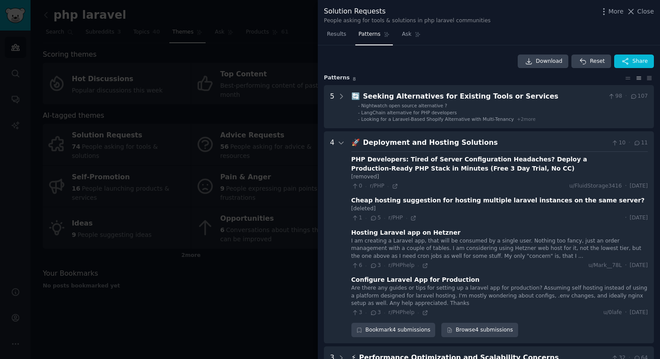
click at [451, 146] on div "Deployment and Hosting Solutions" at bounding box center [485, 143] width 245 height 11
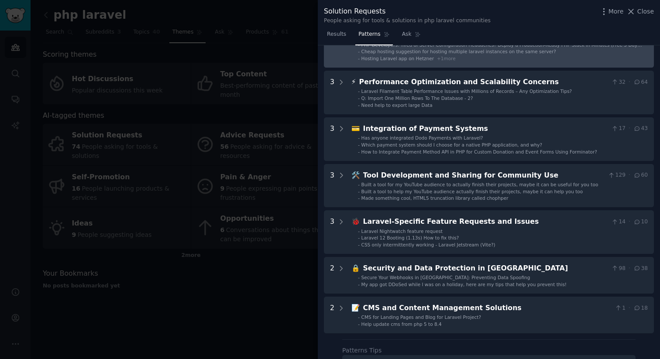
scroll to position [109, 0]
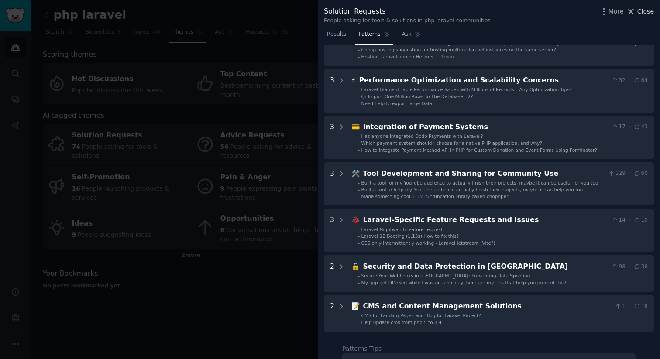
click at [635, 13] on icon at bounding box center [630, 11] width 9 height 9
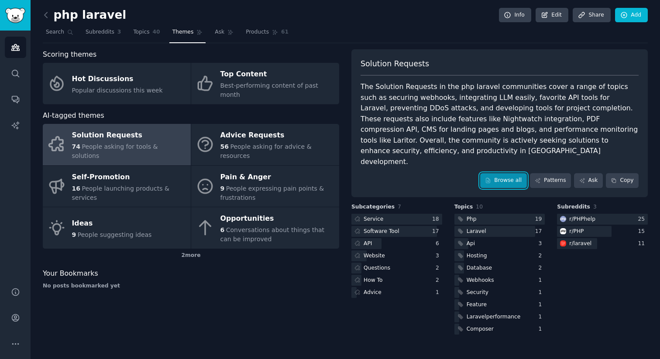
click at [502, 175] on link "Browse all" at bounding box center [503, 180] width 47 height 15
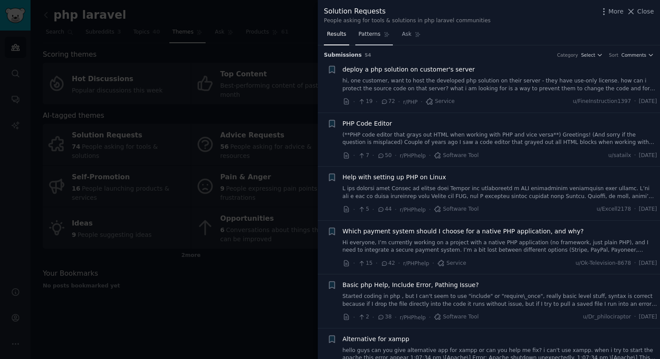
click at [383, 40] on link "Patterns" at bounding box center [373, 37] width 37 height 18
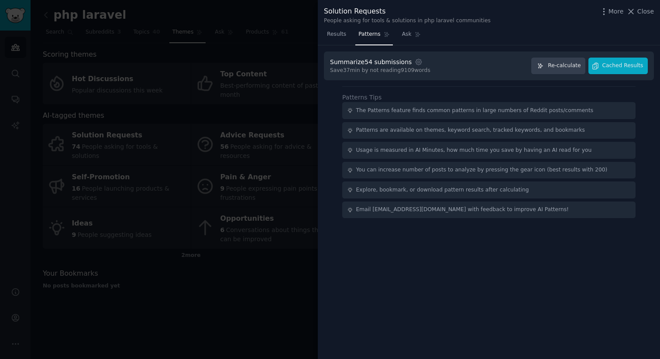
click at [648, 65] on div "Summarize 54 submissions Settings Save 37 min by not reading 9109 words Re-calc…" at bounding box center [489, 66] width 330 height 29
click at [633, 66] on span "Cached Results" at bounding box center [622, 66] width 41 height 8
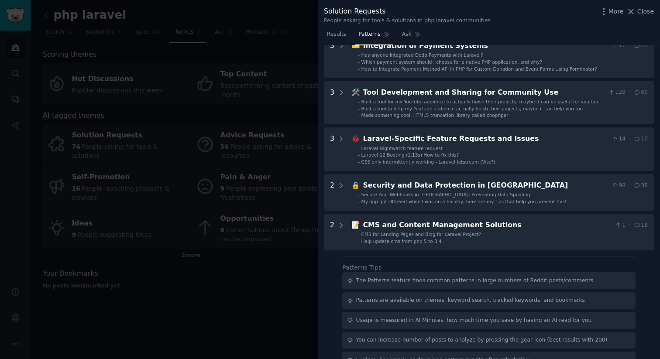
scroll to position [229, 0]
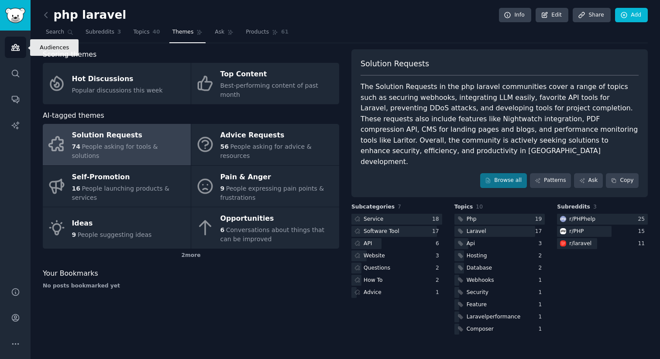
click at [15, 48] on icon "Sidebar" at bounding box center [15, 47] width 9 height 9
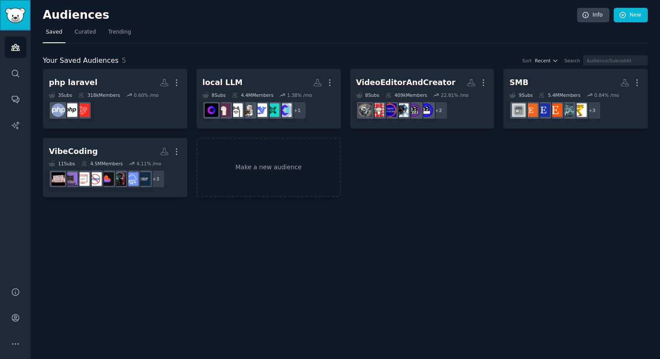
click at [19, 23] on link "Sidebar" at bounding box center [15, 15] width 31 height 31
click at [325, 175] on link "Make a new audience" at bounding box center [268, 168] width 144 height 60
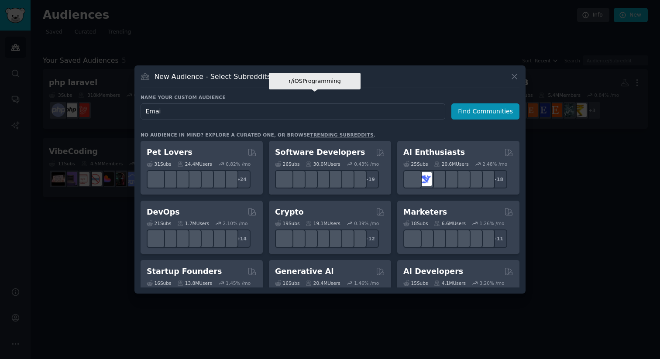
type input "Email"
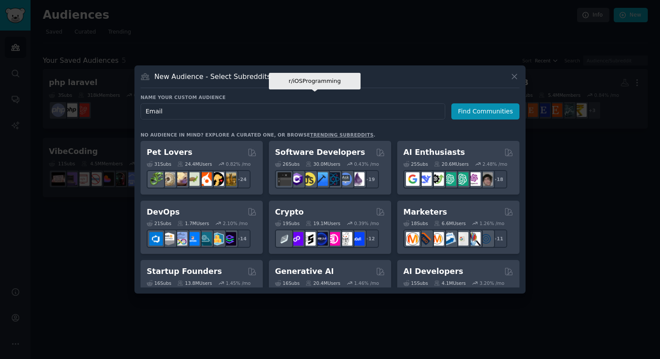
click button "Find Communities" at bounding box center [485, 111] width 68 height 16
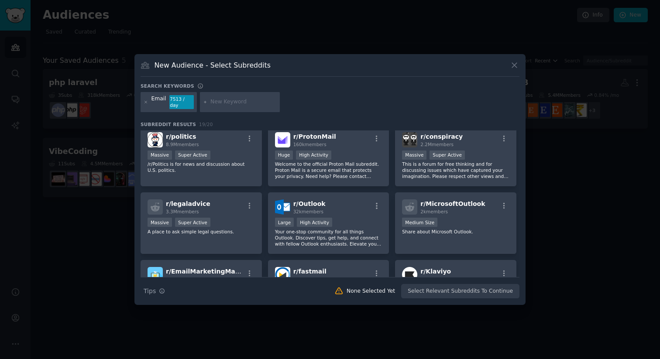
scroll to position [145, 0]
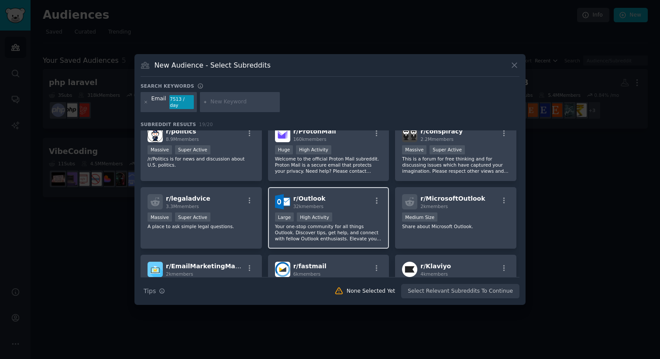
click at [336, 226] on p "Your one-stop community for all things Outlook. Discover tips, get help, and co…" at bounding box center [328, 233] width 107 height 18
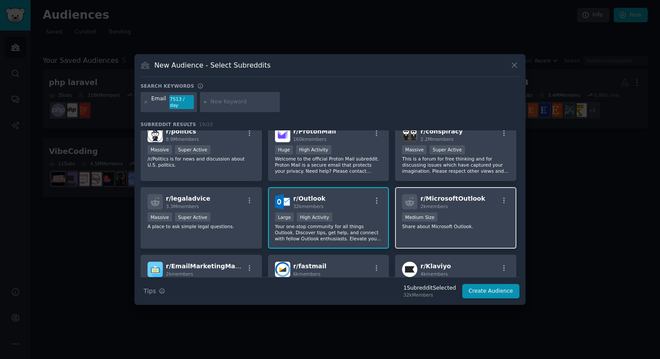
scroll to position [0, 0]
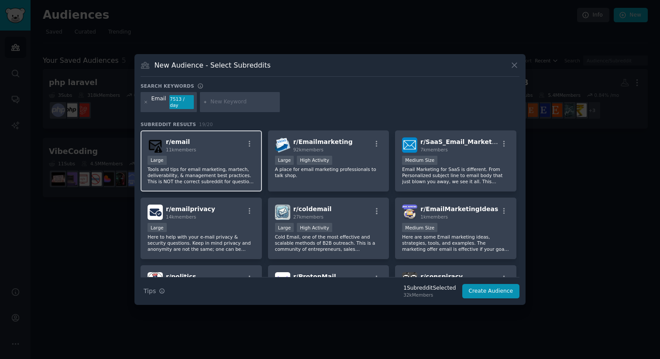
click at [227, 162] on div "Large" at bounding box center [201, 161] width 107 height 11
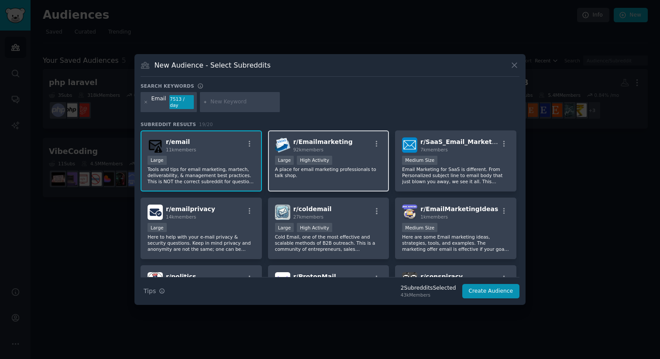
click at [338, 172] on p "A place for email marketing professionals to talk shop." at bounding box center [328, 172] width 107 height 12
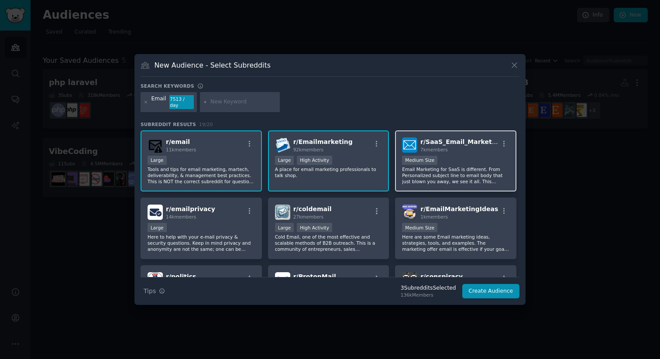
click at [452, 178] on p "Email Marketing for SaaS is different. From Personalized subject line to email …" at bounding box center [455, 175] width 107 height 18
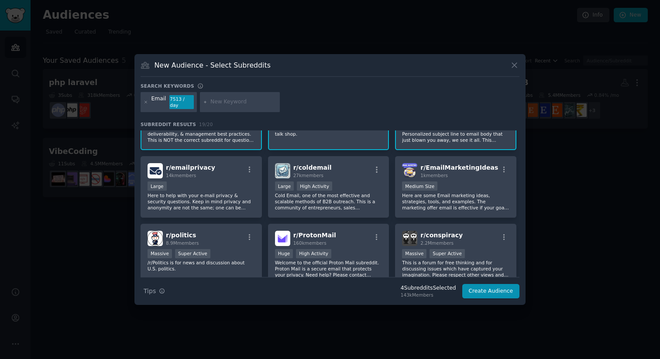
scroll to position [42, 0]
click at [452, 181] on div "1000 - 10,000 members Medium Size" at bounding box center [455, 186] width 107 height 11
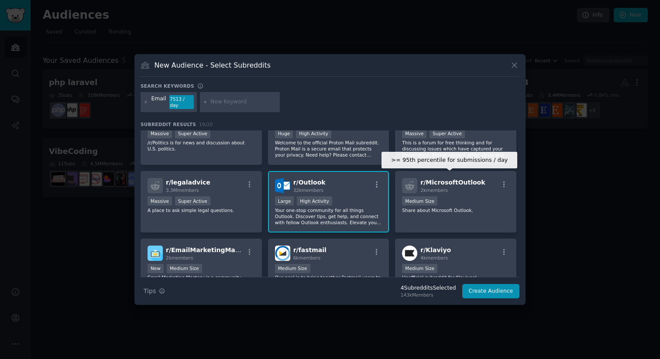
scroll to position [173, 0]
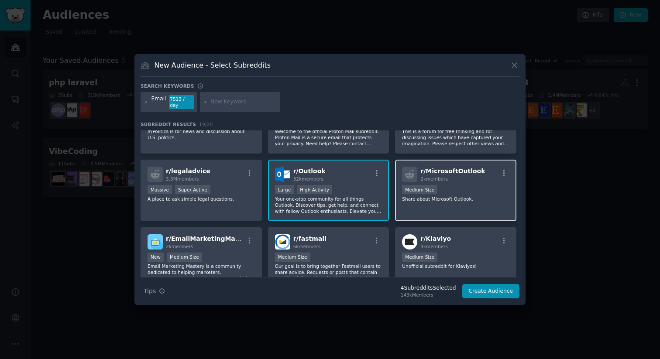
click at [486, 199] on div "r/ MicrosoftOutlook 2k members Medium Size Share about Microsoft Outlook." at bounding box center [455, 191] width 121 height 62
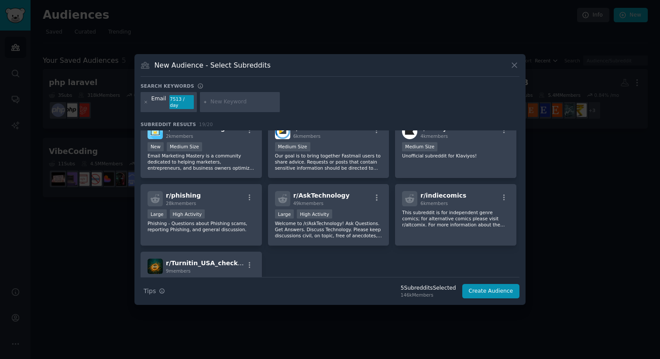
scroll to position [294, 0]
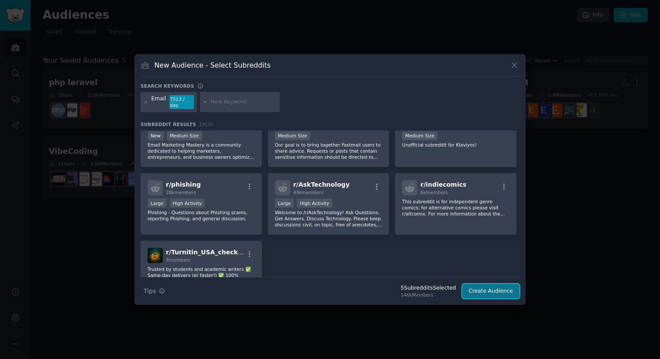
click at [500, 286] on button "Create Audience" at bounding box center [491, 291] width 58 height 15
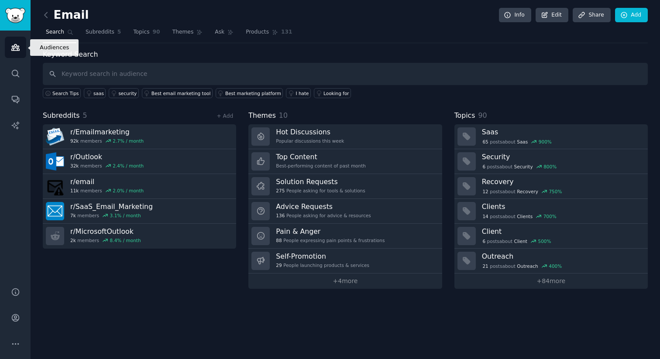
click at [17, 43] on icon "Sidebar" at bounding box center [15, 47] width 9 height 9
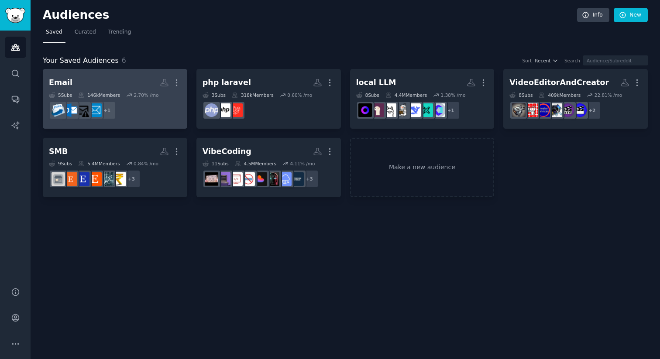
click at [86, 79] on h2 "Email More" at bounding box center [115, 82] width 132 height 15
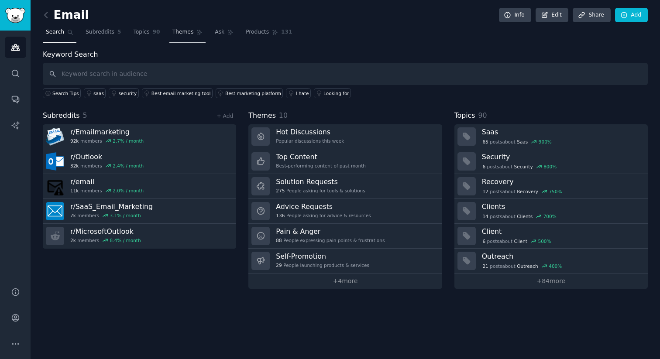
click at [182, 35] on span "Themes" at bounding box center [182, 32] width 21 height 8
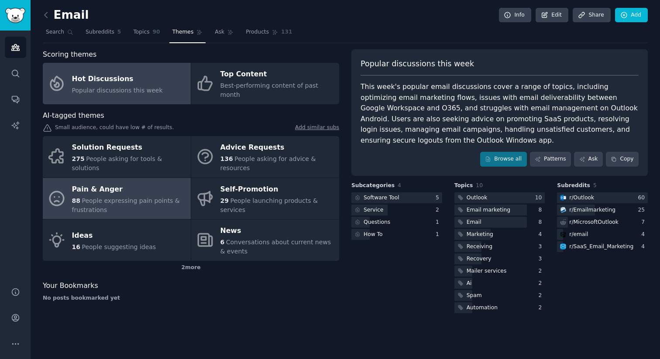
click at [148, 197] on span "People expressing pain points & frustrations" at bounding box center [126, 205] width 108 height 16
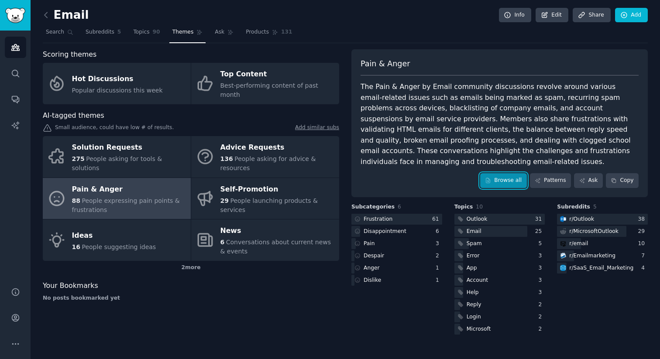
click at [506, 175] on link "Browse all" at bounding box center [503, 180] width 47 height 15
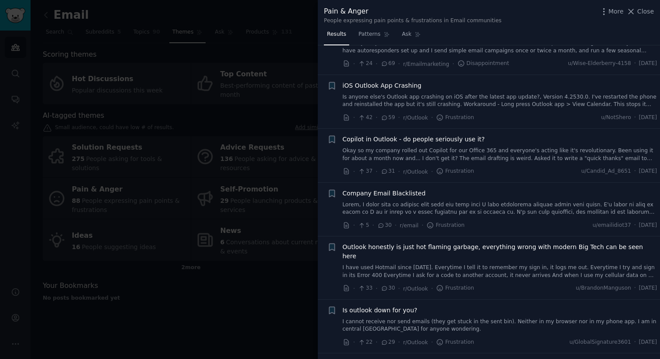
scroll to position [38, 0]
click at [360, 31] on span "Patterns" at bounding box center [369, 35] width 22 height 8
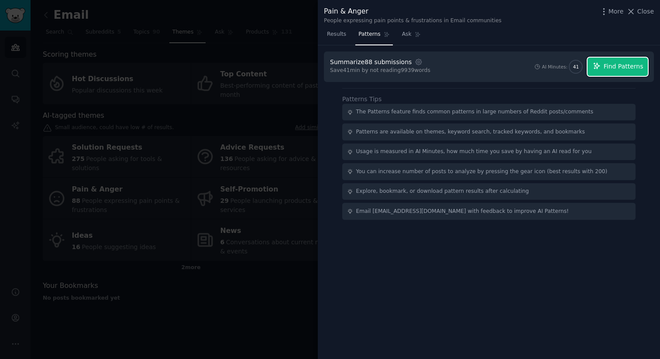
click at [602, 65] on button "Find Patterns" at bounding box center [618, 67] width 60 height 18
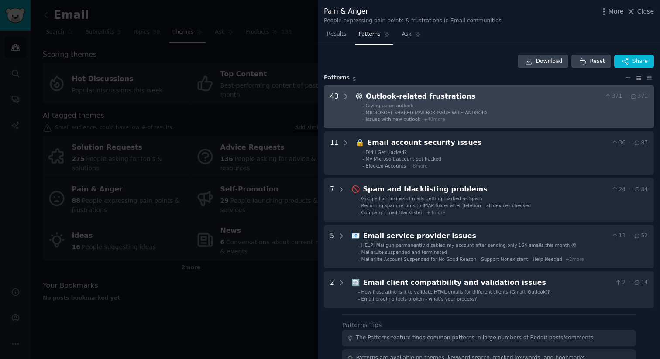
click at [549, 95] on div "Outlook-related frustrations" at bounding box center [483, 96] width 235 height 11
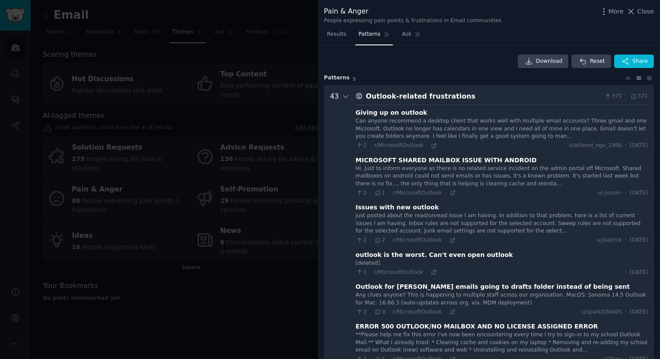
click at [406, 98] on div "Outlook-related frustrations" at bounding box center [483, 96] width 235 height 11
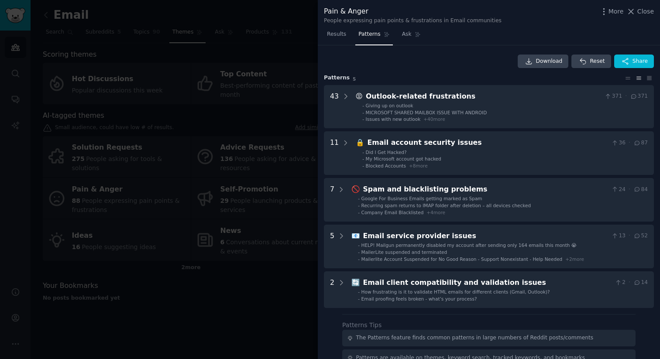
click at [638, 16] on div "More Close" at bounding box center [626, 11] width 55 height 11
click at [639, 10] on span "Close" at bounding box center [645, 11] width 17 height 9
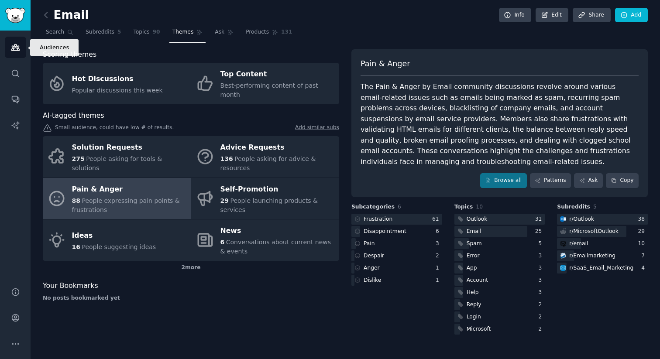
click at [18, 49] on icon "Sidebar" at bounding box center [15, 47] width 9 height 9
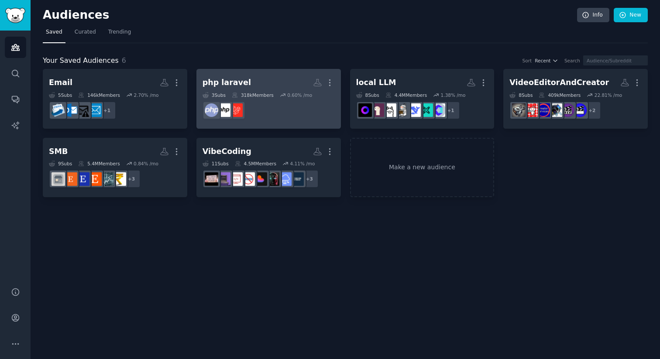
click at [285, 81] on h2 "php laravel More" at bounding box center [269, 82] width 132 height 15
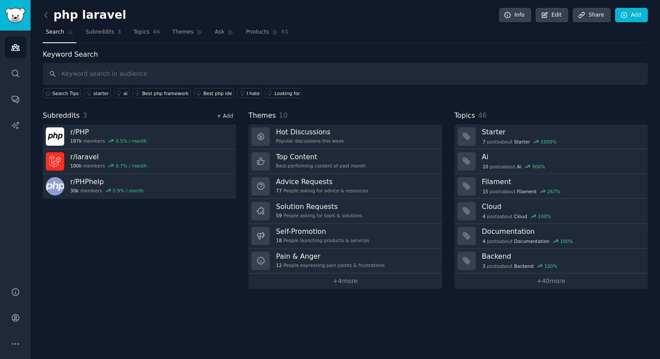
click at [228, 115] on link "+ Add" at bounding box center [225, 116] width 17 height 6
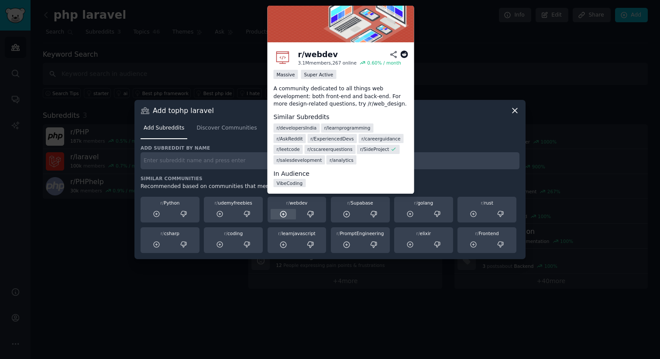
click at [282, 213] on icon at bounding box center [283, 214] width 8 height 8
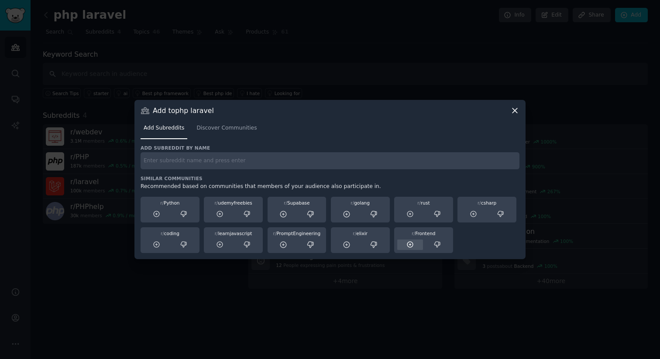
click at [416, 244] on div at bounding box center [410, 245] width 26 height 11
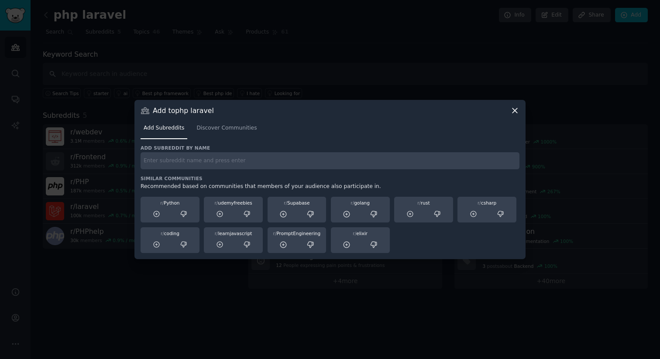
click at [213, 163] on input "text" at bounding box center [330, 160] width 379 height 17
type input "vue"
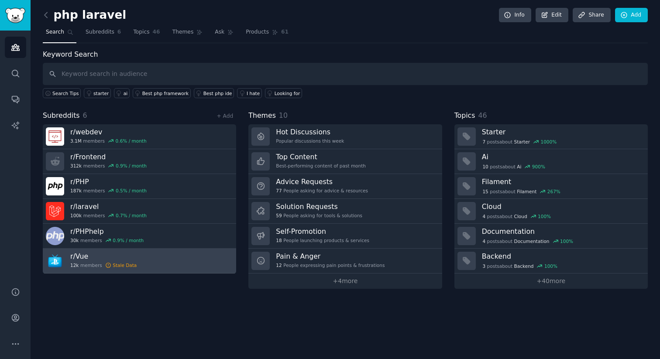
click at [110, 264] on div "Stale Data" at bounding box center [121, 265] width 32 height 6
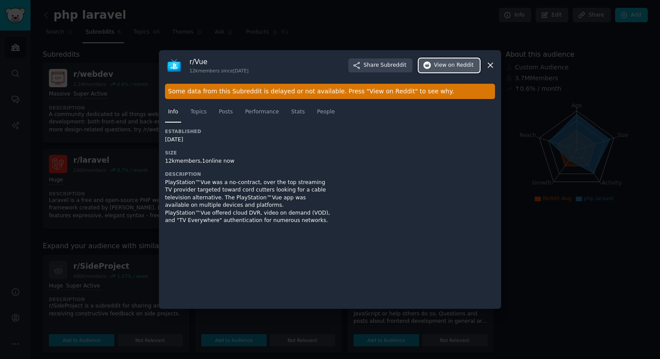
click at [430, 64] on icon "button" at bounding box center [427, 66] width 8 height 8
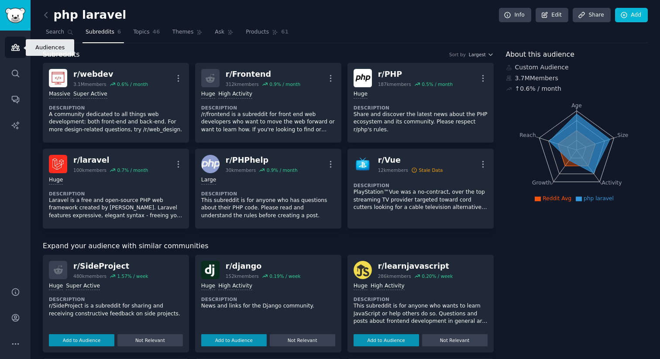
click at [14, 49] on icon "Sidebar" at bounding box center [15, 47] width 9 height 9
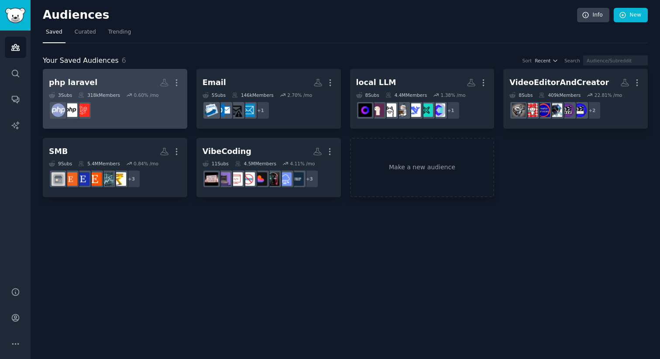
click at [129, 86] on h2 "php laravel More" at bounding box center [115, 82] width 132 height 15
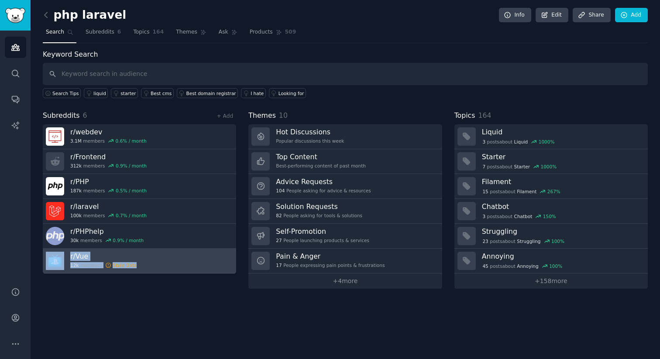
click at [194, 265] on link "r/ Vue 12k members Stale Data" at bounding box center [139, 261] width 193 height 25
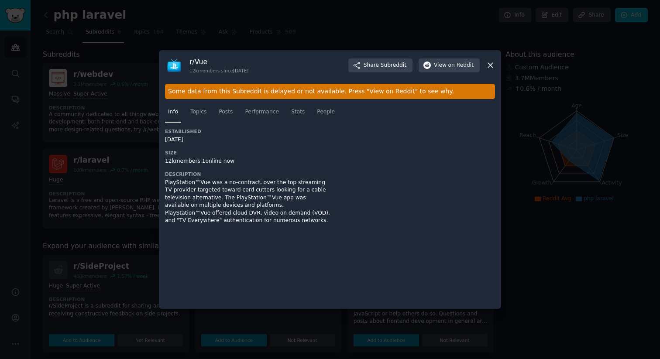
click at [490, 65] on icon at bounding box center [490, 65] width 5 height 5
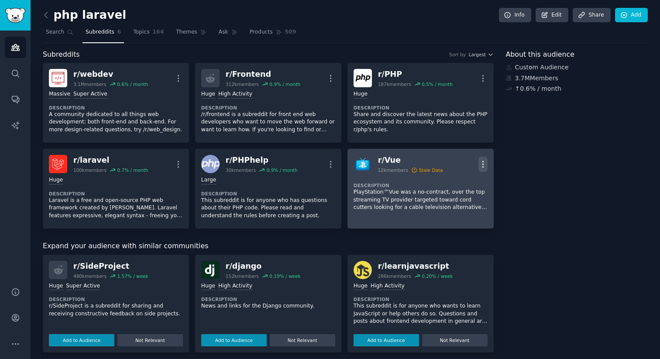
click at [479, 163] on icon "button" at bounding box center [482, 164] width 9 height 9
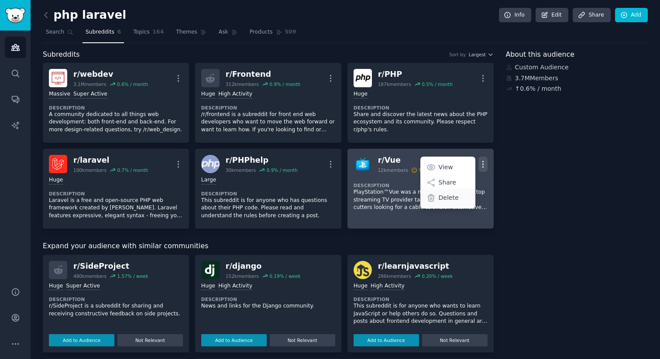
click at [441, 195] on p "Delete" at bounding box center [449, 197] width 20 height 9
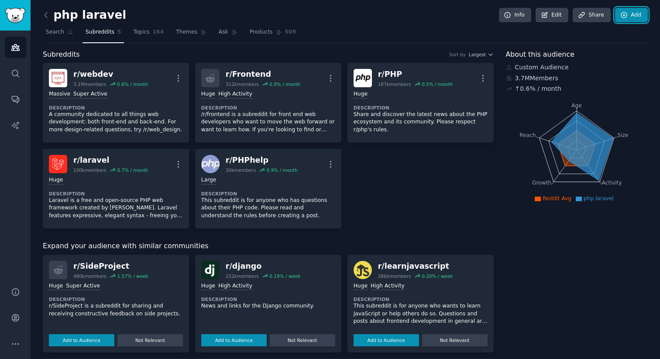
click at [631, 17] on link "Add" at bounding box center [631, 15] width 33 height 15
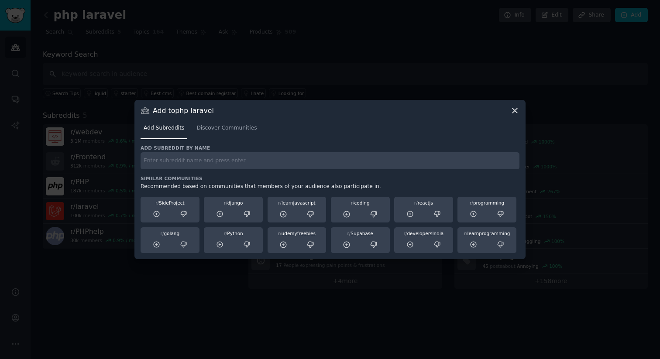
click at [392, 167] on input "text" at bounding box center [330, 160] width 379 height 17
type input "vue"
click at [209, 132] on link "Discover Communities" at bounding box center [226, 130] width 66 height 18
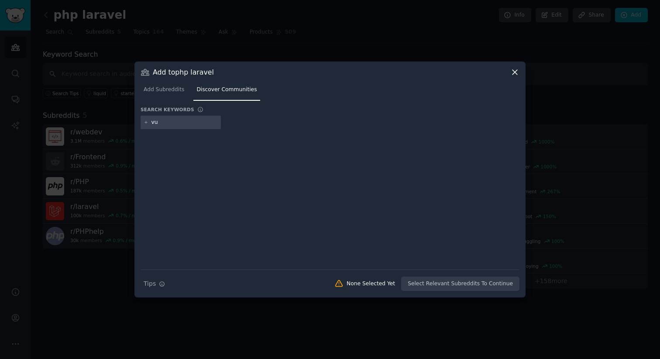
type input "vue"
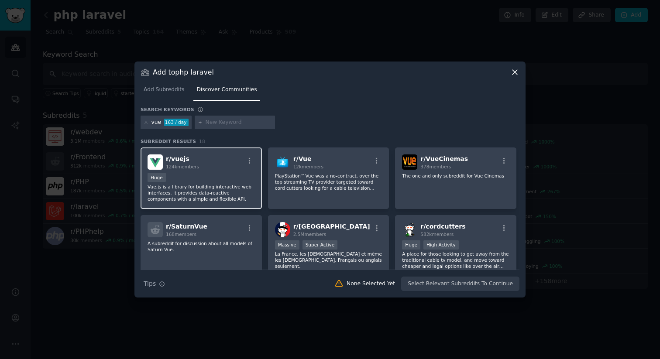
click at [234, 173] on div "Huge" at bounding box center [201, 178] width 107 height 11
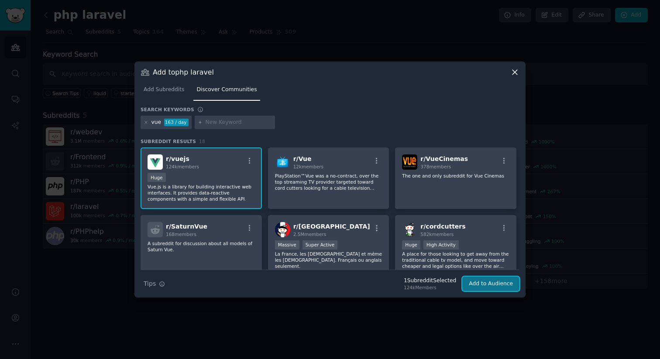
click at [482, 288] on button "Add to Audience" at bounding box center [490, 284] width 57 height 15
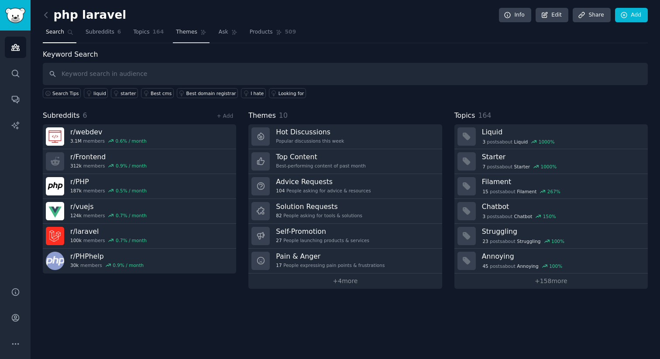
click at [187, 33] on span "Themes" at bounding box center [186, 32] width 21 height 8
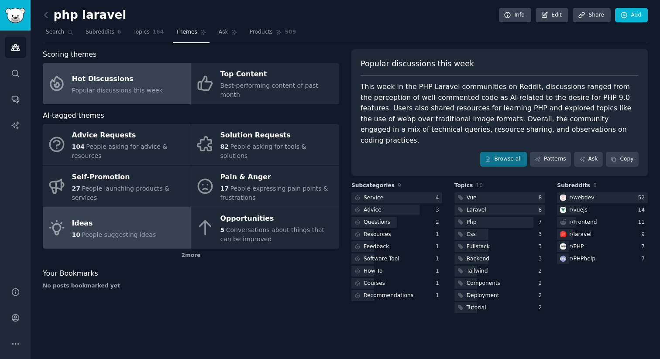
click at [123, 230] on div "10 People suggesting ideas" at bounding box center [114, 234] width 84 height 9
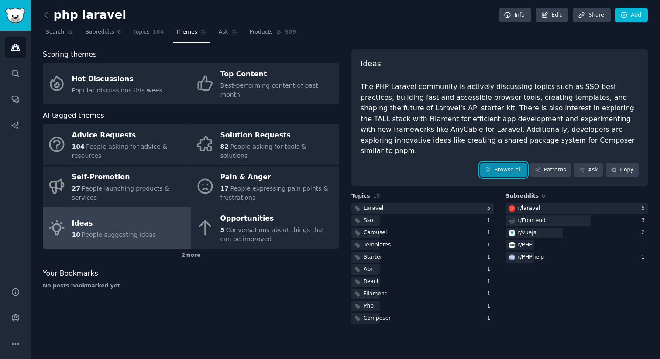
click at [497, 163] on link "Browse all" at bounding box center [503, 170] width 47 height 15
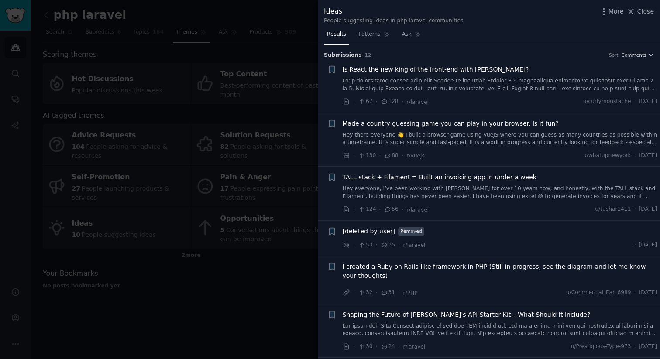
click at [237, 186] on div at bounding box center [330, 179] width 660 height 359
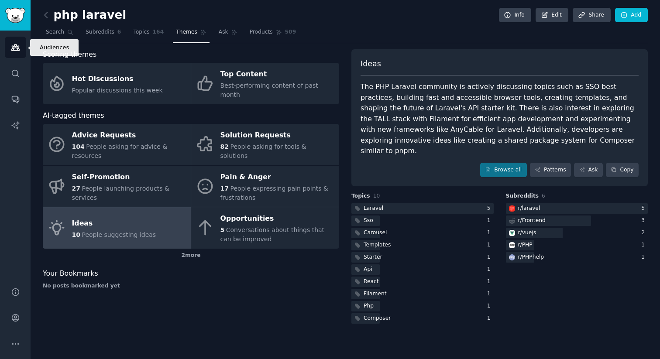
click at [22, 51] on link "Audiences" at bounding box center [15, 47] width 21 height 21
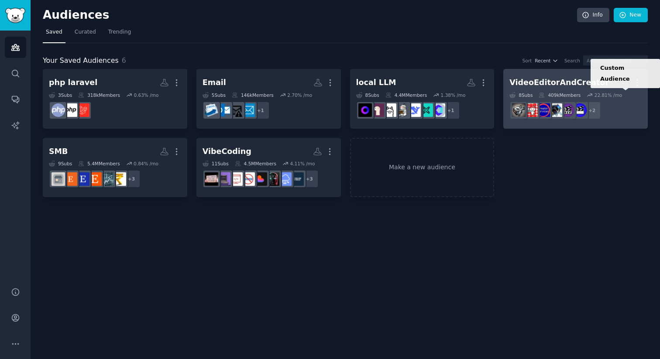
click at [625, 86] on icon at bounding box center [624, 82] width 7 height 7
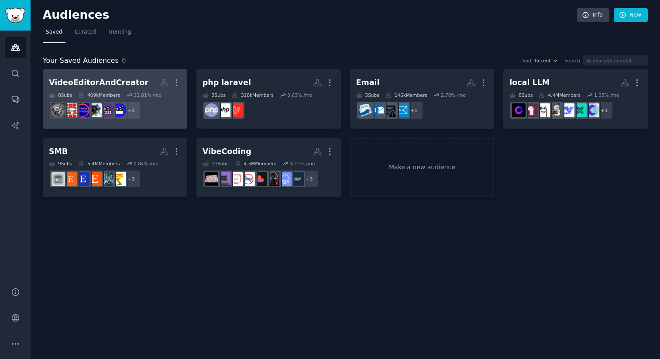
click at [138, 83] on h2 "VideoEditorAndCreator More" at bounding box center [115, 82] width 132 height 15
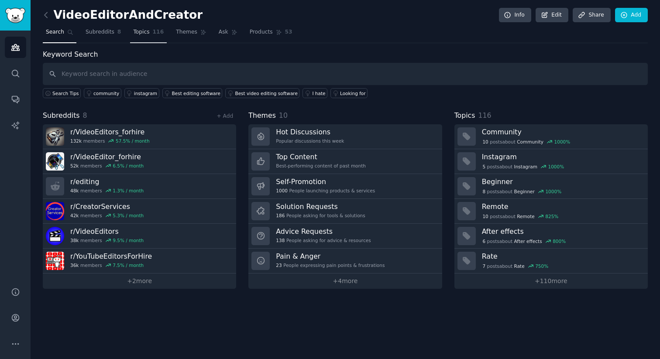
click at [154, 31] on span "116" at bounding box center [158, 32] width 11 height 8
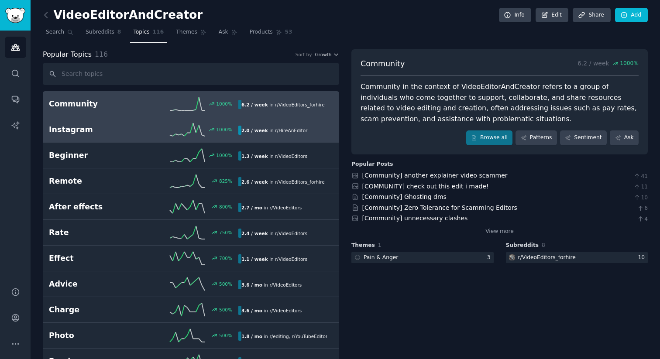
click at [199, 134] on icon at bounding box center [187, 129] width 35 height 13
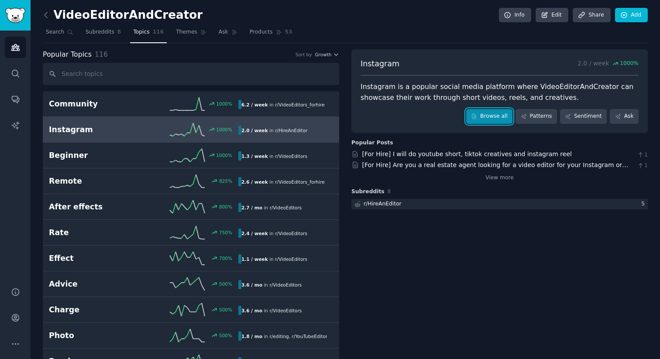
click at [486, 119] on link "Browse all" at bounding box center [489, 116] width 47 height 15
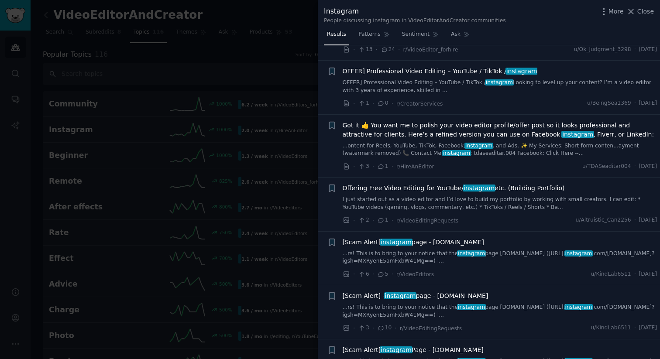
scroll to position [763, 0]
click at [268, 161] on div at bounding box center [330, 179] width 660 height 359
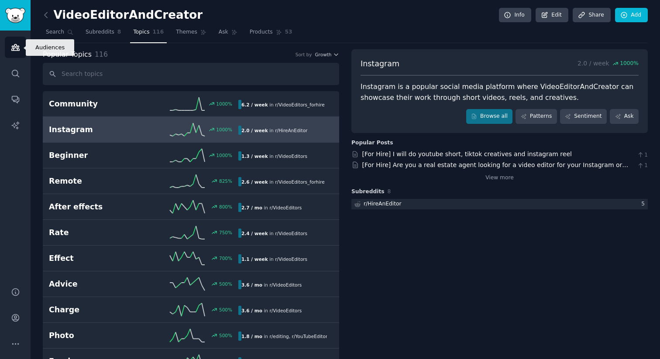
click at [22, 51] on link "Audiences" at bounding box center [15, 47] width 21 height 21
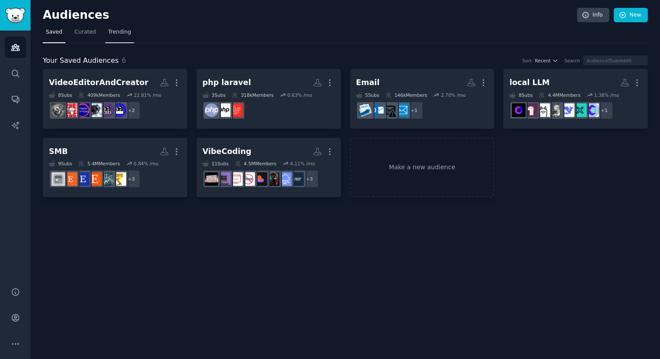
click at [119, 32] on span "Trending" at bounding box center [119, 32] width 23 height 8
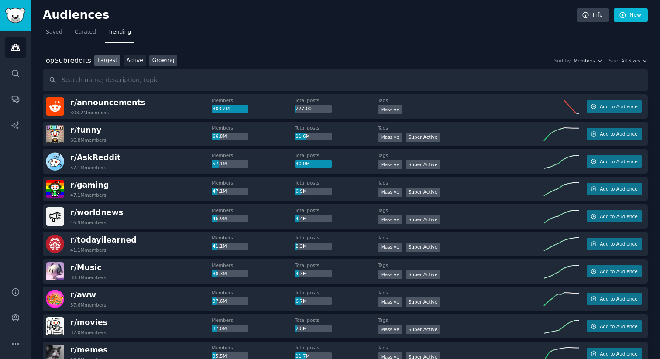
click at [165, 59] on link "Growing" at bounding box center [163, 60] width 28 height 11
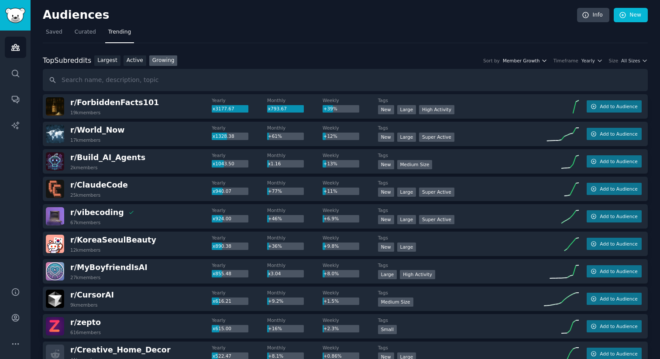
click at [543, 61] on icon "button" at bounding box center [544, 61] width 6 height 6
click at [588, 59] on span "Yearly" at bounding box center [588, 61] width 14 height 6
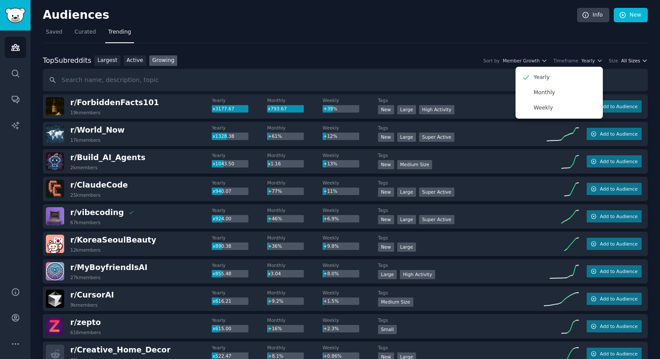
click at [624, 63] on span "All Sizes" at bounding box center [630, 61] width 19 height 6
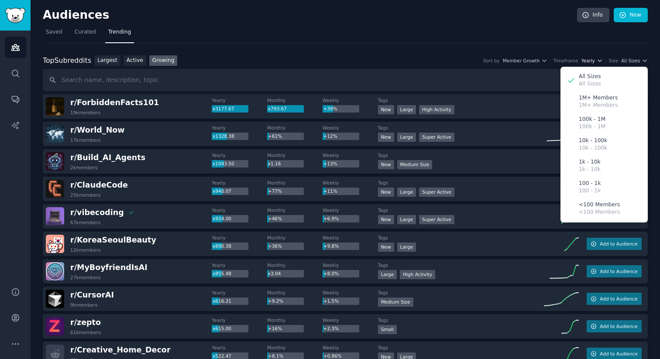
click at [597, 58] on icon "button" at bounding box center [600, 61] width 6 height 6
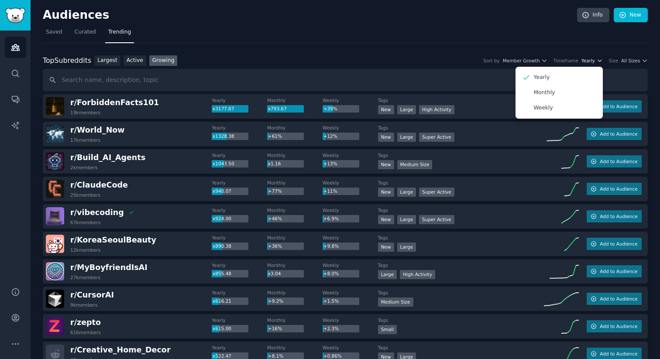
click at [597, 58] on icon "button" at bounding box center [600, 61] width 6 height 6
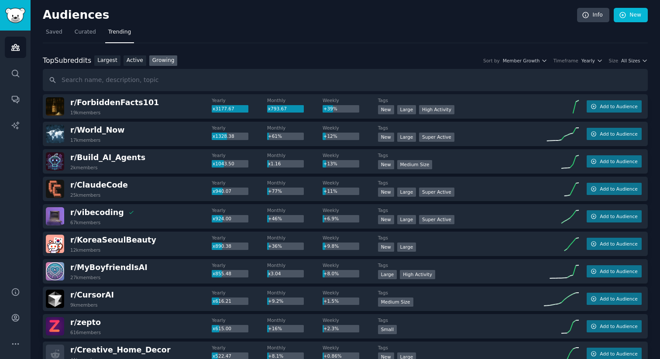
click at [614, 58] on div "Size" at bounding box center [614, 61] width 10 height 6
click at [632, 62] on span "All Sizes" at bounding box center [630, 61] width 19 height 6
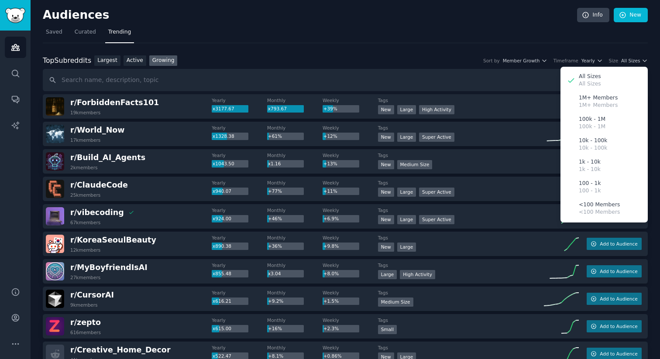
click at [592, 55] on div "Top Subreddits Top Subreddits Largest Active Growing Sort by Member Growth Time…" at bounding box center [345, 60] width 605 height 11
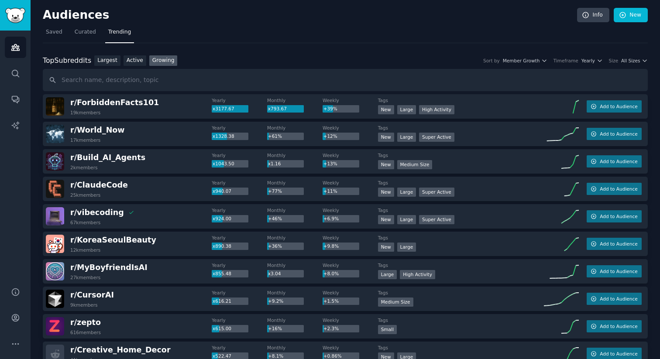
click at [590, 65] on div "Top Subreddits Top Subreddits Largest Active Growing Sort by Member Growth Time…" at bounding box center [345, 60] width 605 height 11
click at [588, 58] on span "Yearly" at bounding box center [588, 61] width 14 height 6
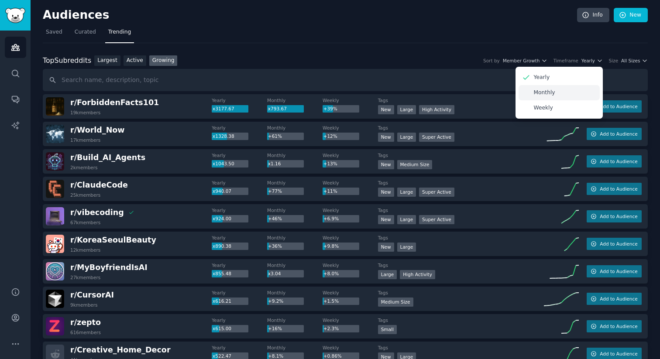
click at [570, 88] on div "Monthly" at bounding box center [559, 92] width 81 height 15
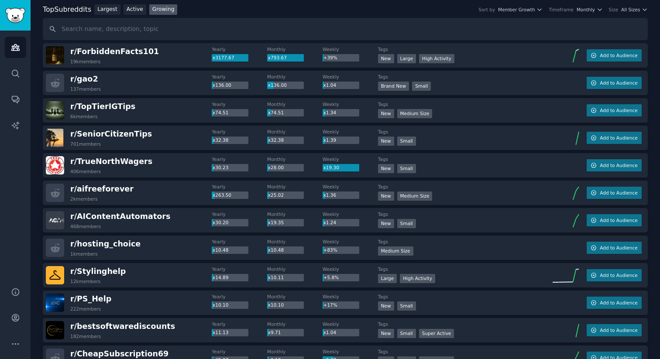
scroll to position [70, 0]
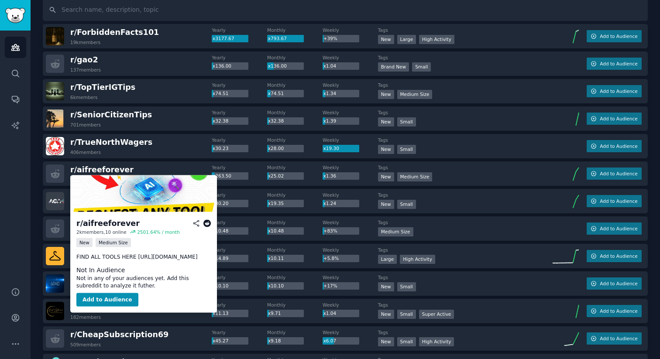
click at [168, 257] on p "FIND ALL TOOLS HERE https://aifreeforever.com" at bounding box center [143, 257] width 134 height 8
click at [145, 256] on p "FIND ALL TOOLS HERE https://aifreeforever.com" at bounding box center [143, 257] width 134 height 8
drag, startPoint x: 145, startPoint y: 256, endPoint x: 189, endPoint y: 256, distance: 44.1
click at [189, 256] on p "FIND ALL TOOLS HERE https://aifreeforever.com" at bounding box center [143, 257] width 134 height 8
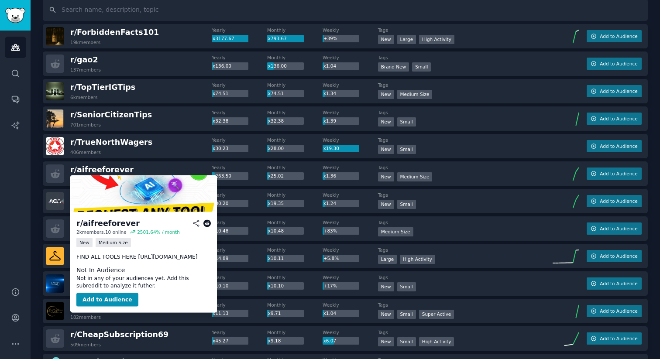
click at [144, 259] on p "FIND ALL TOOLS HERE https://aifreeforever.com" at bounding box center [143, 257] width 134 height 8
drag, startPoint x: 144, startPoint y: 259, endPoint x: 190, endPoint y: 258, distance: 45.9
click at [190, 258] on p "FIND ALL TOOLS HERE https://aifreeforever.com" at bounding box center [143, 257] width 134 height 8
copy p "https://aifreeforever.com"
